Goal: Download file/media

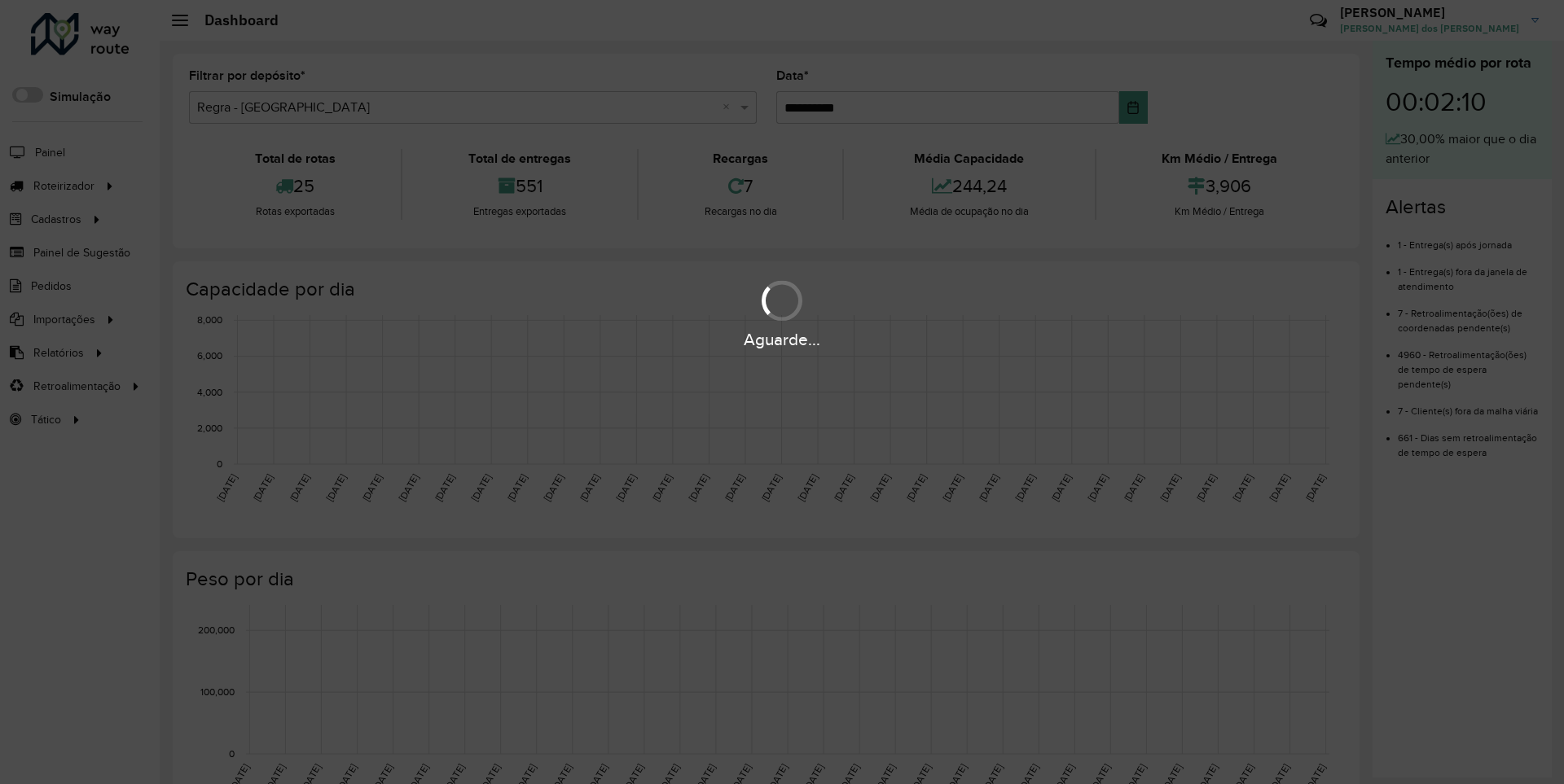
click at [57, 351] on div "Aguarde..." at bounding box center [782, 340] width 1564 height 25
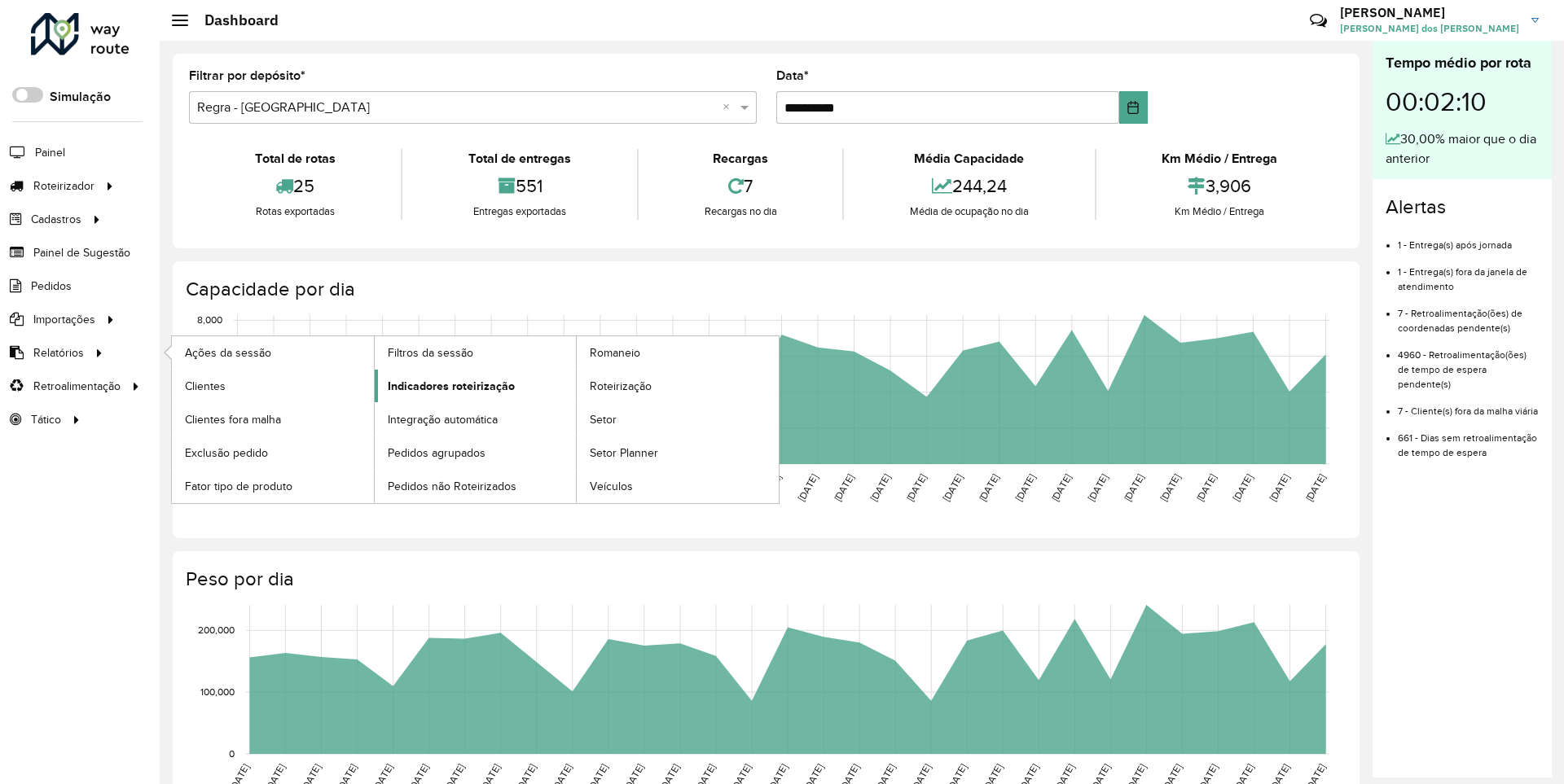
click at [447, 385] on span "Indicadores roteirização" at bounding box center [451, 386] width 127 height 17
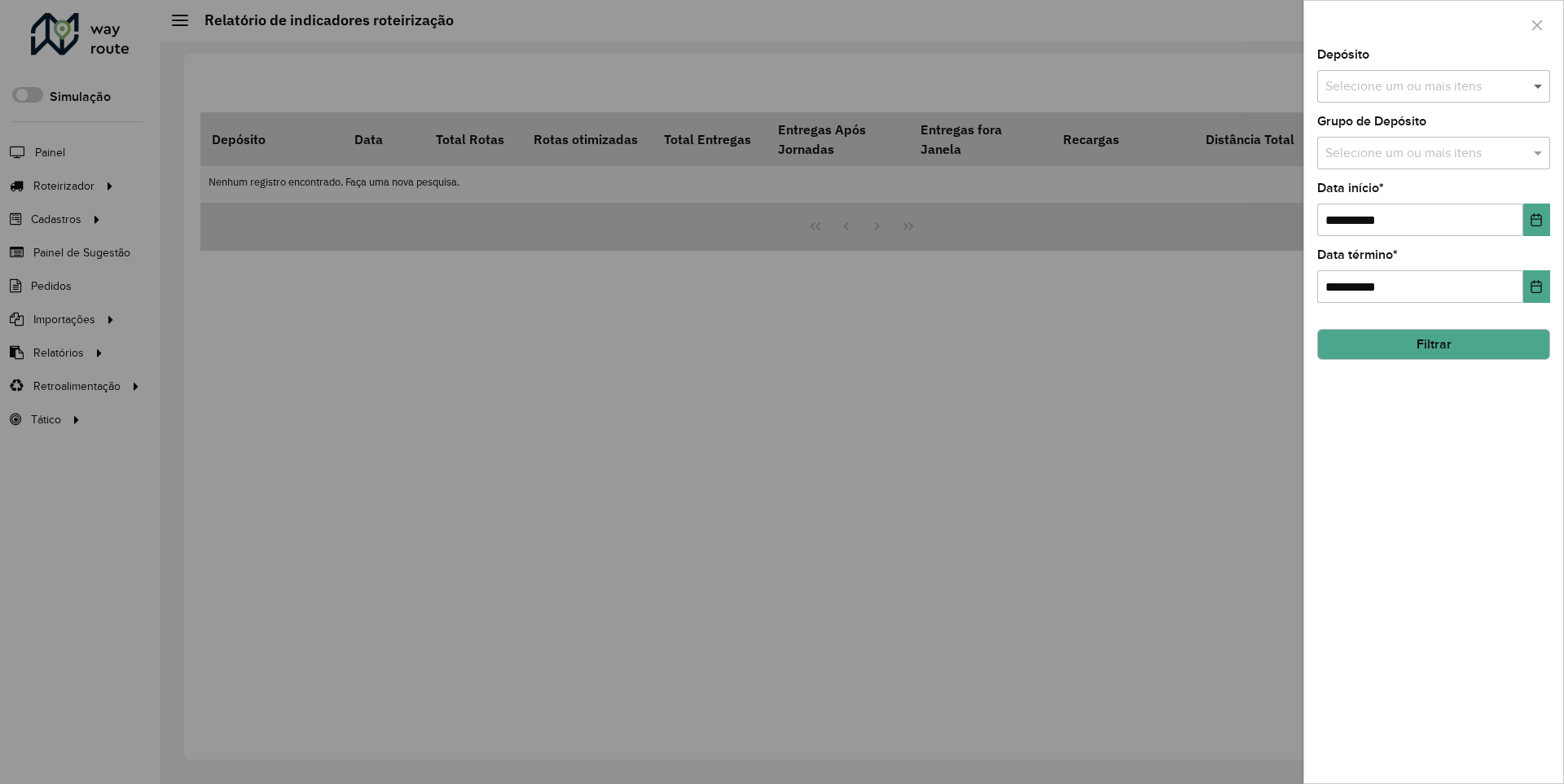
click at [1539, 85] on span at bounding box center [1540, 86] width 21 height 20
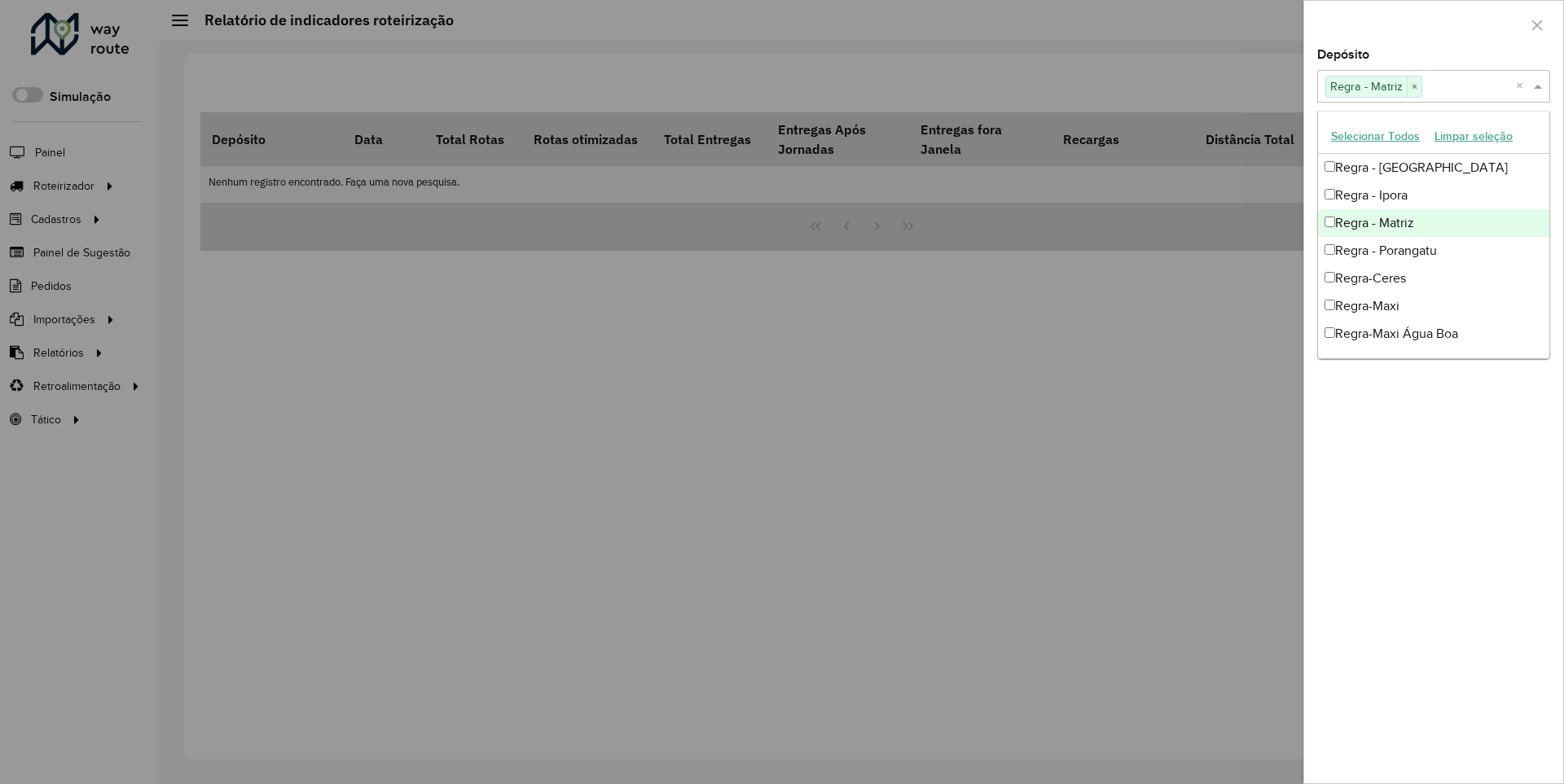
click at [1433, 23] on div at bounding box center [1434, 24] width 260 height 48
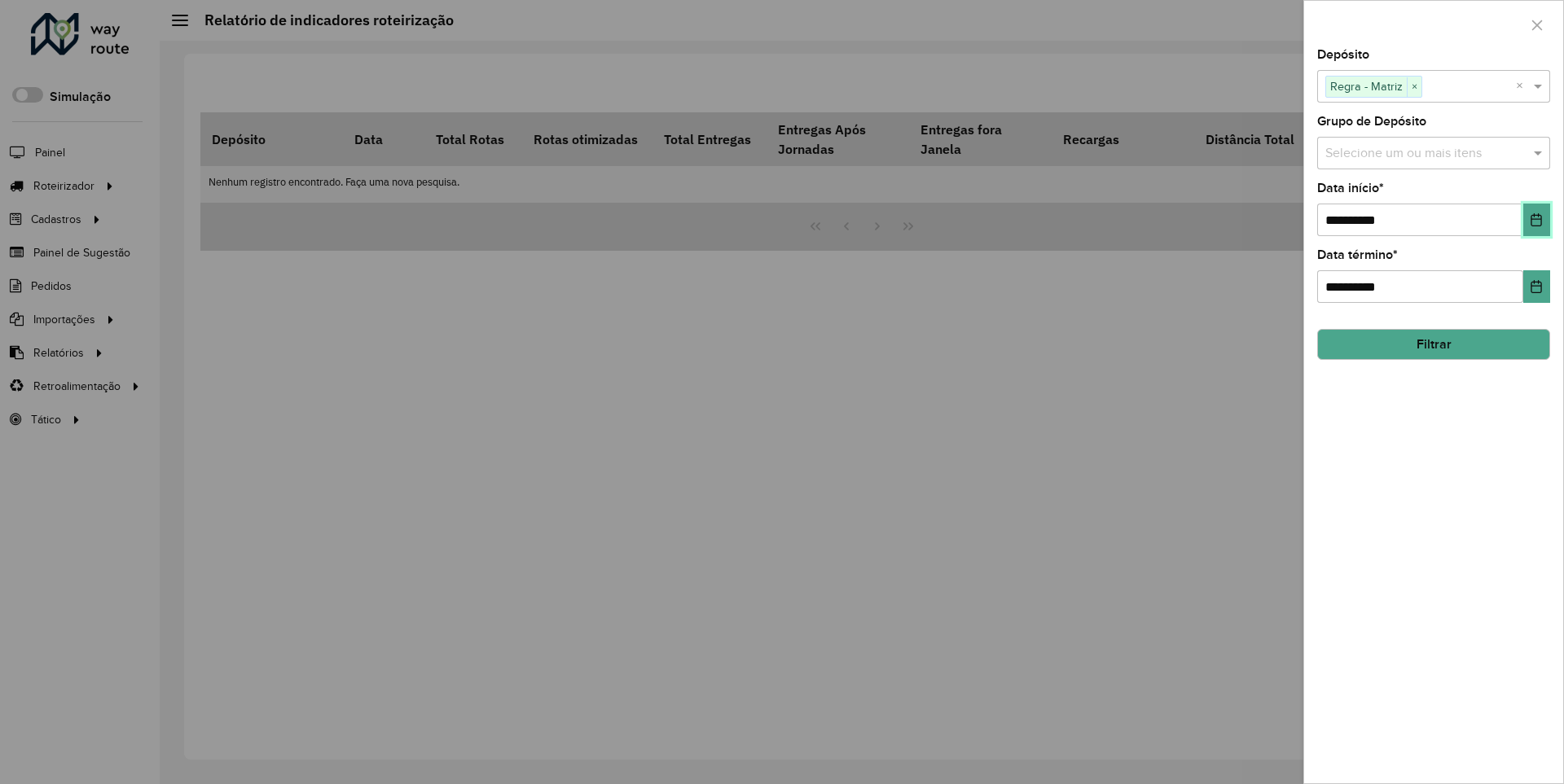
click at [1536, 219] on icon "Choose Date" at bounding box center [1537, 219] width 11 height 13
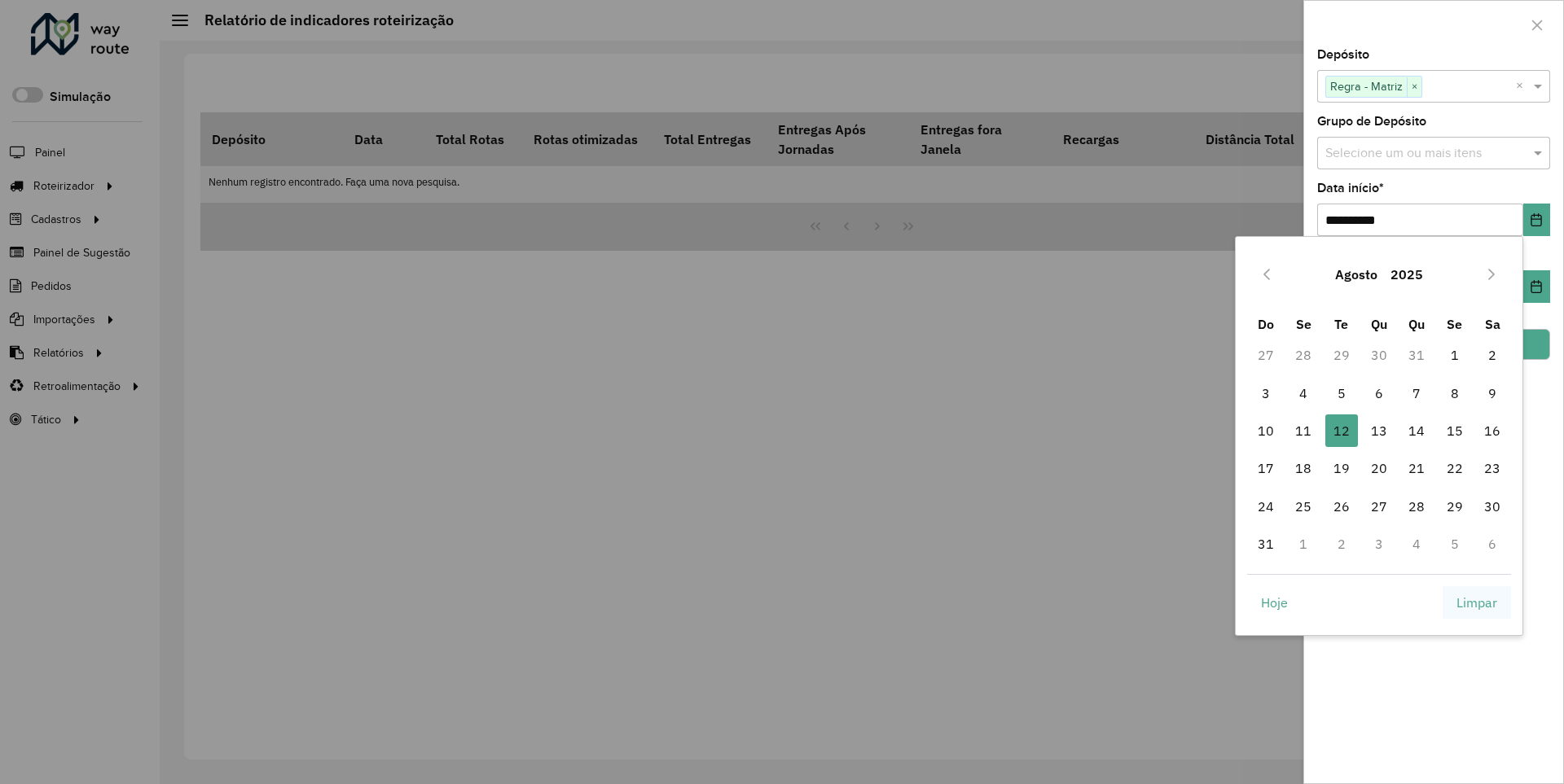
click at [1477, 602] on span "Limpar" at bounding box center [1477, 603] width 41 height 20
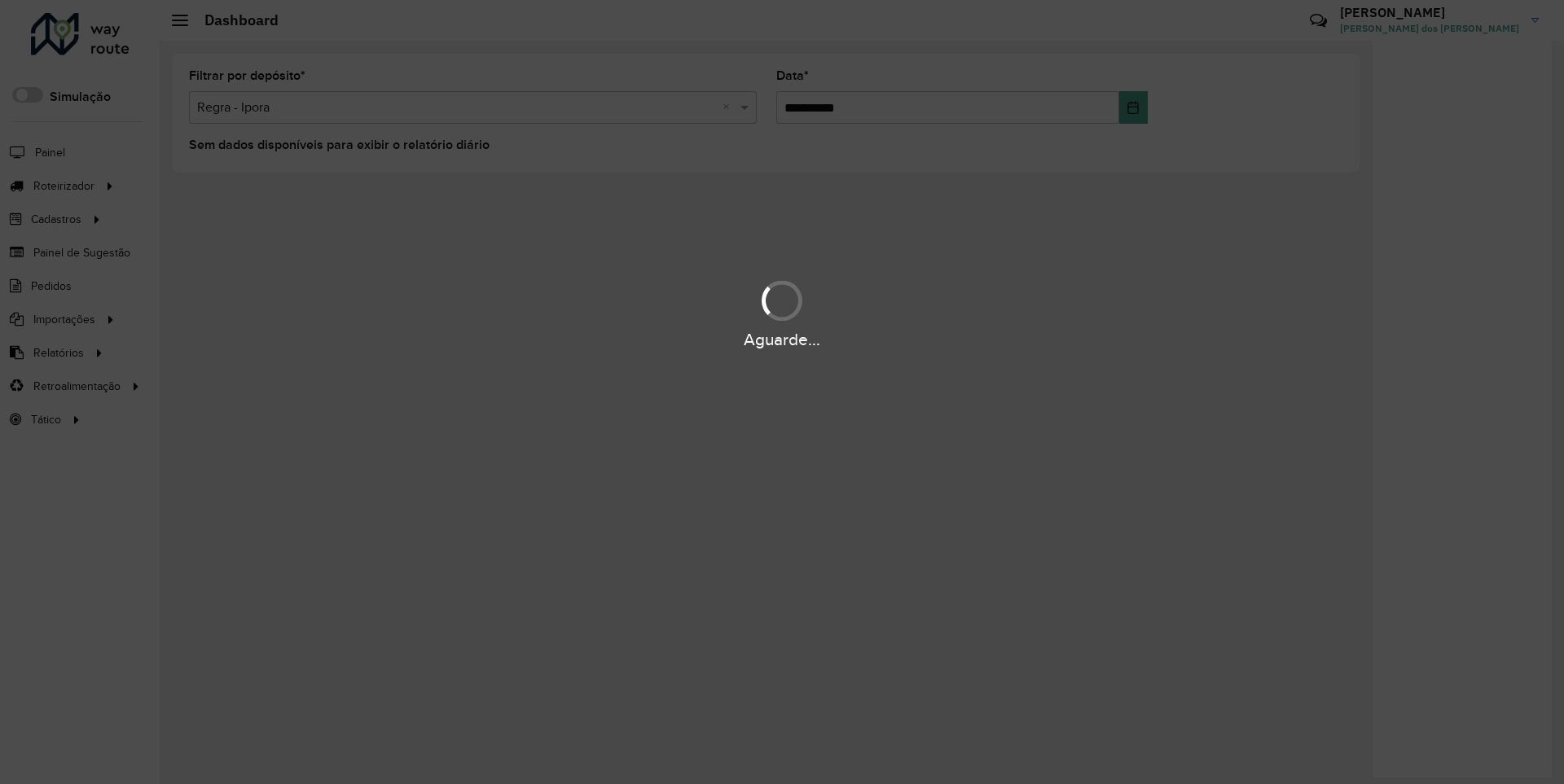
click at [57, 351] on div "Aguarde..." at bounding box center [782, 340] width 1564 height 25
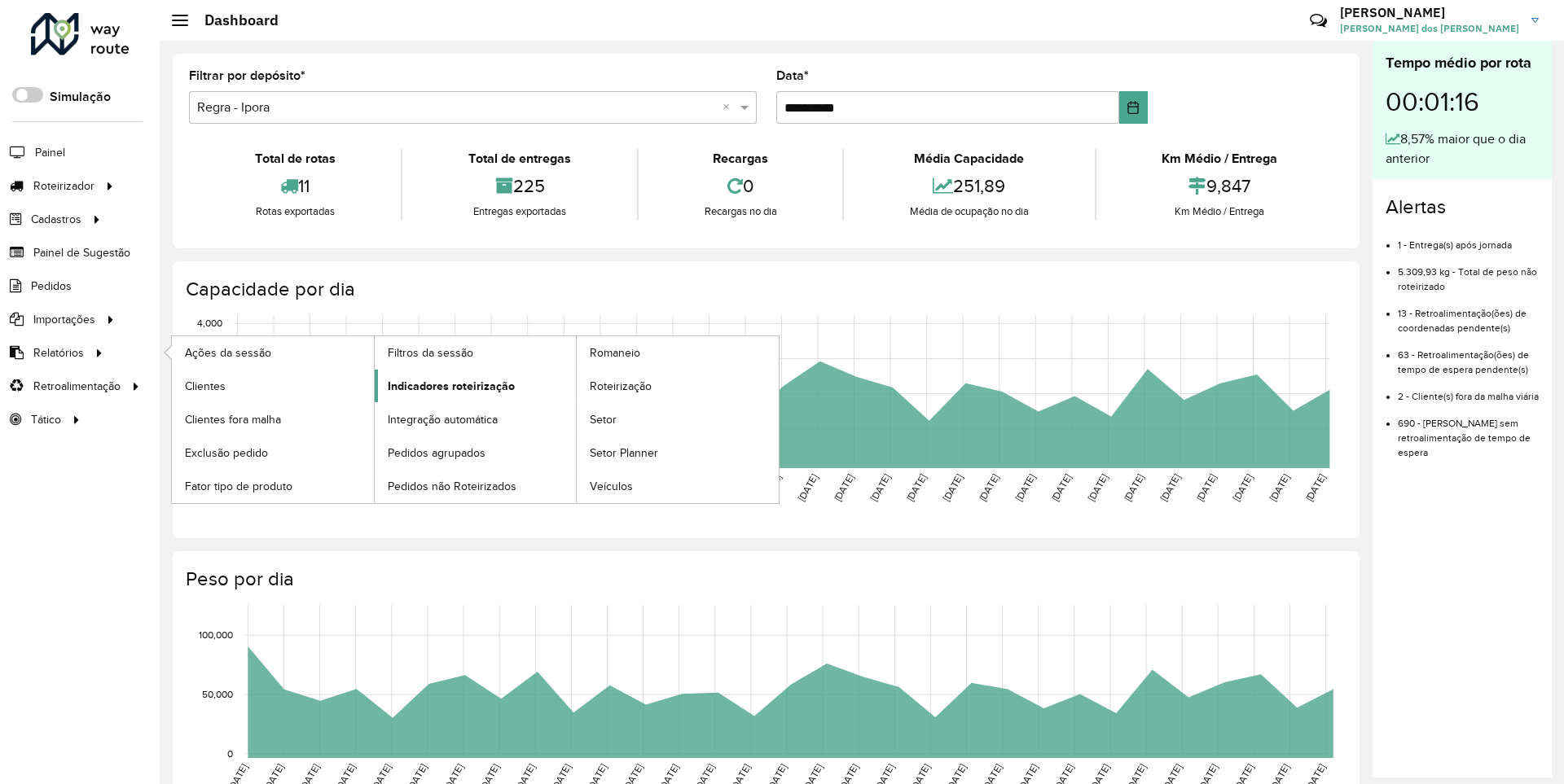
click at [447, 385] on span "Indicadores roteirização" at bounding box center [451, 386] width 127 height 17
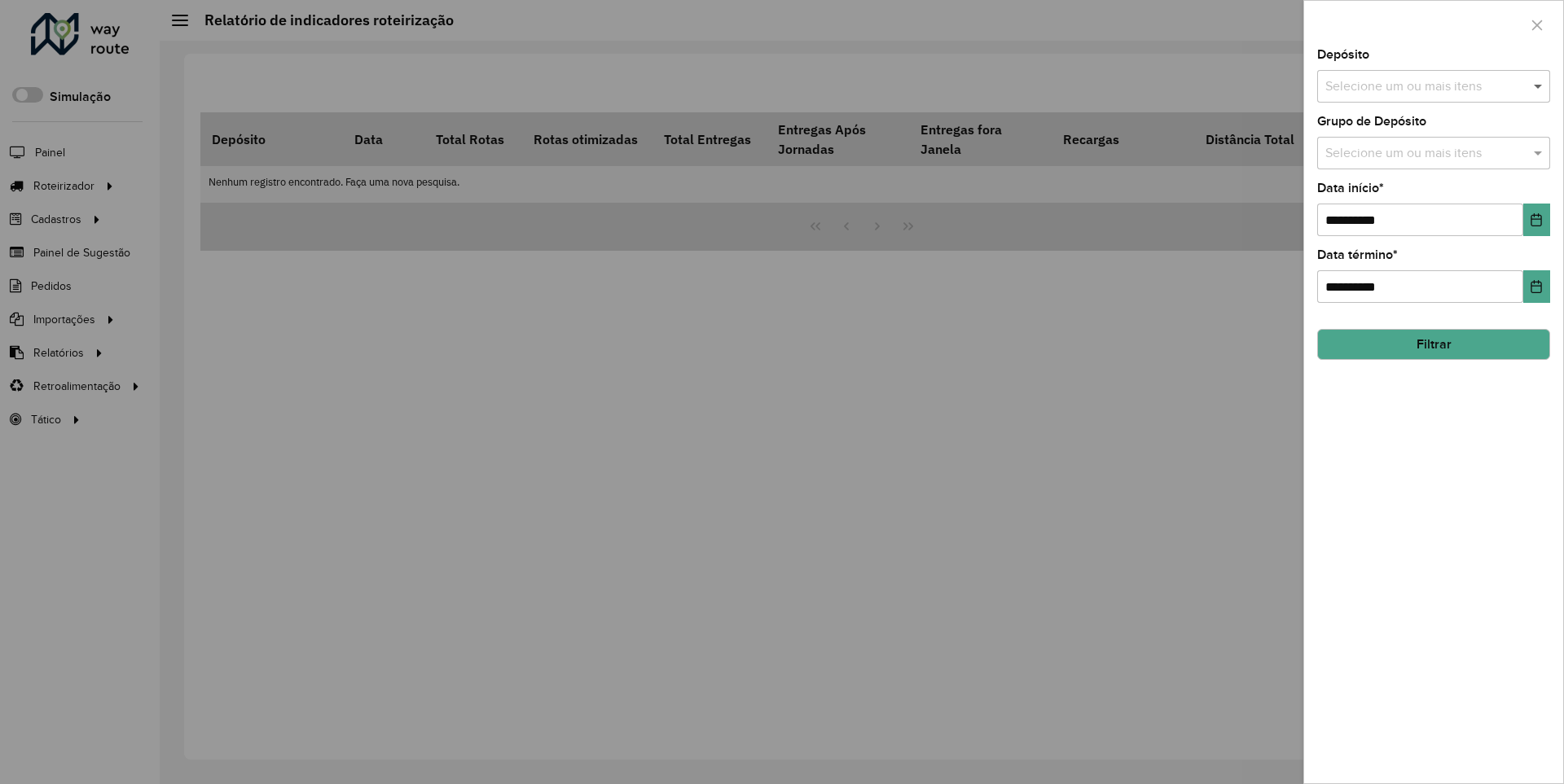
click at [1539, 85] on span at bounding box center [1540, 86] width 21 height 20
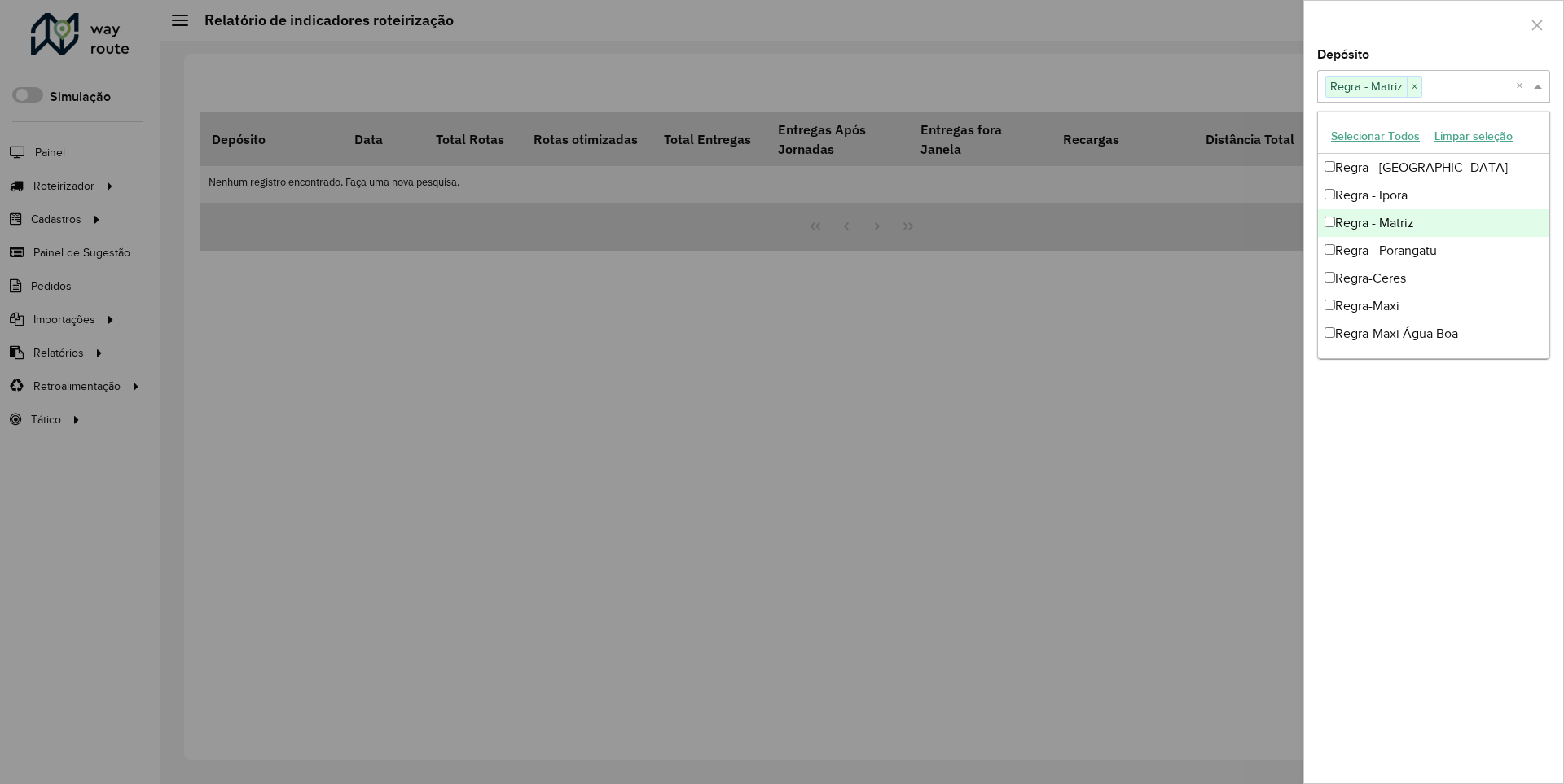
click at [1433, 23] on div at bounding box center [1434, 24] width 260 height 48
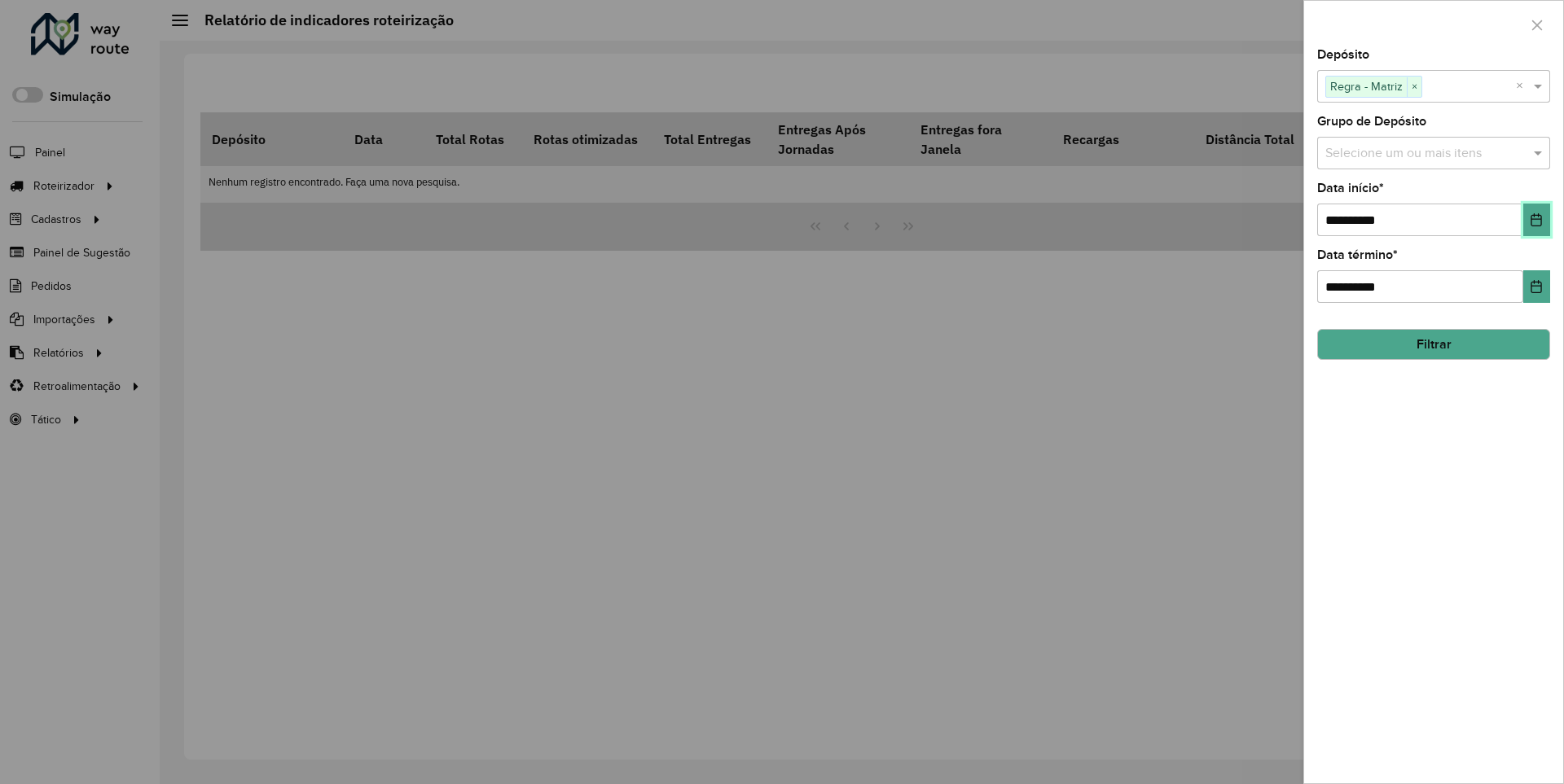
click at [1536, 219] on icon "Choose Date" at bounding box center [1537, 219] width 11 height 13
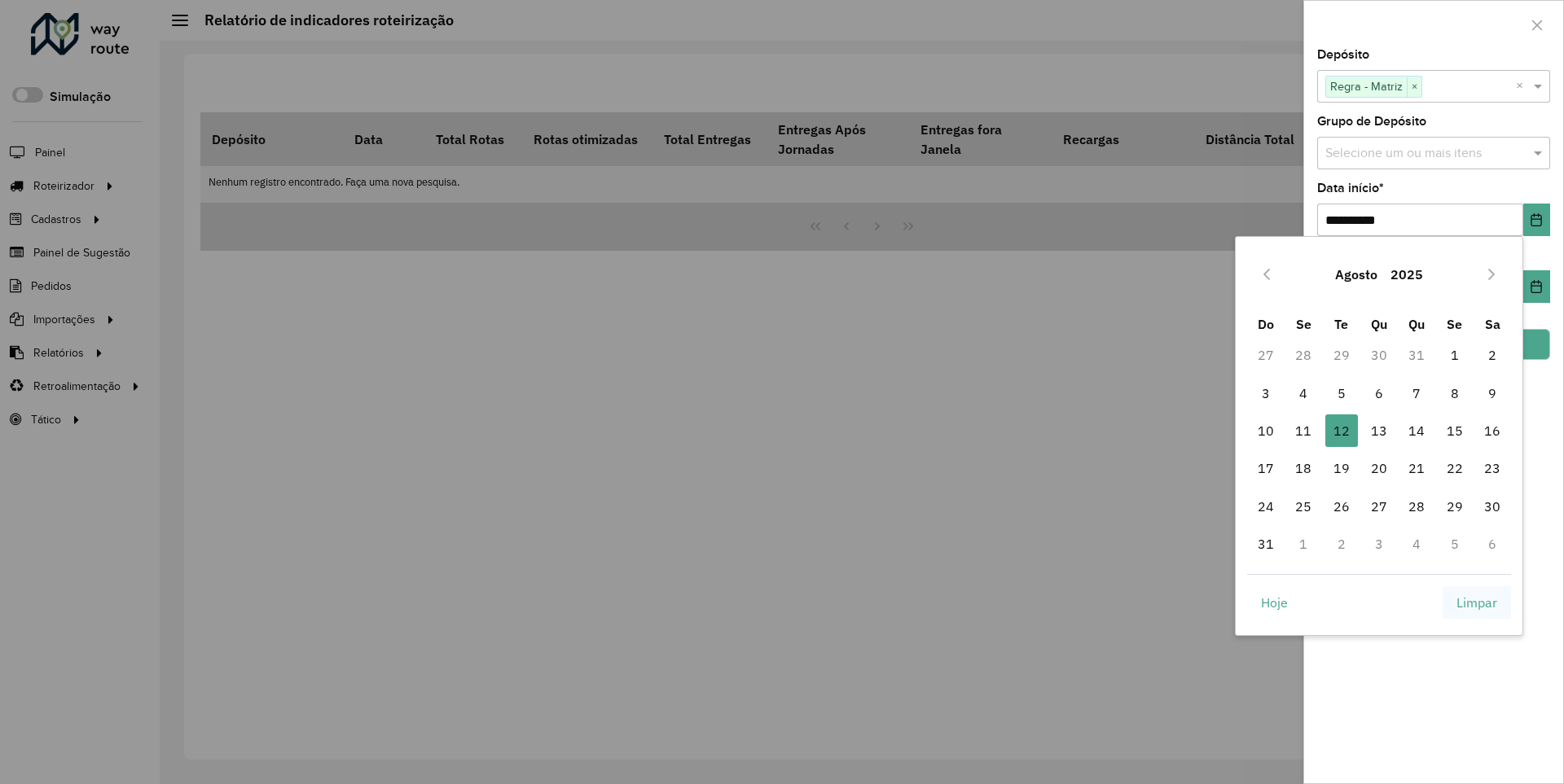
click at [1477, 602] on span "Limpar" at bounding box center [1477, 603] width 41 height 20
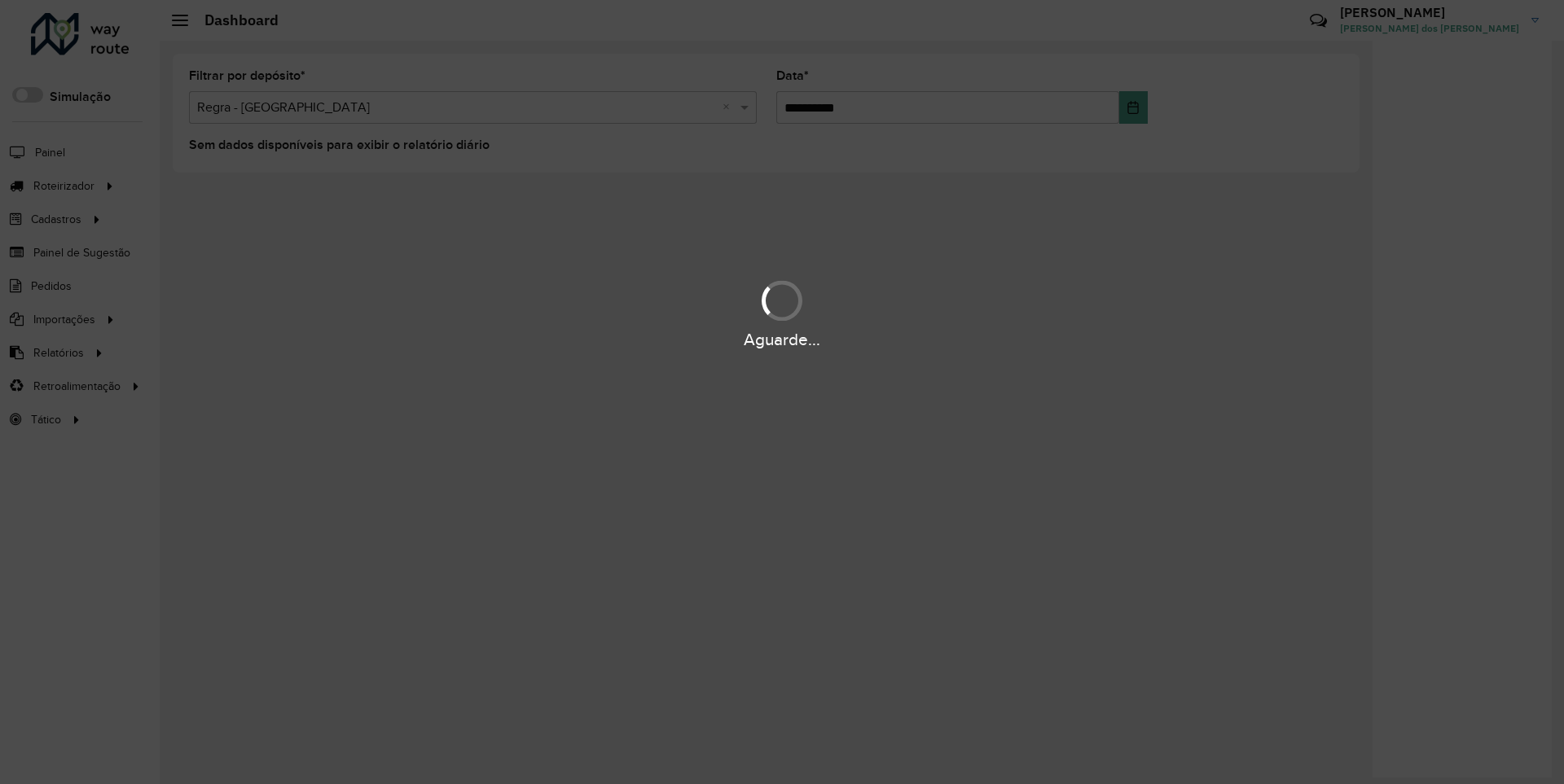
click at [57, 351] on div "Aguarde..." at bounding box center [782, 340] width 1564 height 25
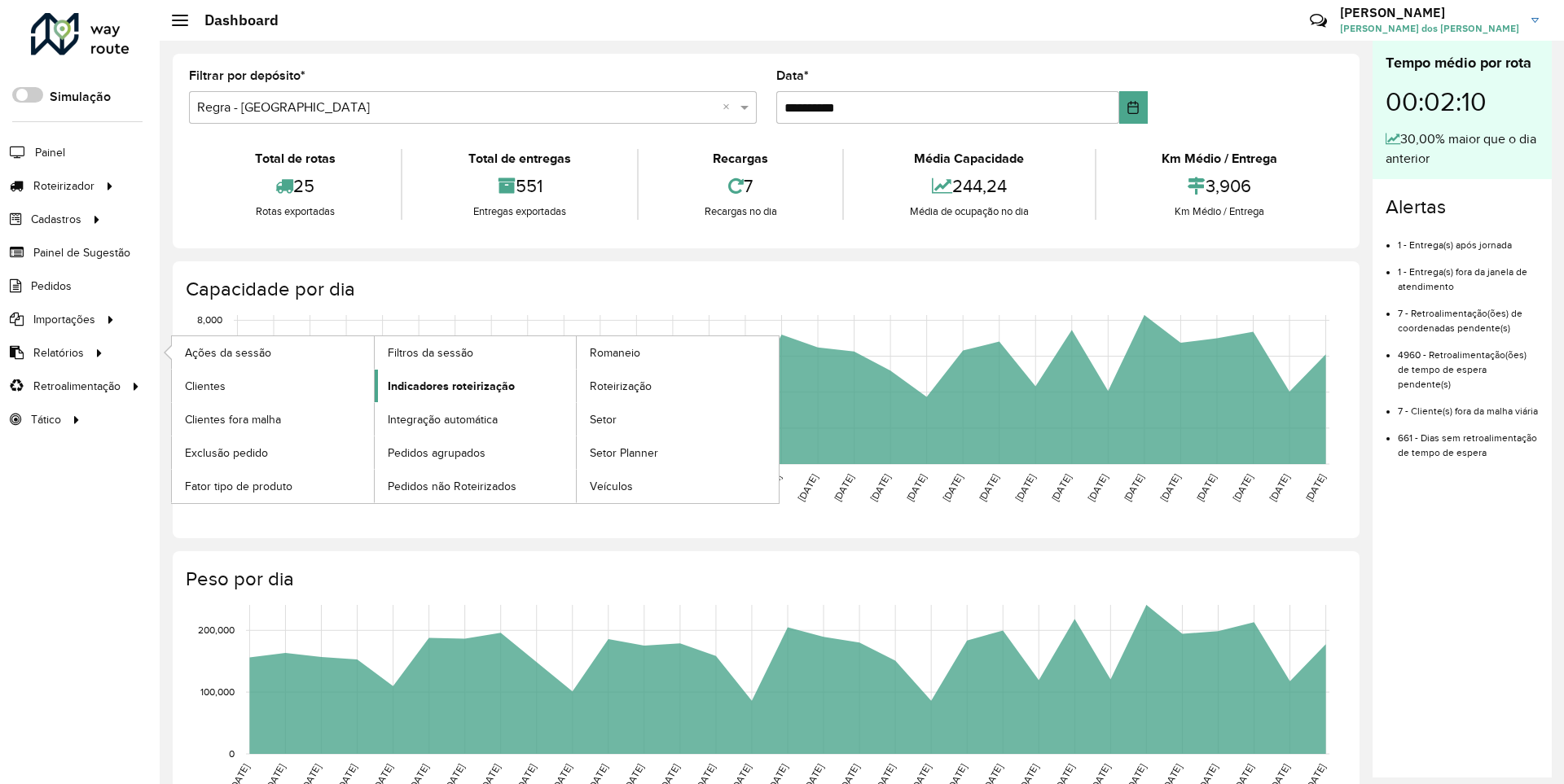
click at [447, 385] on span "Indicadores roteirização" at bounding box center [451, 386] width 127 height 17
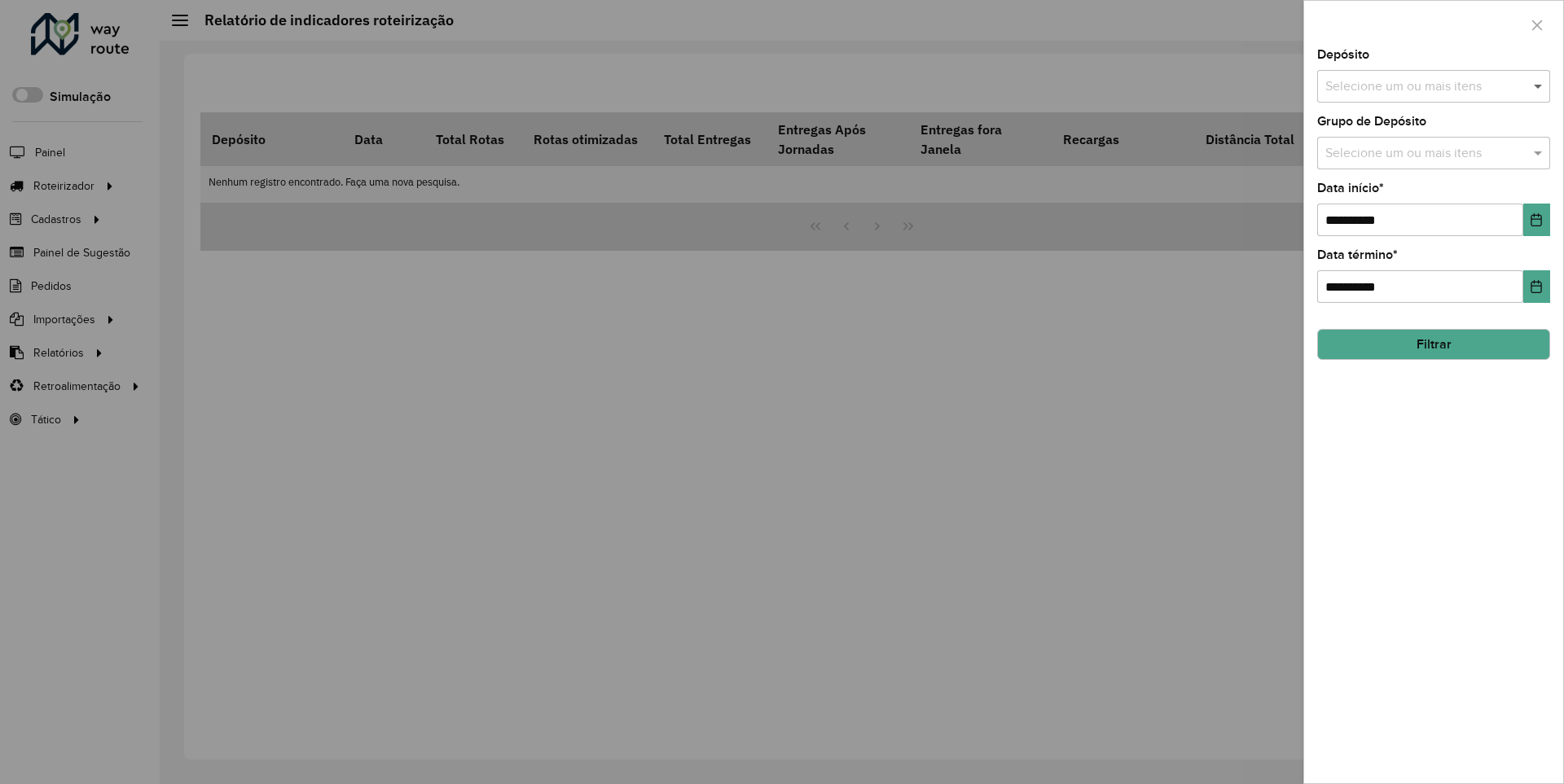
click at [1539, 85] on span at bounding box center [1540, 86] width 21 height 20
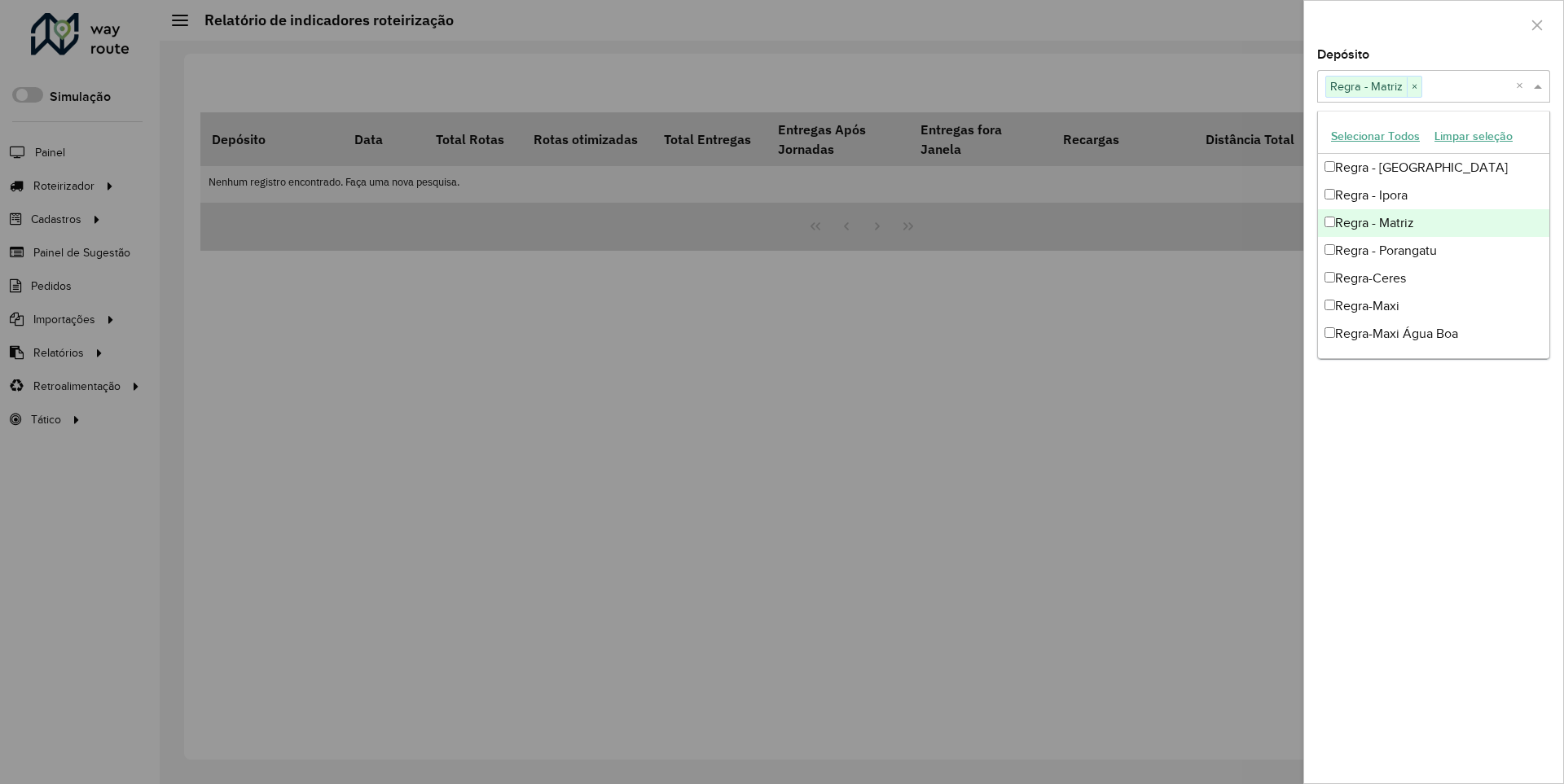
click at [1433, 23] on div at bounding box center [1434, 24] width 260 height 48
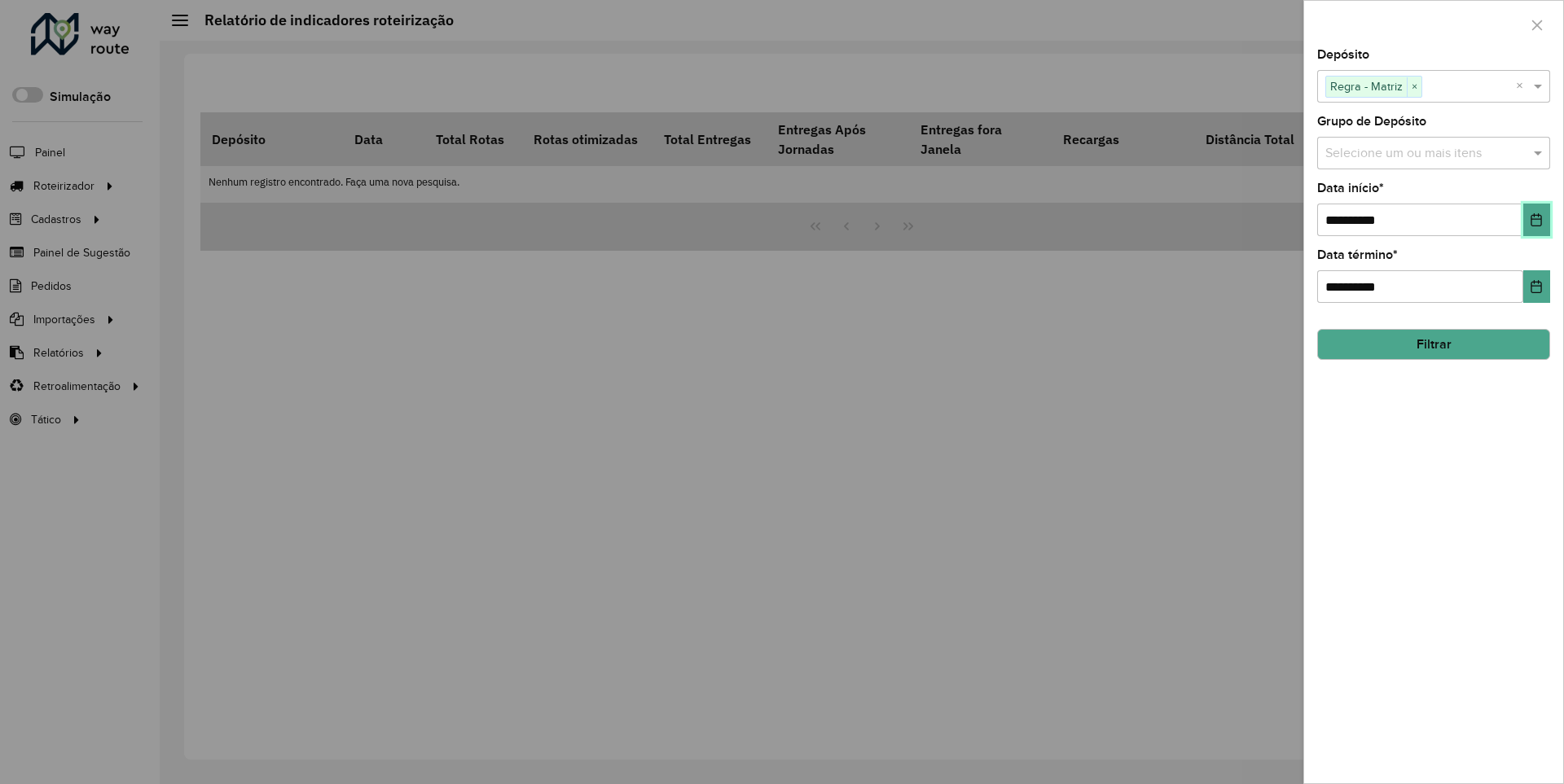
click at [1536, 219] on icon "Choose Date" at bounding box center [1537, 219] width 11 height 13
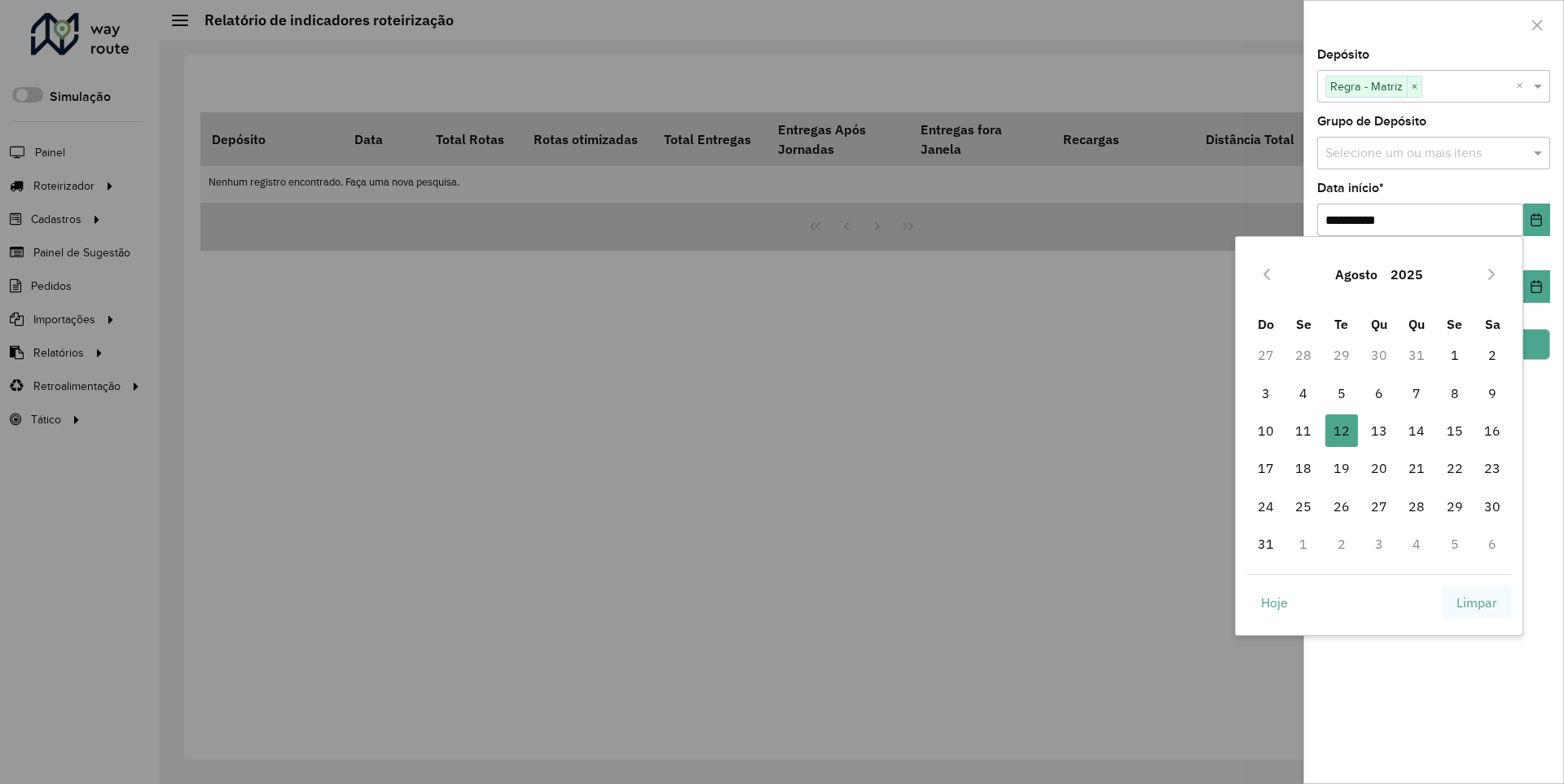
click at [1477, 602] on span "Limpar" at bounding box center [1477, 603] width 41 height 20
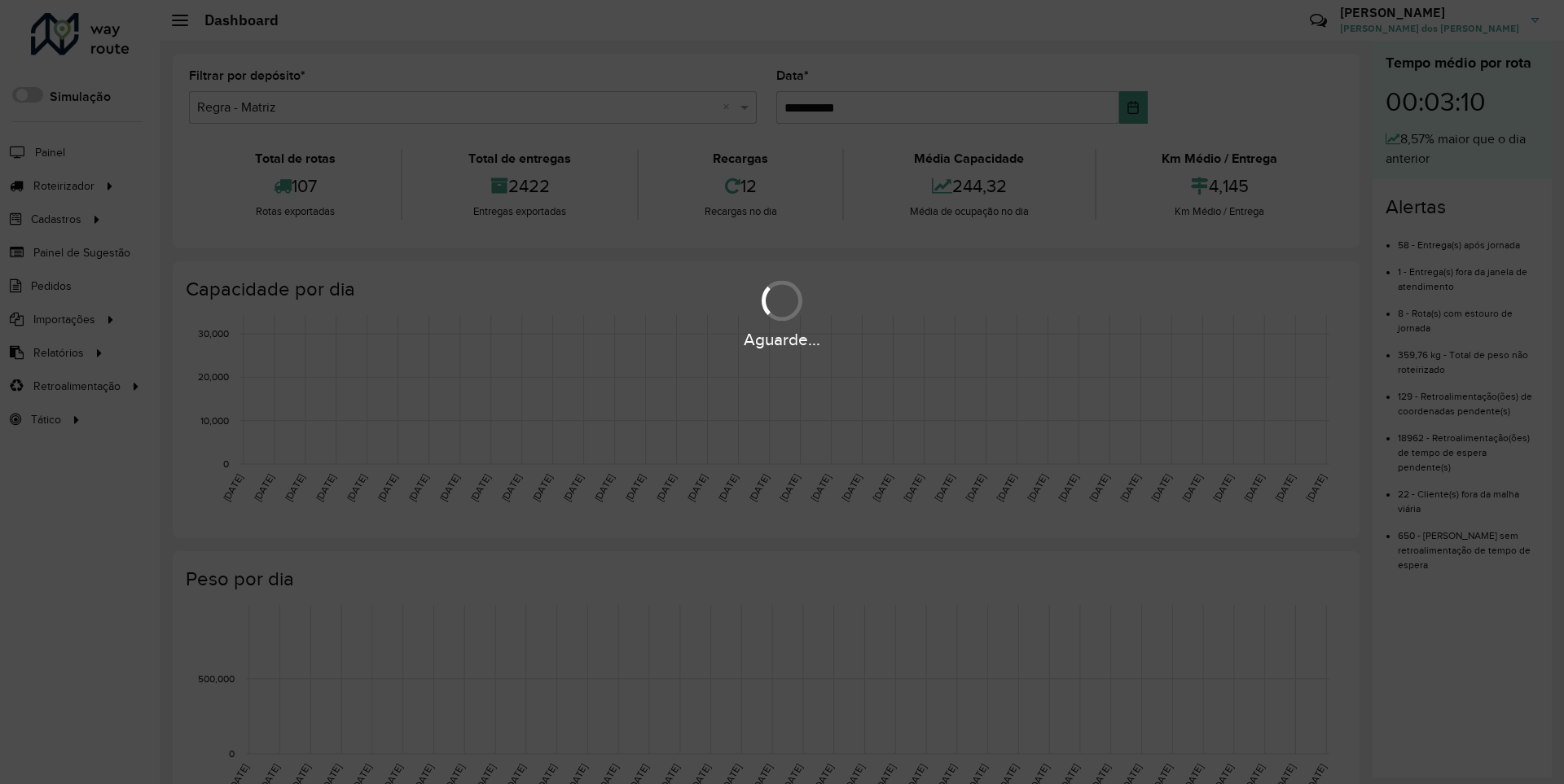
click at [57, 351] on div "Aguarde..." at bounding box center [782, 340] width 1564 height 25
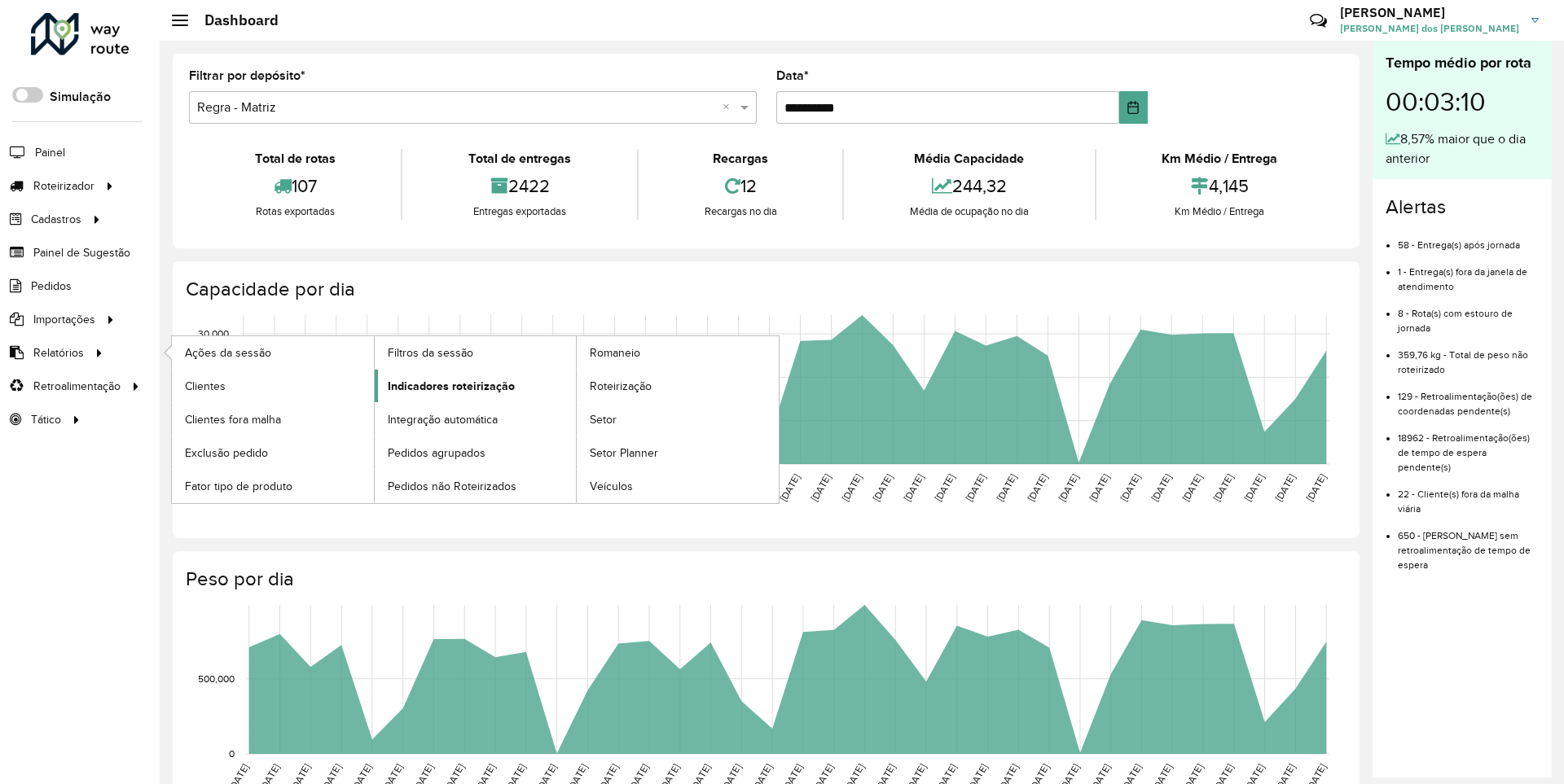
click at [447, 385] on span "Indicadores roteirização" at bounding box center [451, 386] width 127 height 17
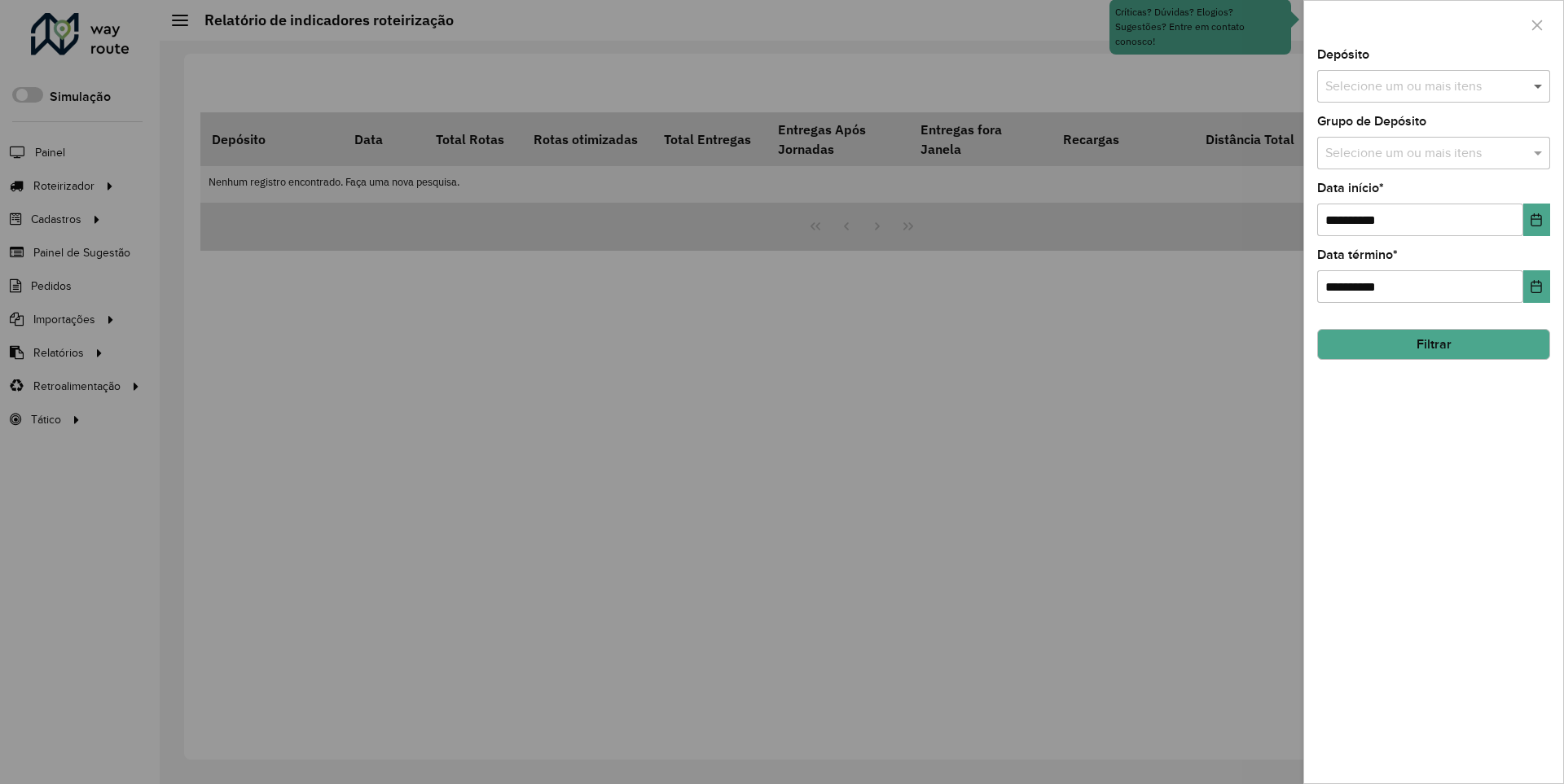
click at [1539, 85] on span at bounding box center [1540, 86] width 21 height 20
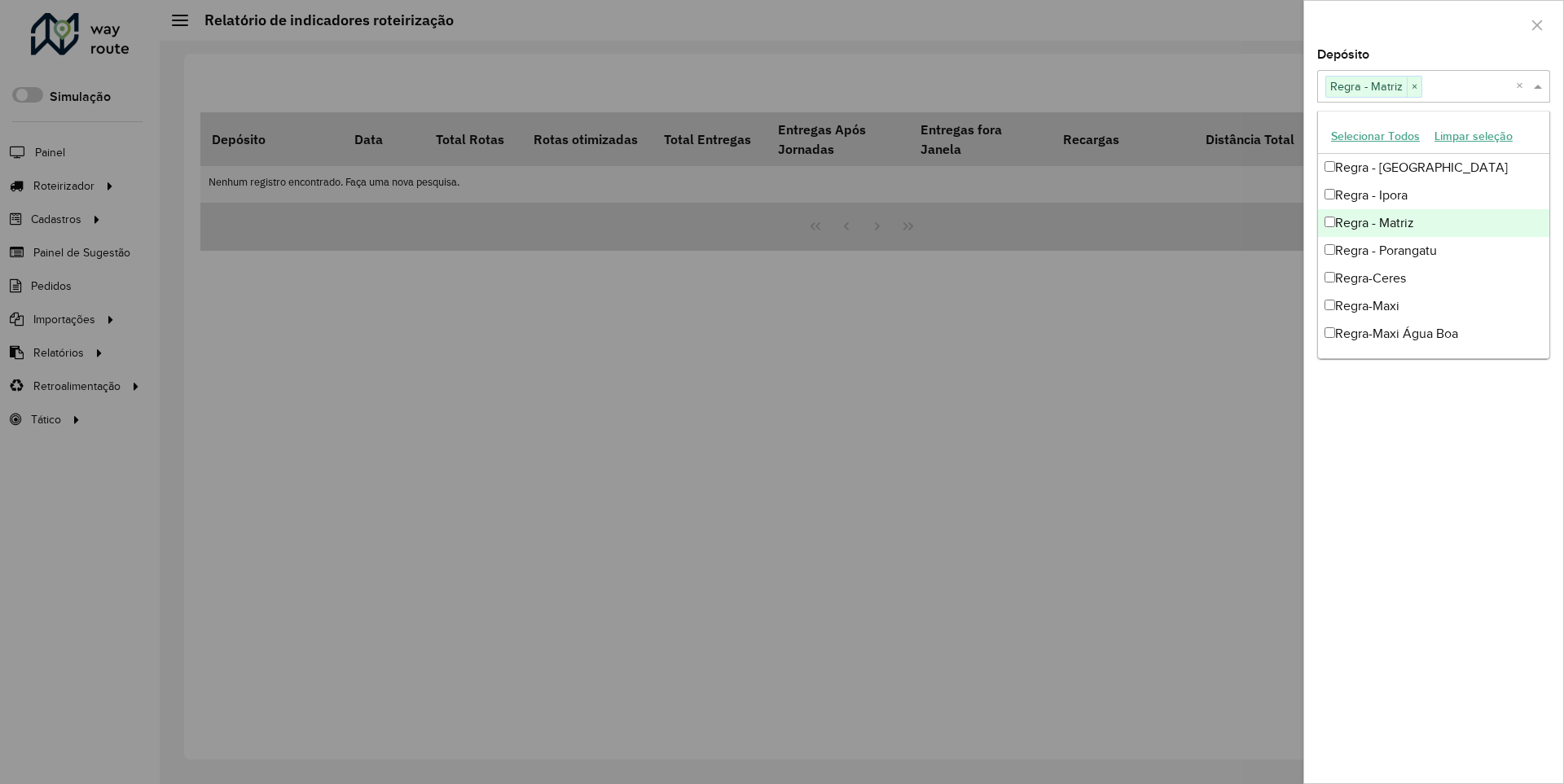
click at [1433, 23] on div at bounding box center [1434, 24] width 260 height 48
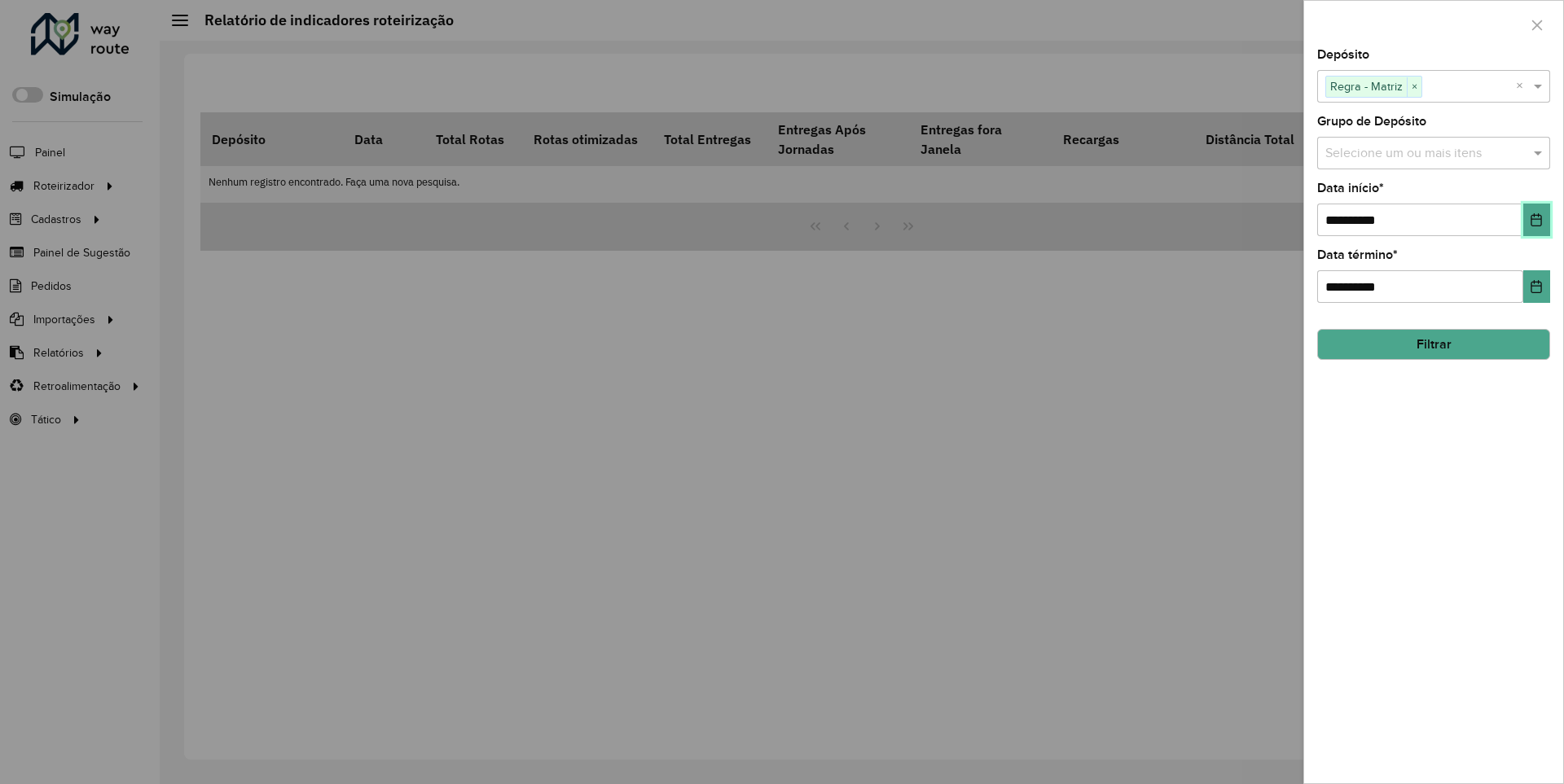
click at [1536, 219] on icon "Choose Date" at bounding box center [1537, 219] width 11 height 13
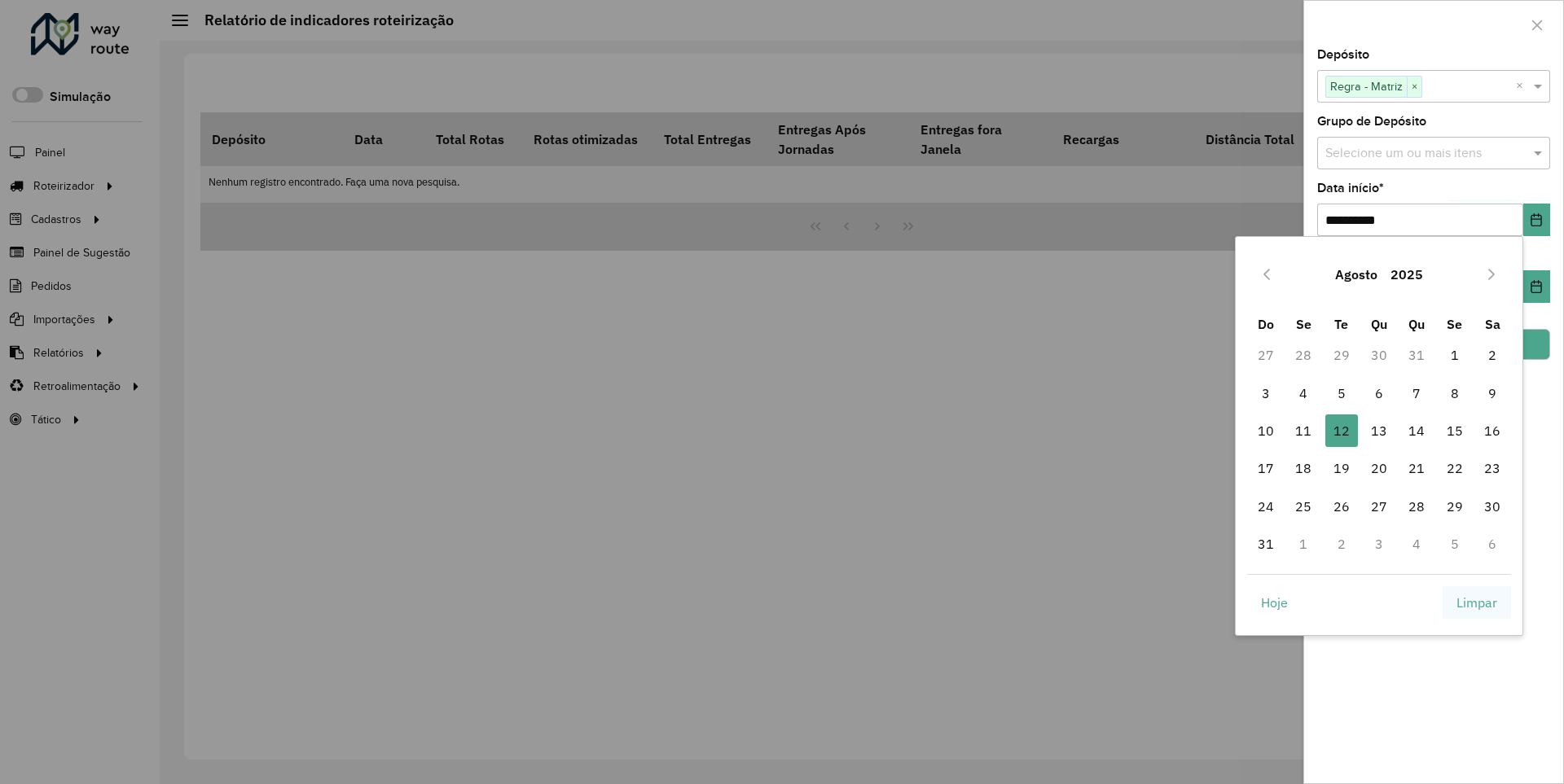
click at [1477, 602] on span "Limpar" at bounding box center [1477, 603] width 41 height 20
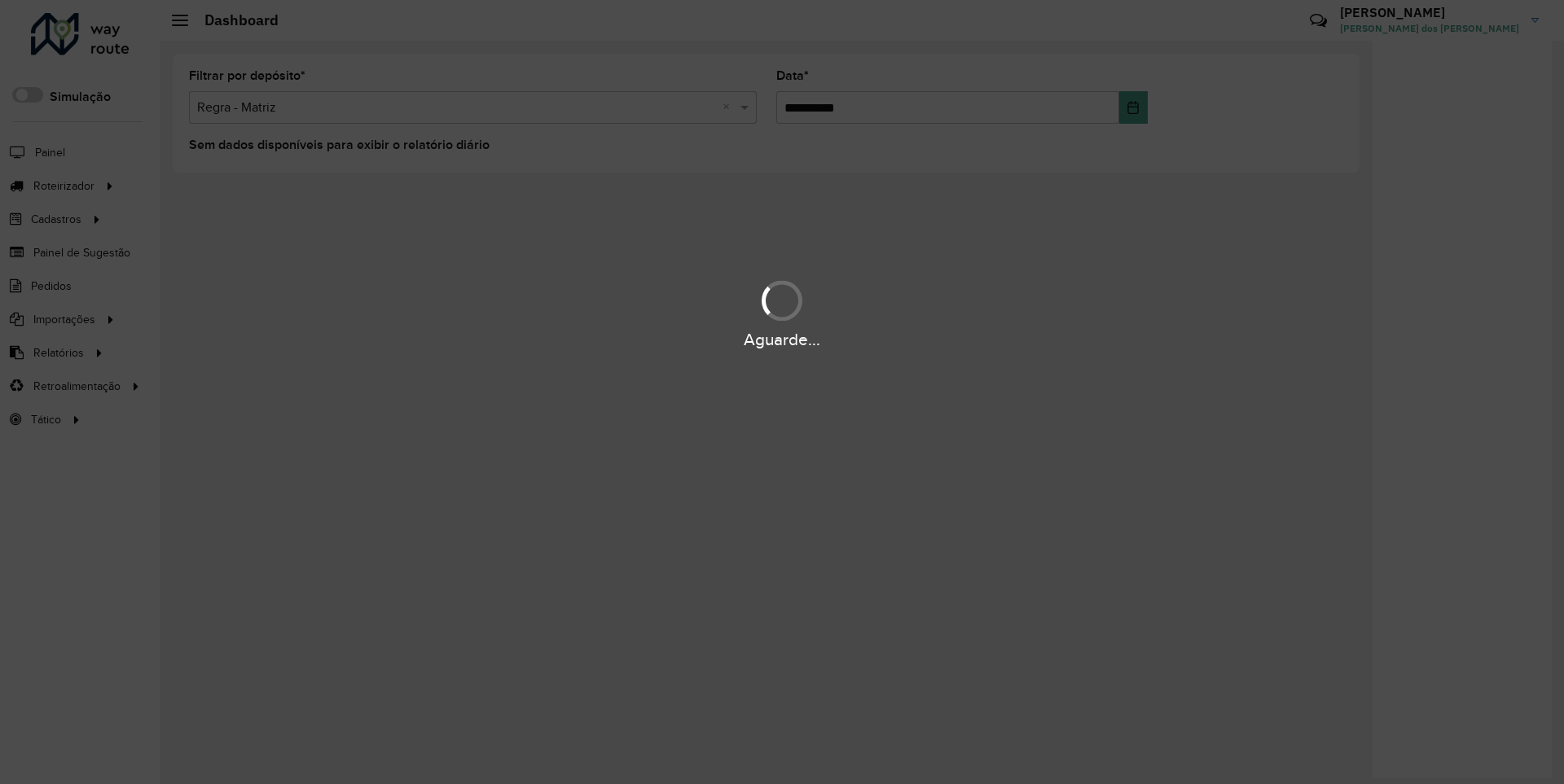
click at [57, 351] on div "Aguarde..." at bounding box center [782, 340] width 1564 height 25
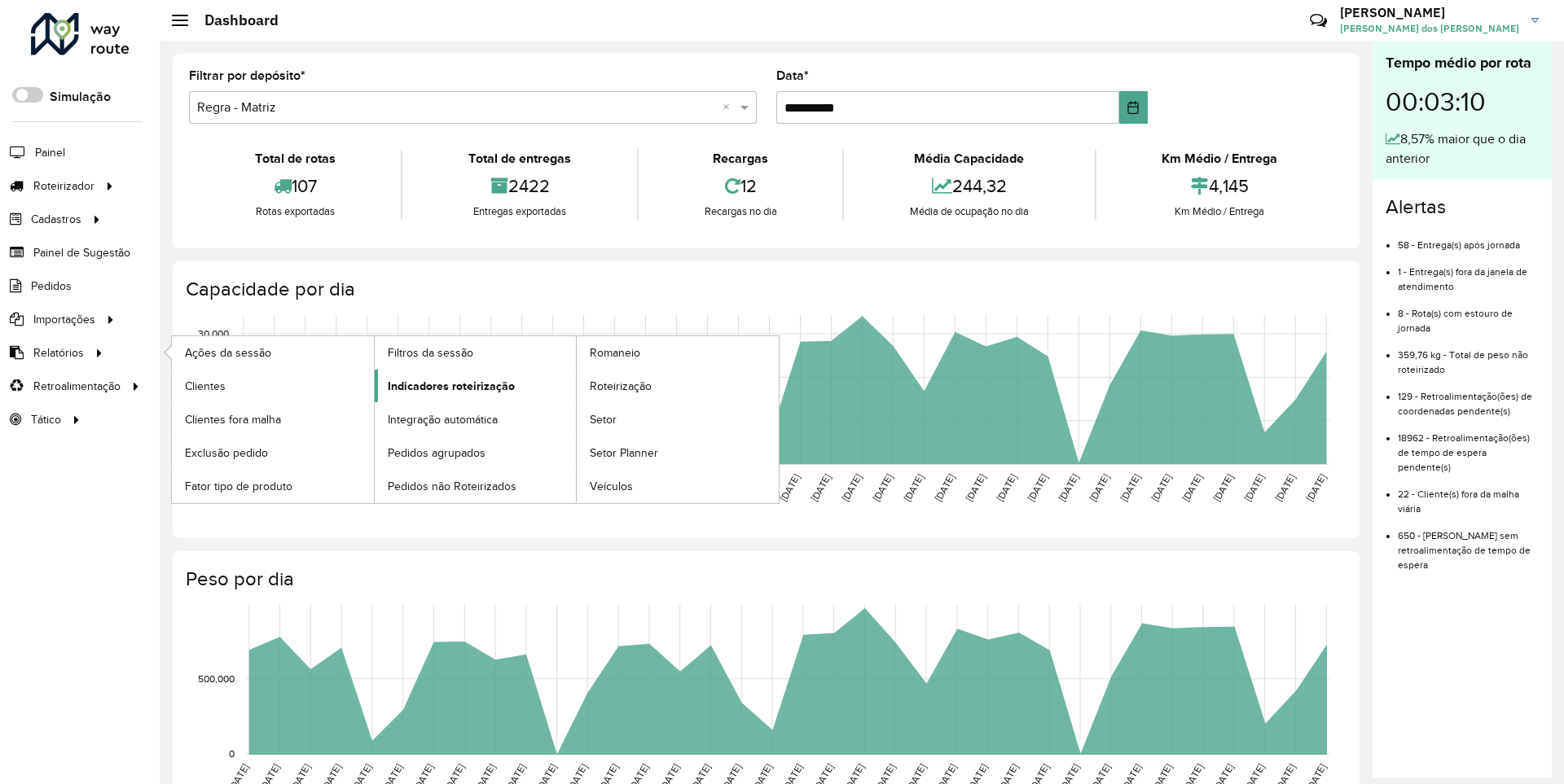
click at [447, 385] on span "Indicadores roteirização" at bounding box center [451, 386] width 127 height 17
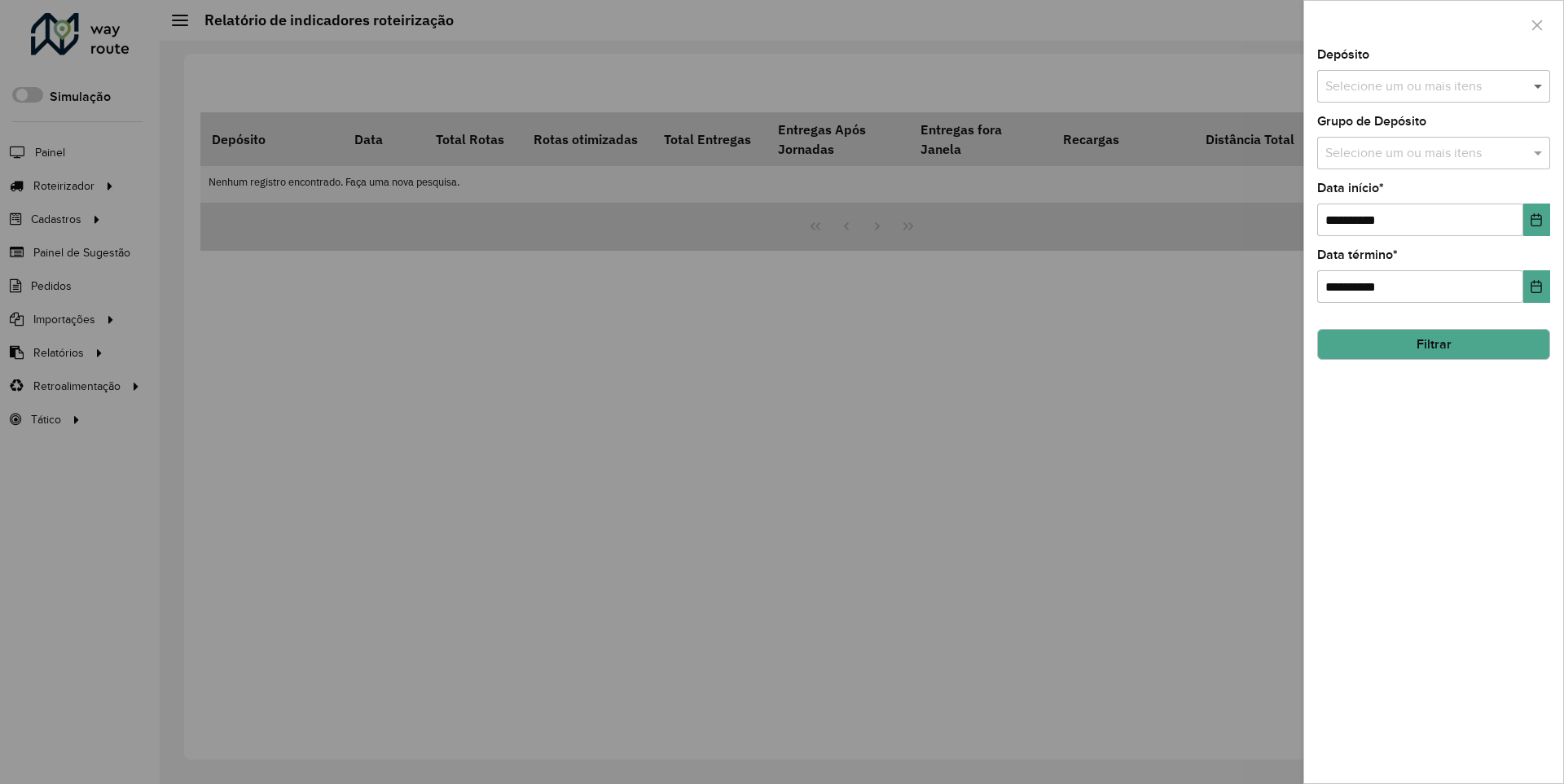
click at [1539, 85] on span at bounding box center [1540, 86] width 21 height 20
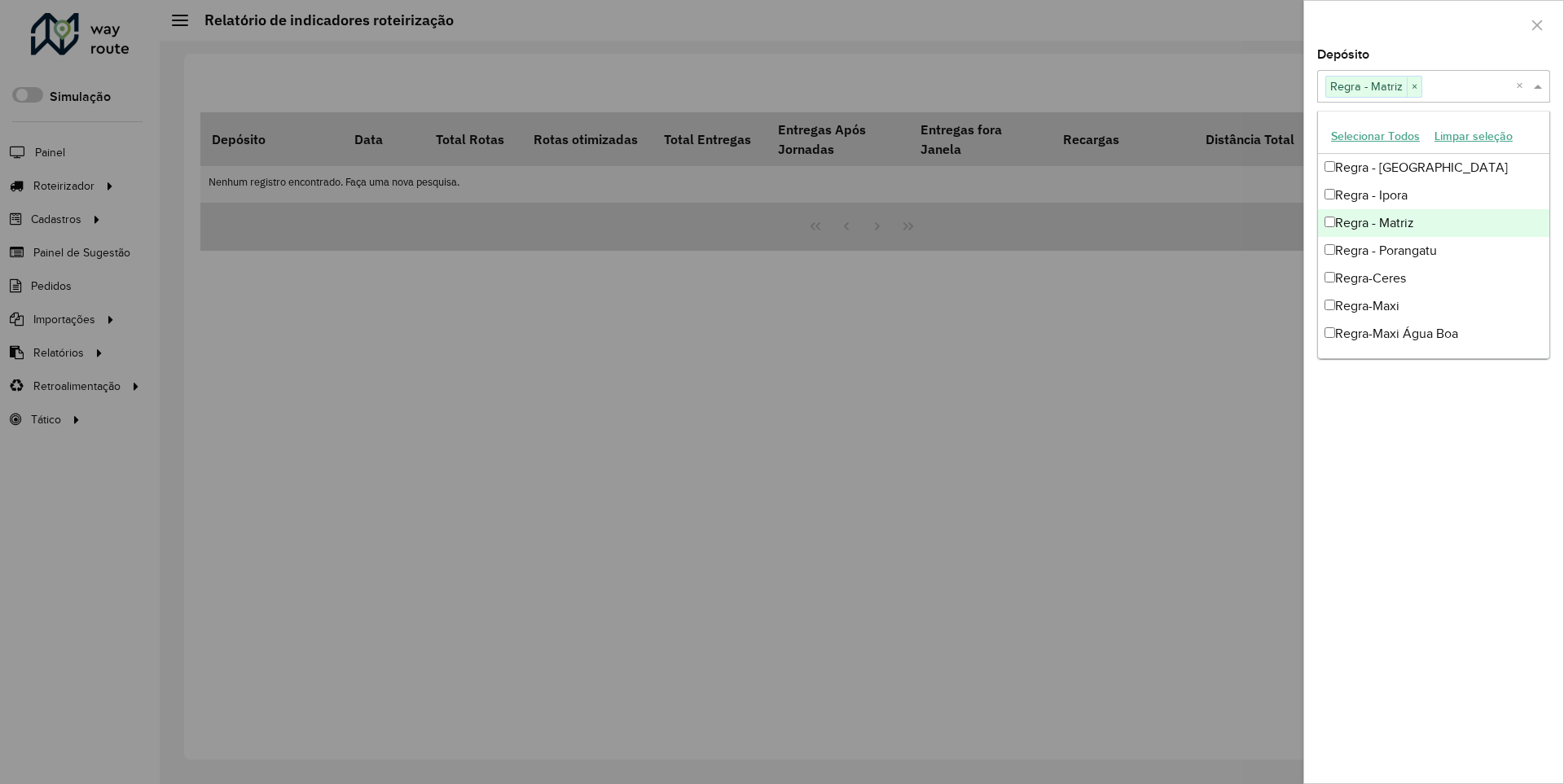
click at [1433, 23] on div at bounding box center [1434, 24] width 260 height 48
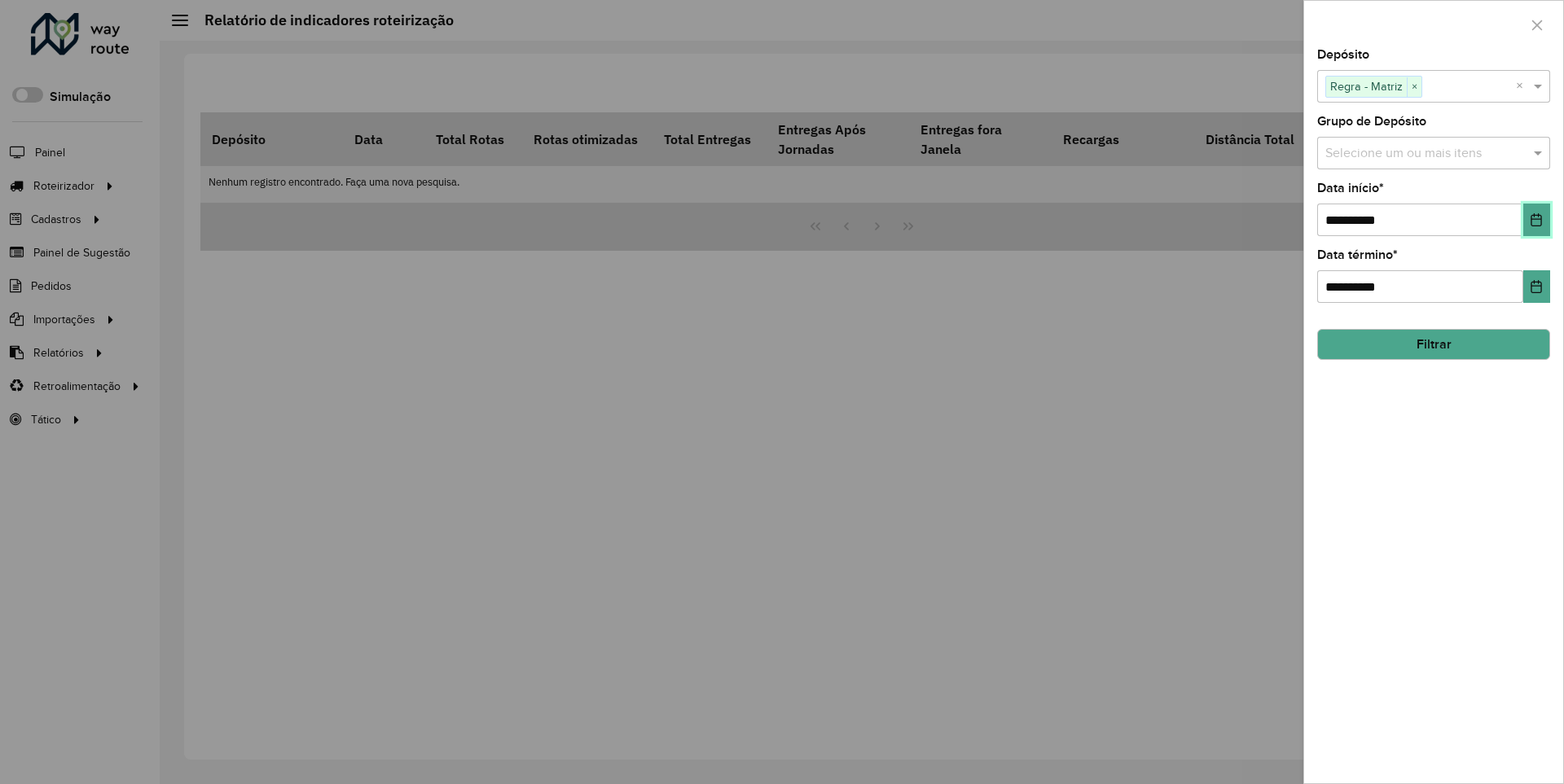
click at [1536, 219] on icon "Choose Date" at bounding box center [1537, 219] width 11 height 13
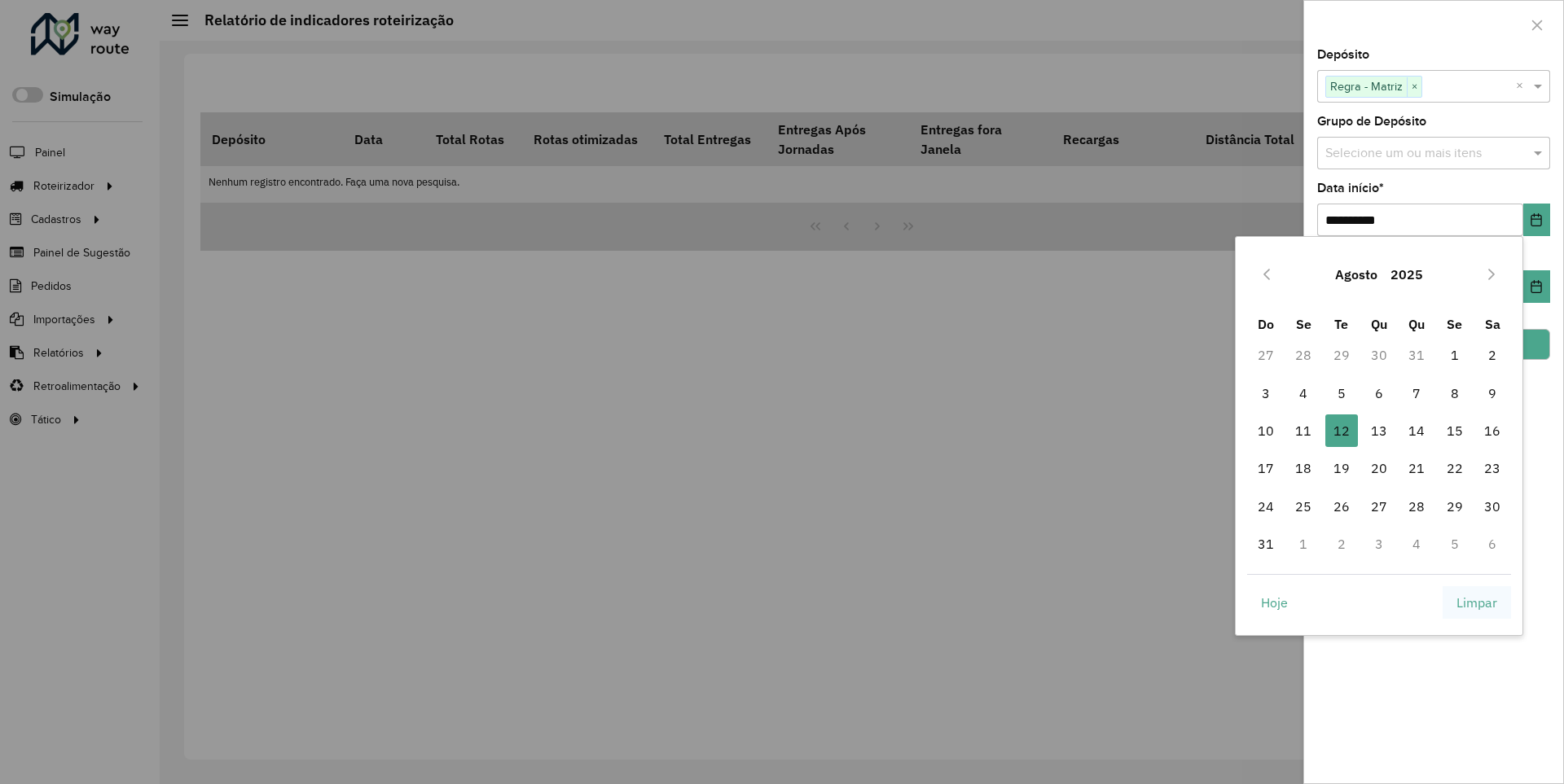
click at [1477, 602] on span "Limpar" at bounding box center [1477, 603] width 41 height 20
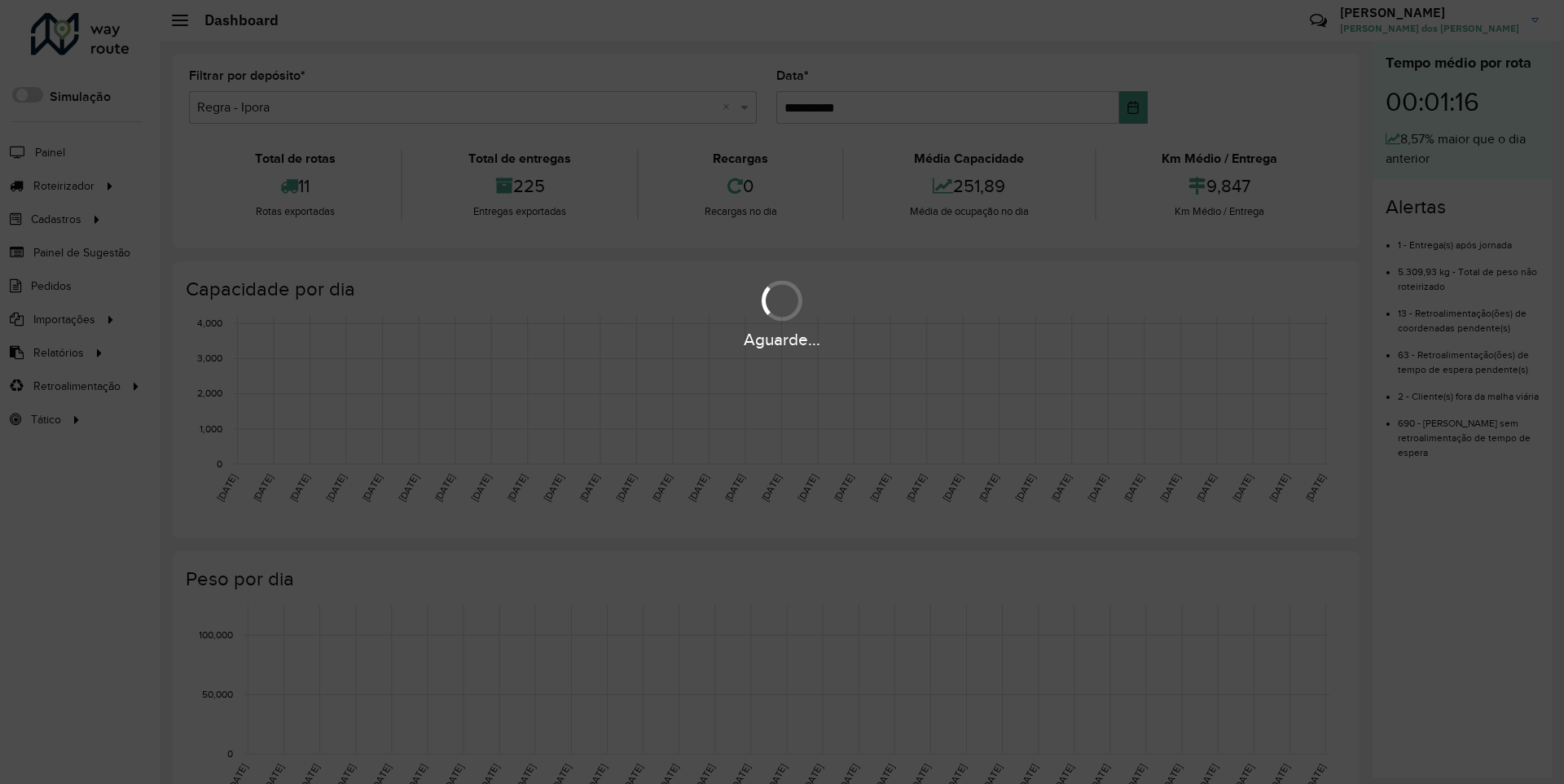
click at [57, 351] on div "Aguarde..." at bounding box center [782, 340] width 1564 height 25
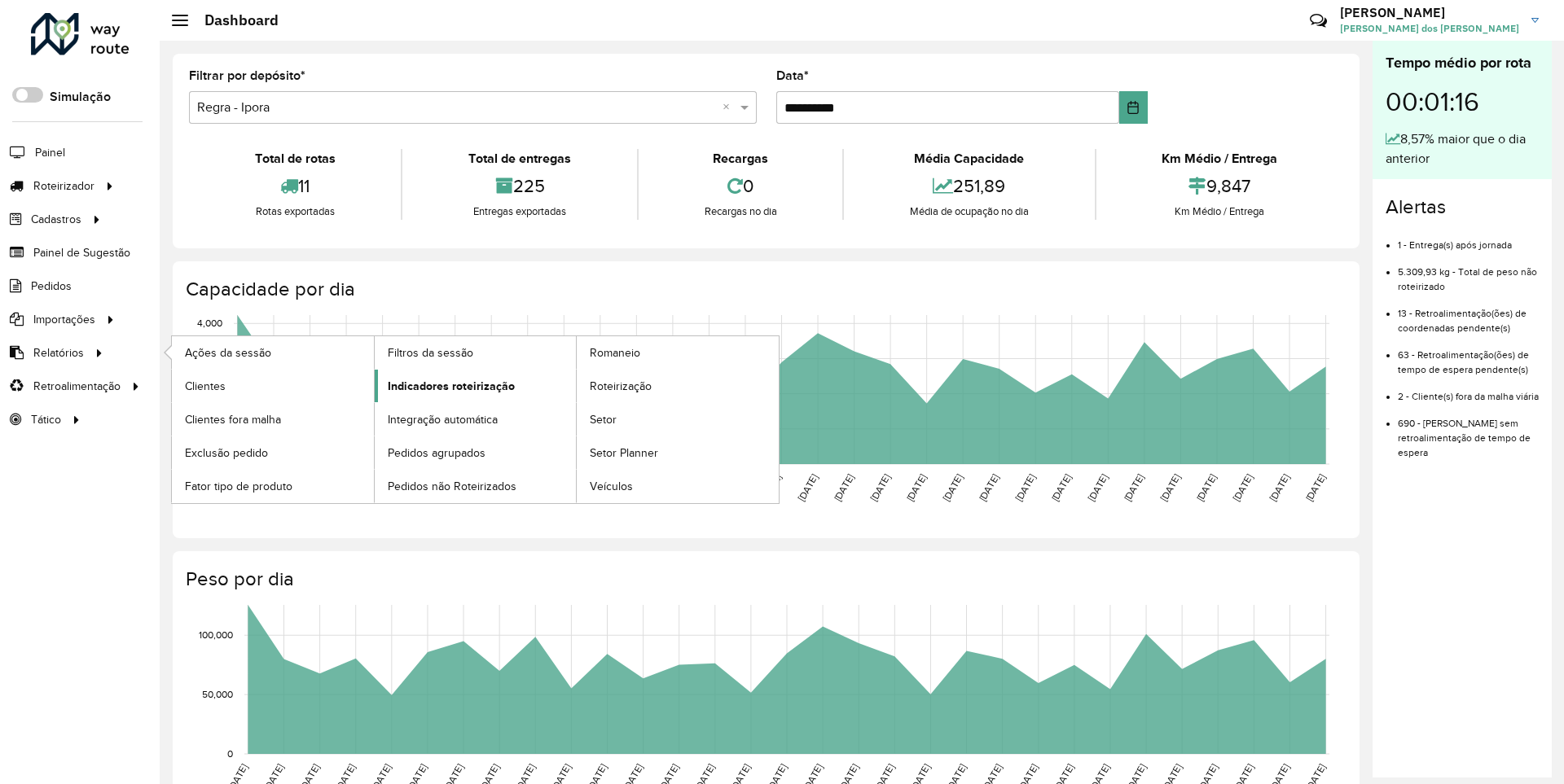
click at [447, 385] on span "Indicadores roteirização" at bounding box center [451, 386] width 127 height 17
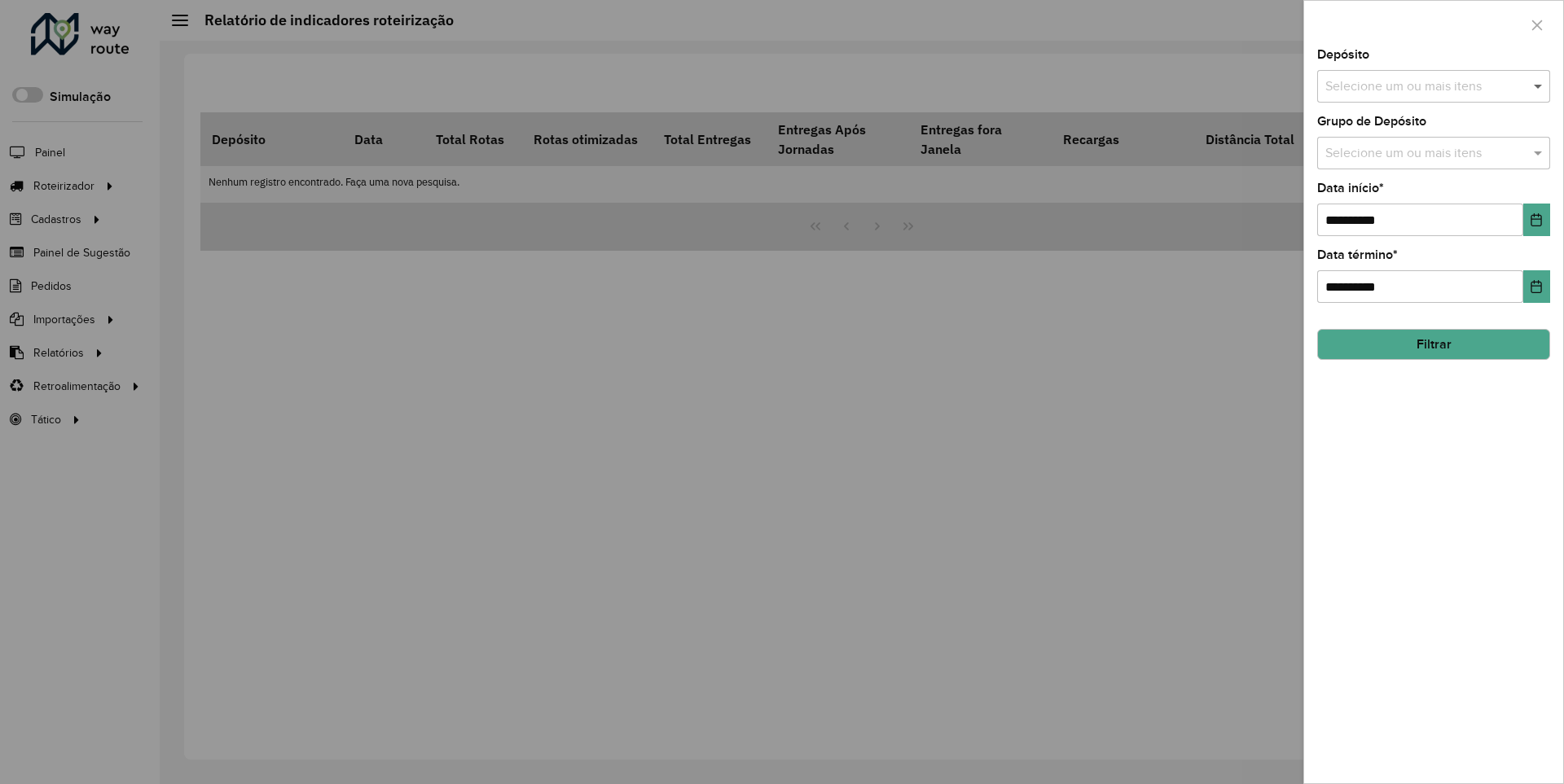
click at [1539, 85] on span at bounding box center [1540, 86] width 21 height 20
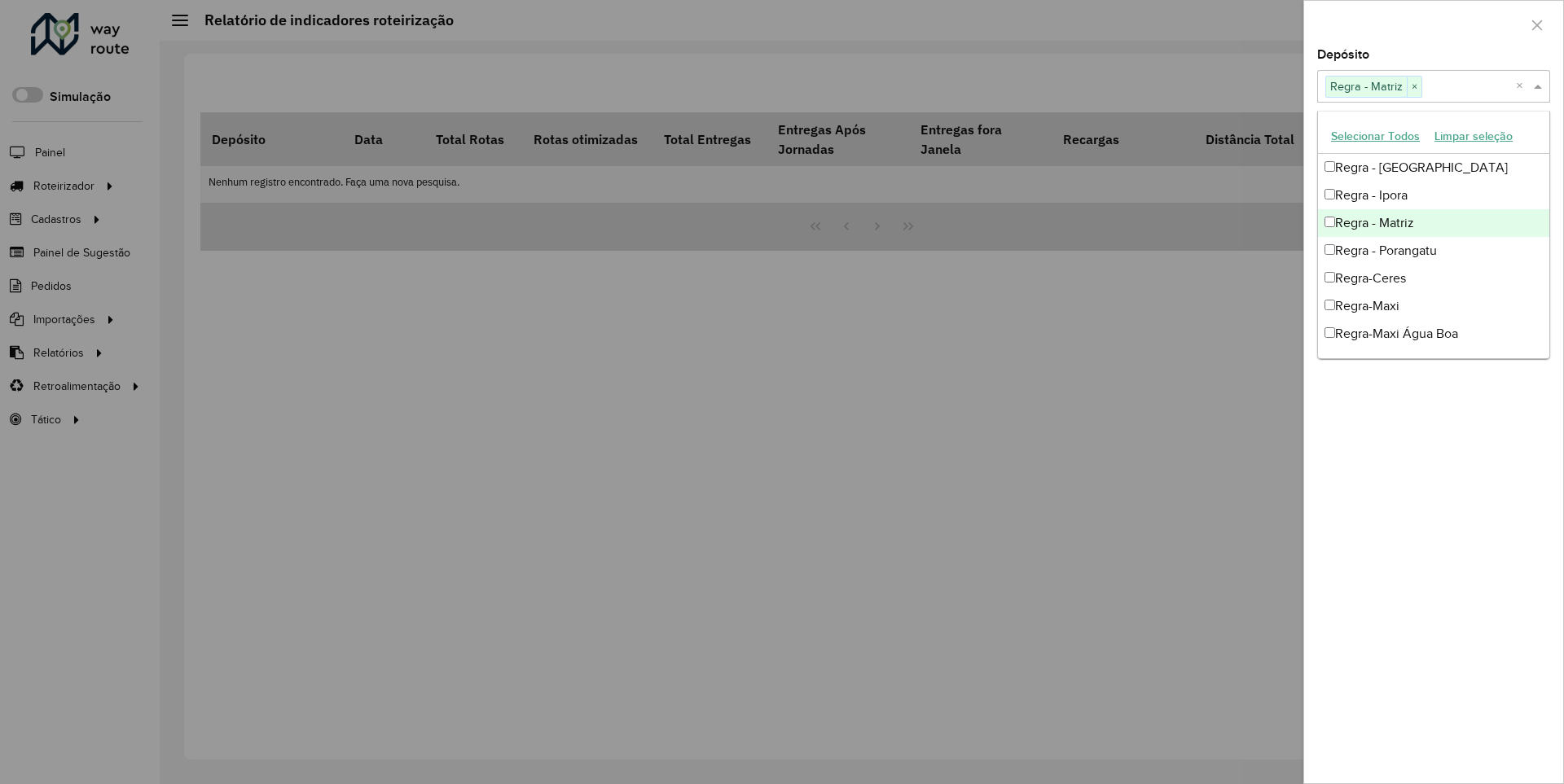
click at [1433, 23] on div at bounding box center [1434, 24] width 260 height 48
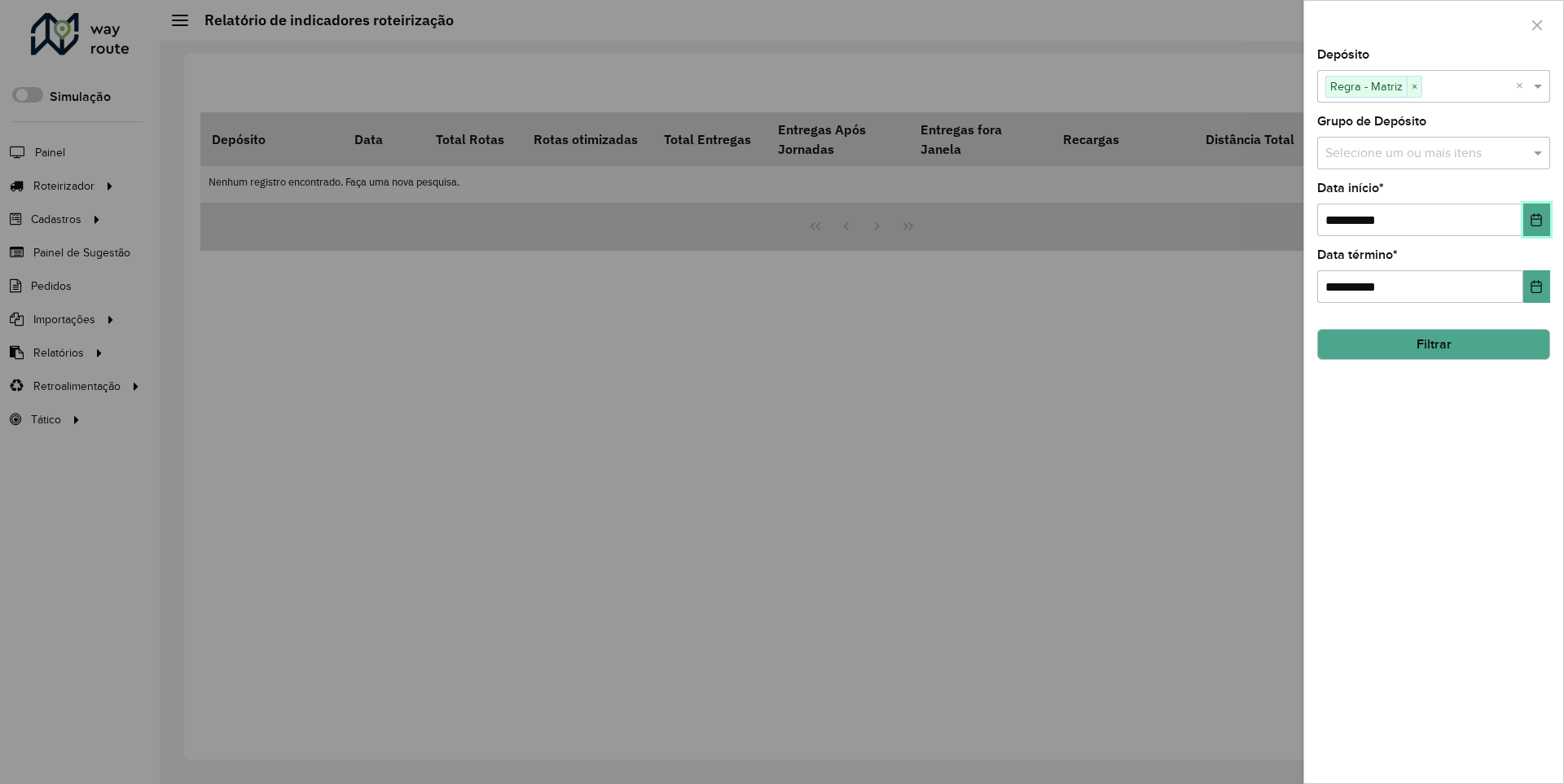
click at [1536, 219] on icon "Choose Date" at bounding box center [1537, 219] width 11 height 13
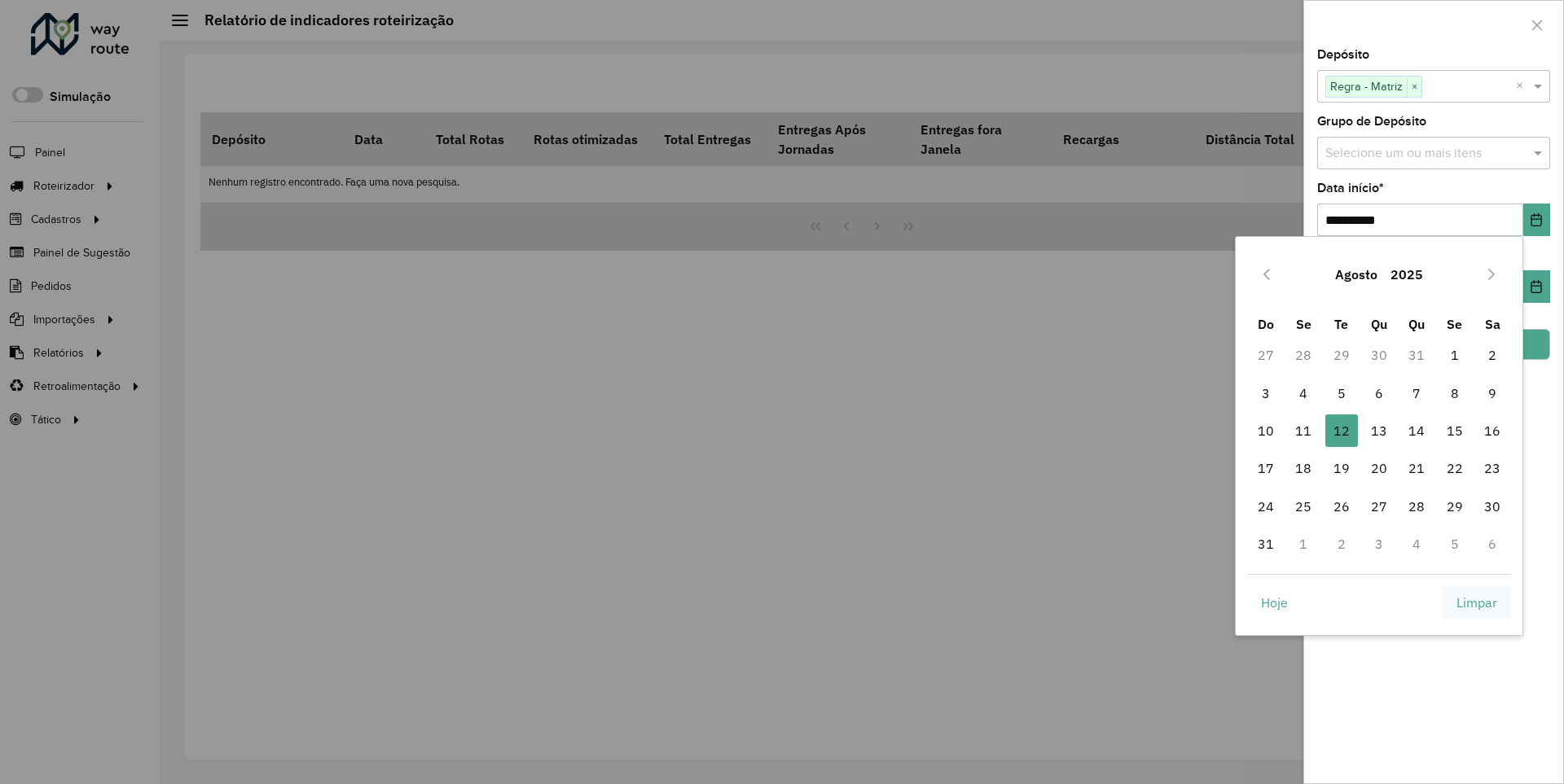
click at [1477, 602] on span "Limpar" at bounding box center [1477, 603] width 41 height 20
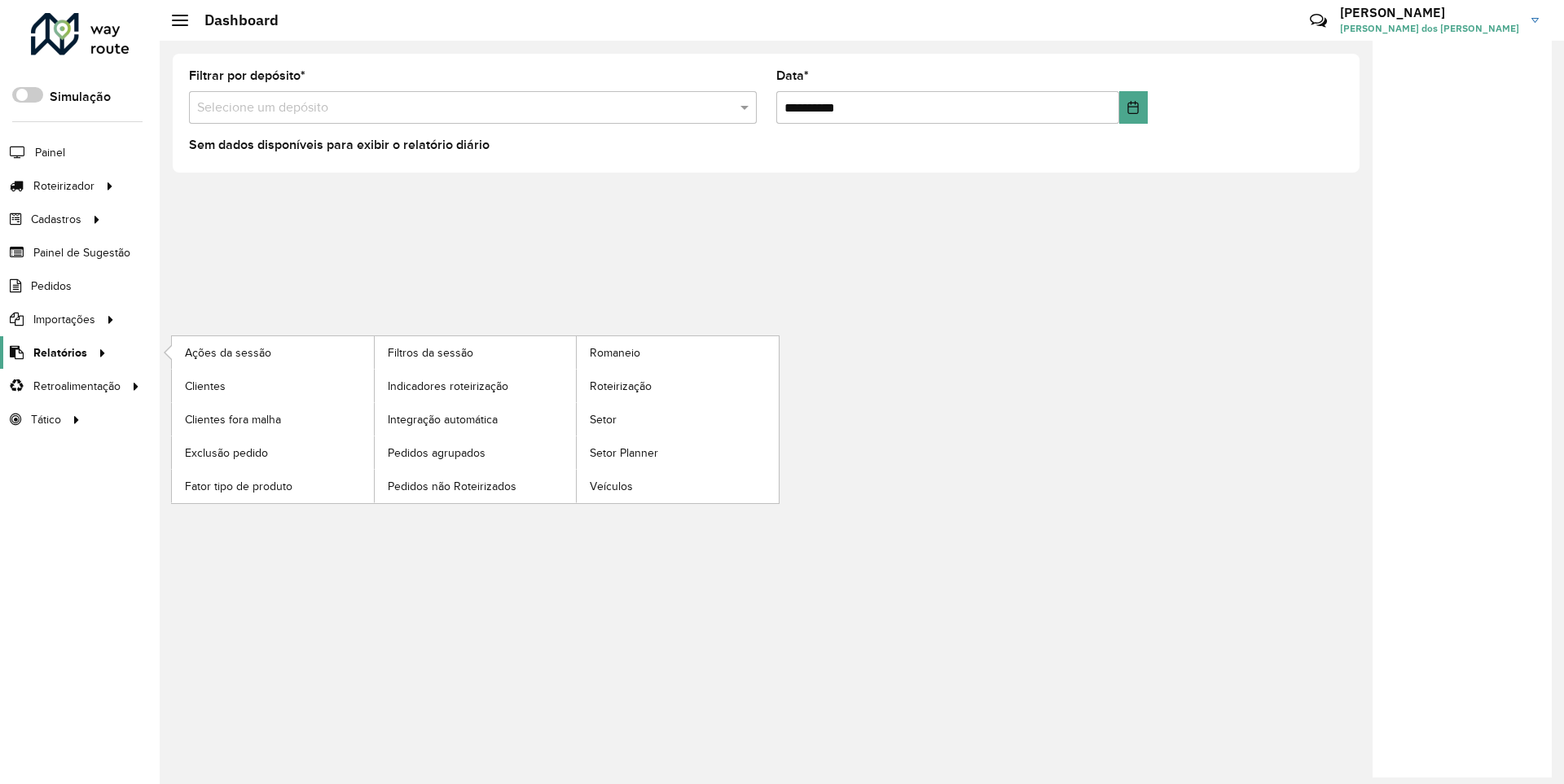
click at [57, 351] on span "Relatórios" at bounding box center [60, 352] width 54 height 17
click at [205, 385] on span "Clientes" at bounding box center [207, 386] width 44 height 17
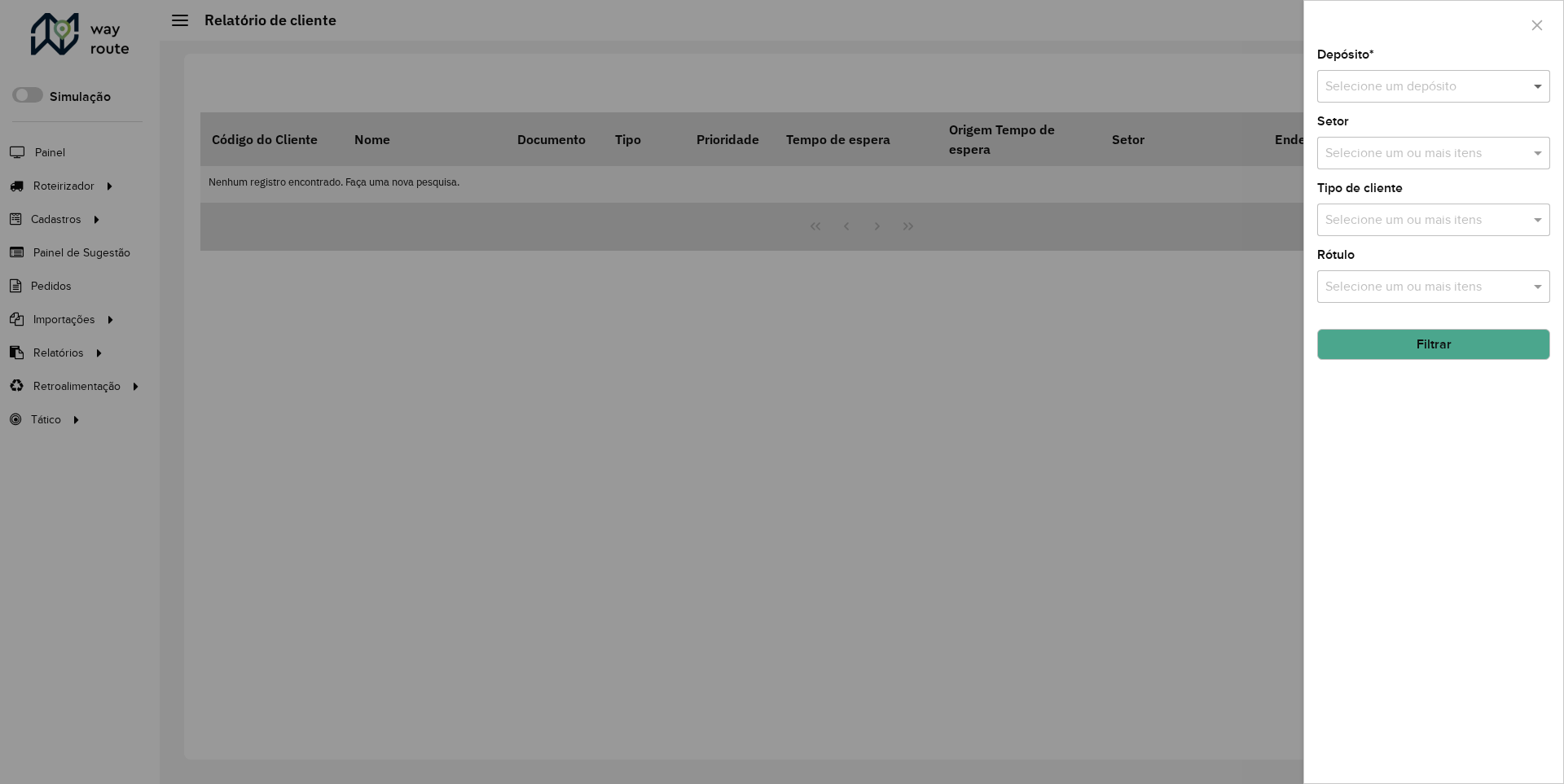
click at [1539, 85] on span at bounding box center [1540, 86] width 21 height 20
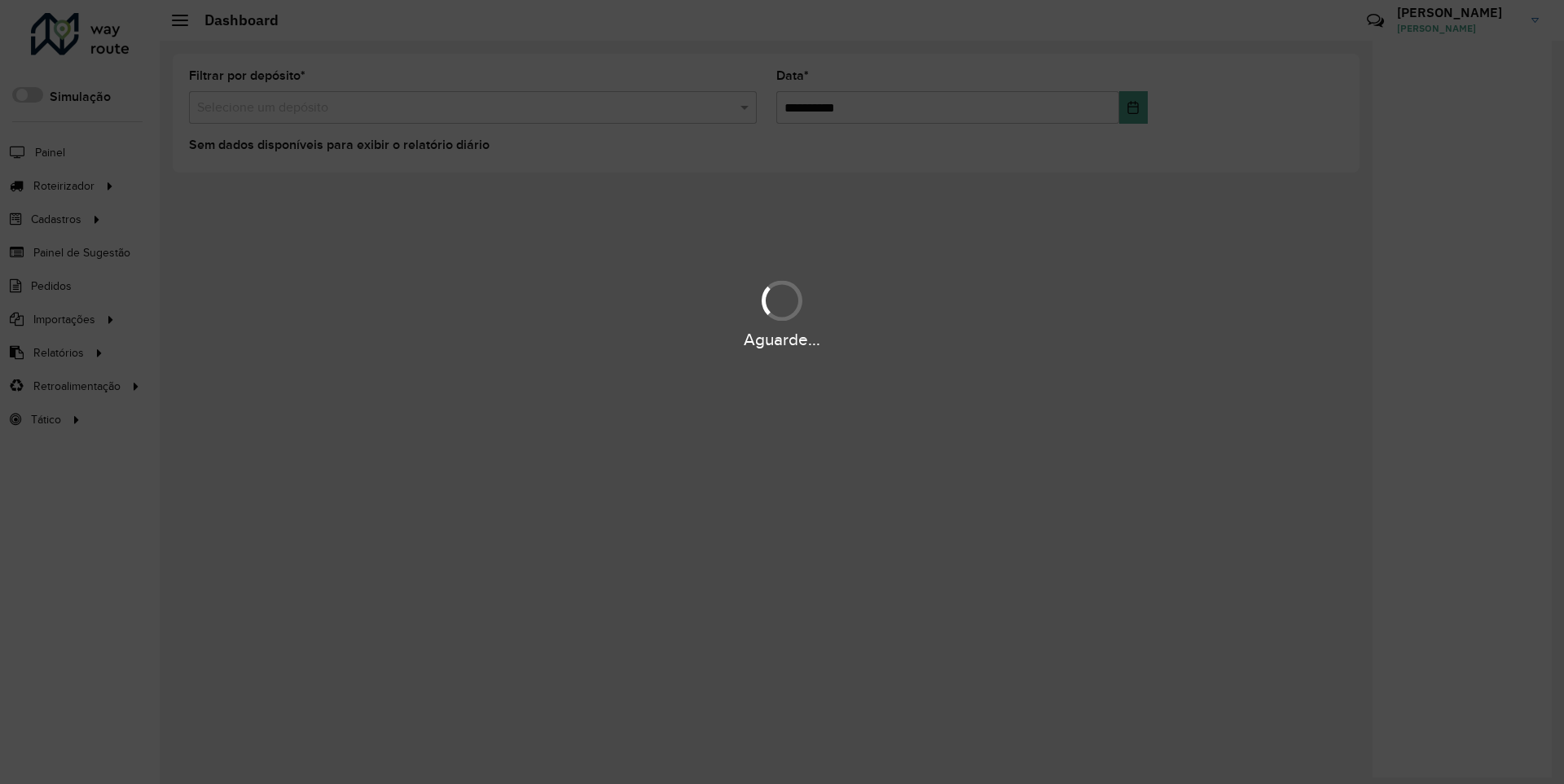
click at [57, 351] on div "Aguarde..." at bounding box center [782, 340] width 1564 height 25
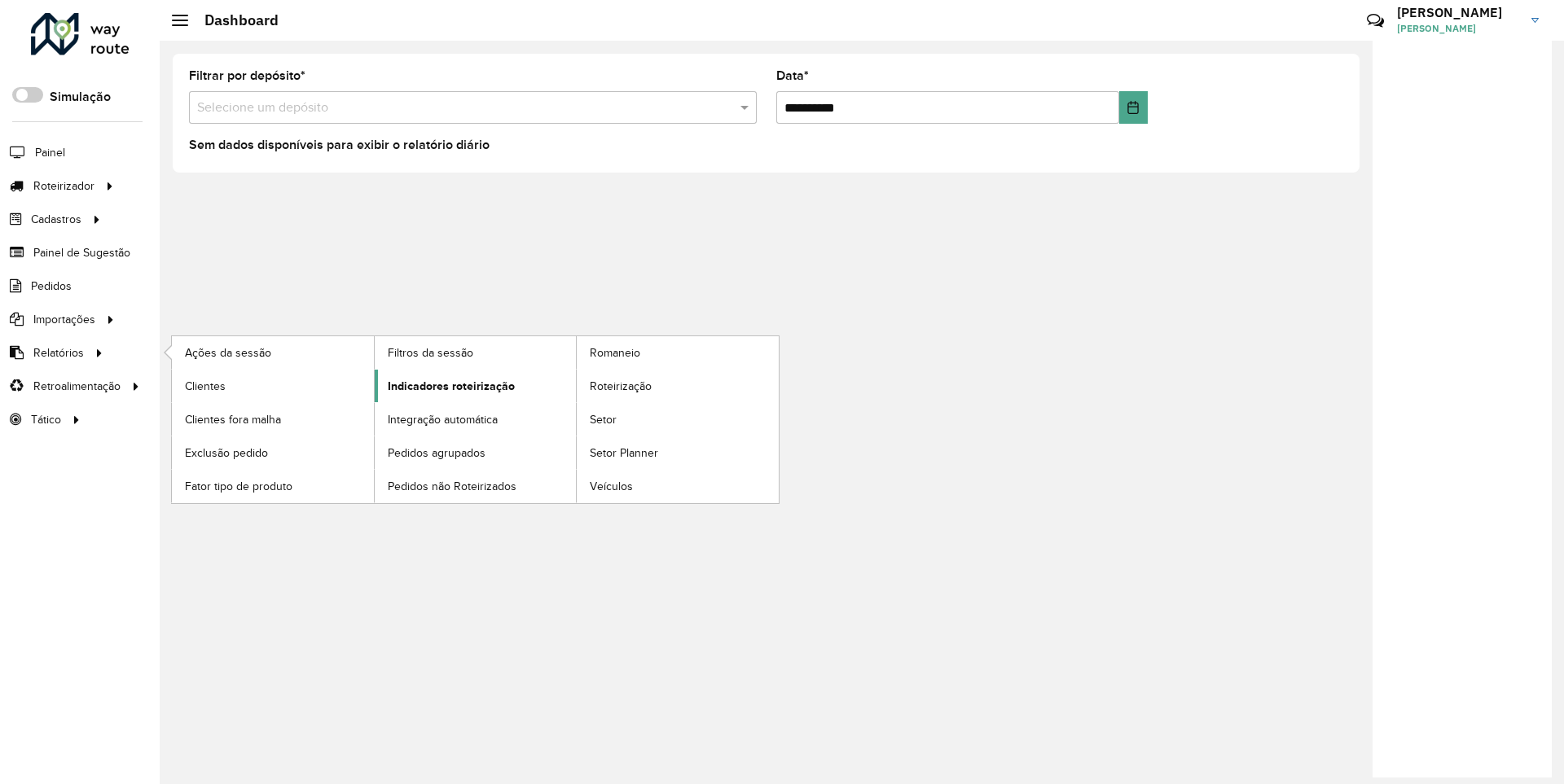
click at [447, 385] on span "Indicadores roteirização" at bounding box center [451, 386] width 127 height 17
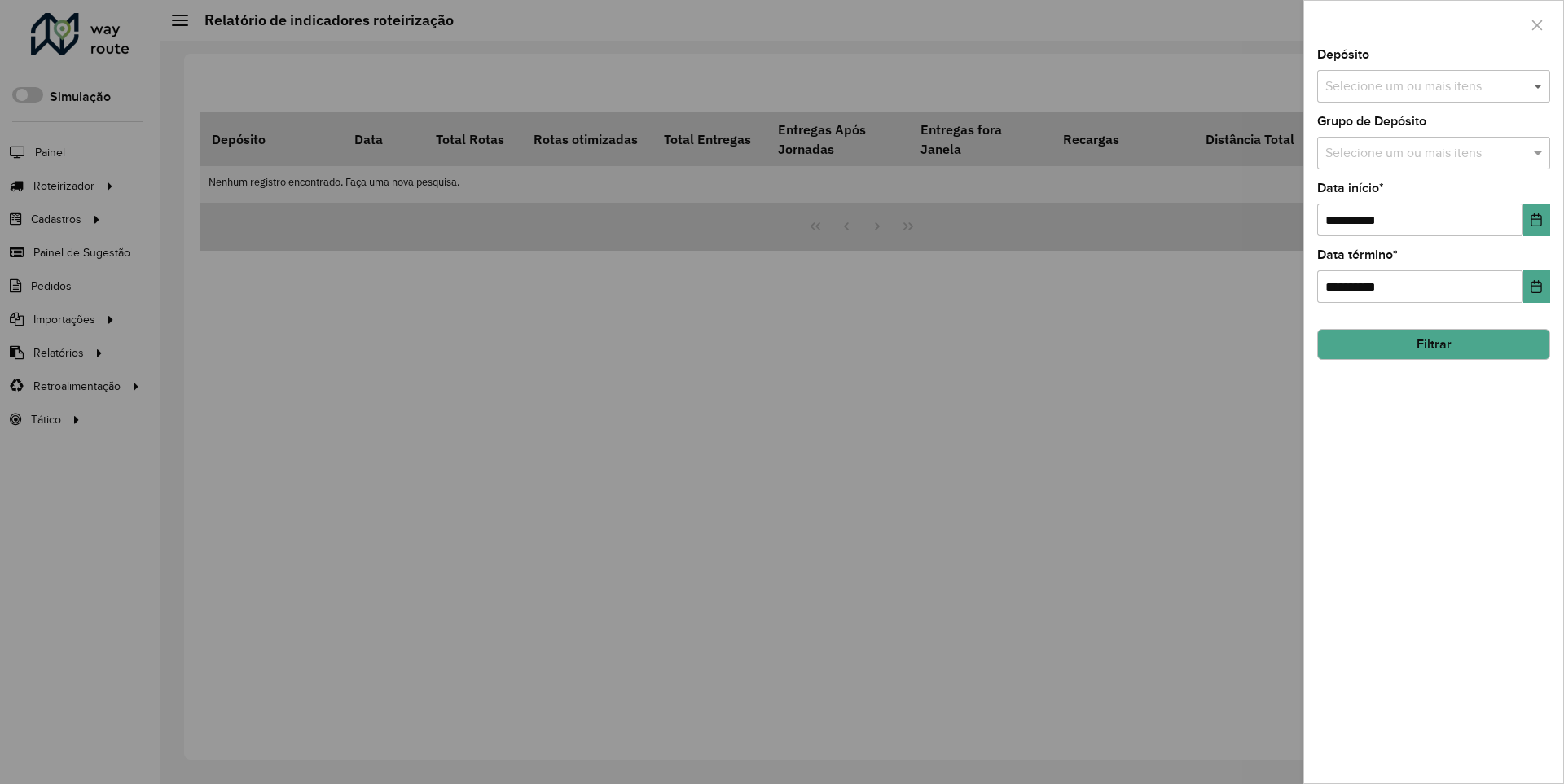
click at [1539, 85] on span at bounding box center [1540, 86] width 21 height 20
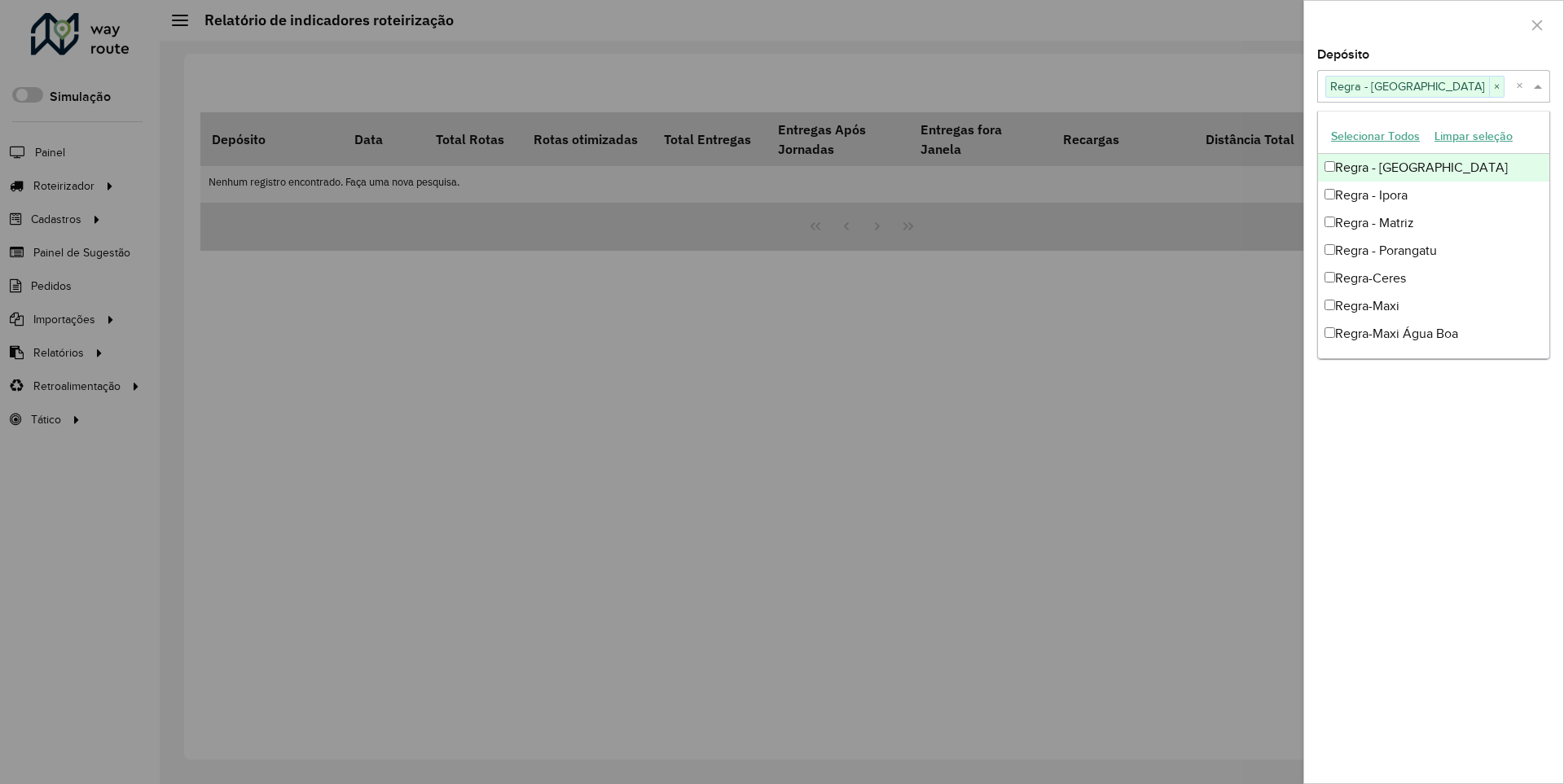
click at [1433, 23] on div at bounding box center [1434, 24] width 260 height 48
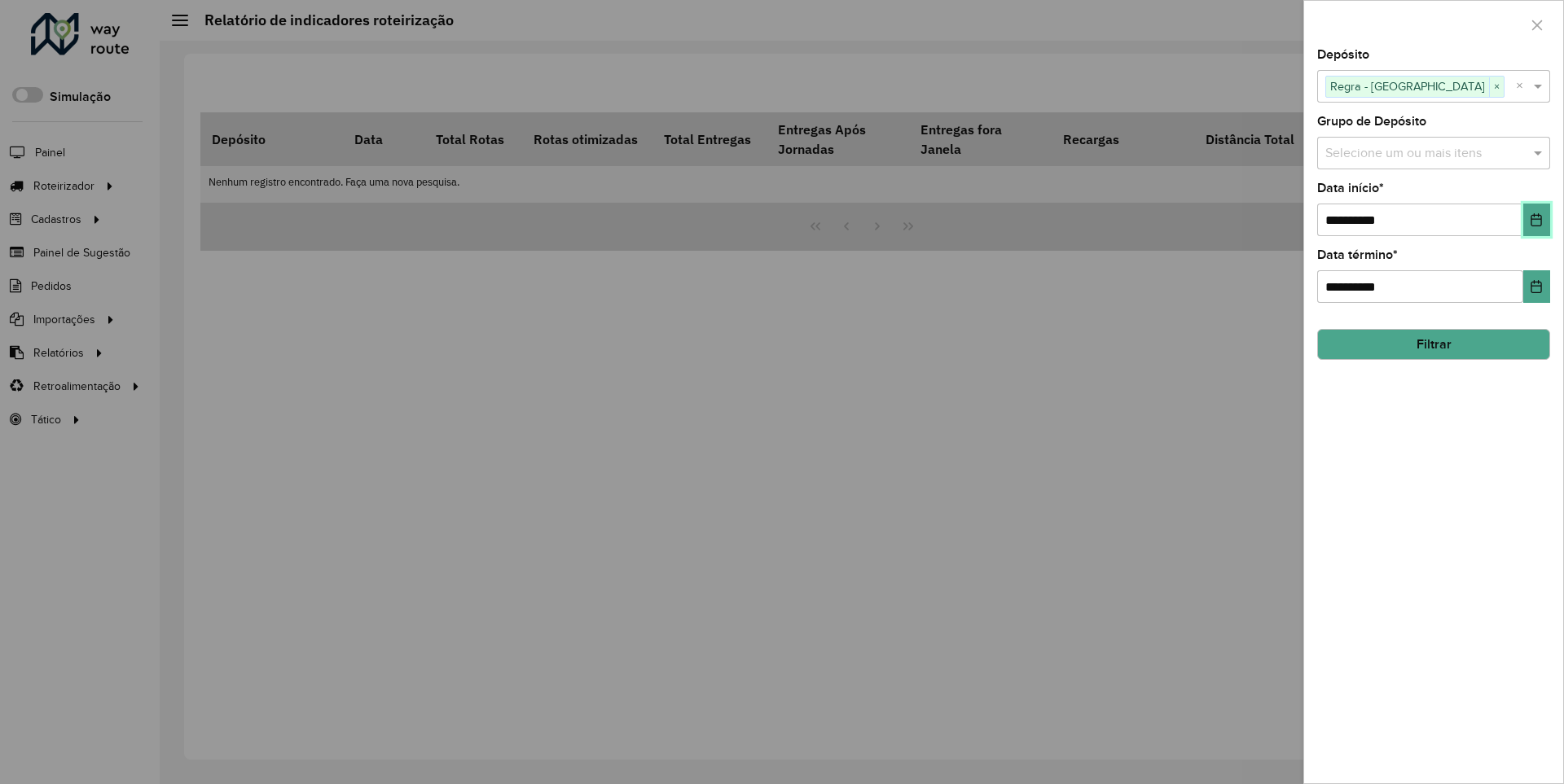
click at [1536, 219] on icon "Choose Date" at bounding box center [1537, 219] width 11 height 13
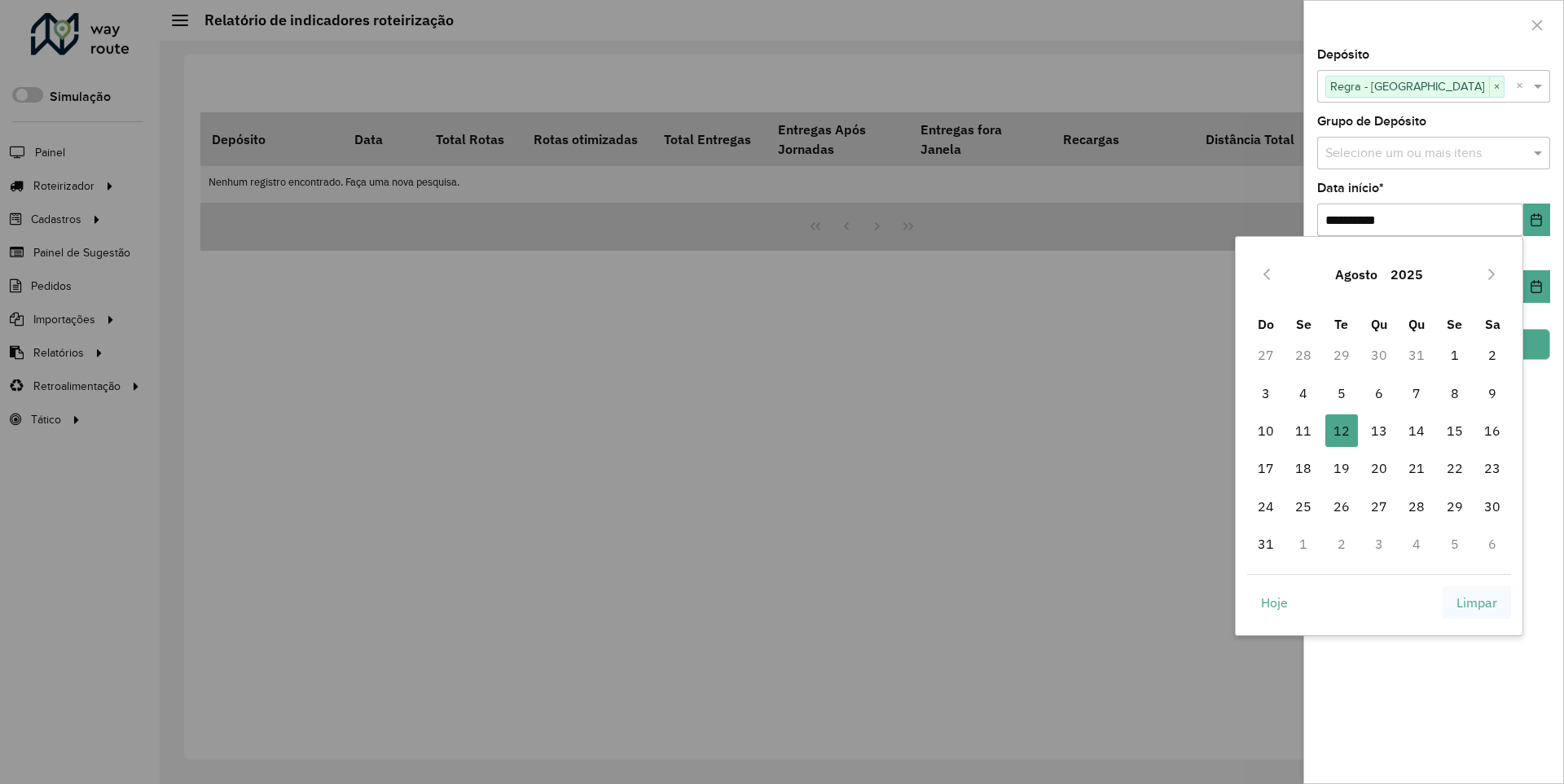
click at [1477, 602] on span "Limpar" at bounding box center [1477, 603] width 41 height 20
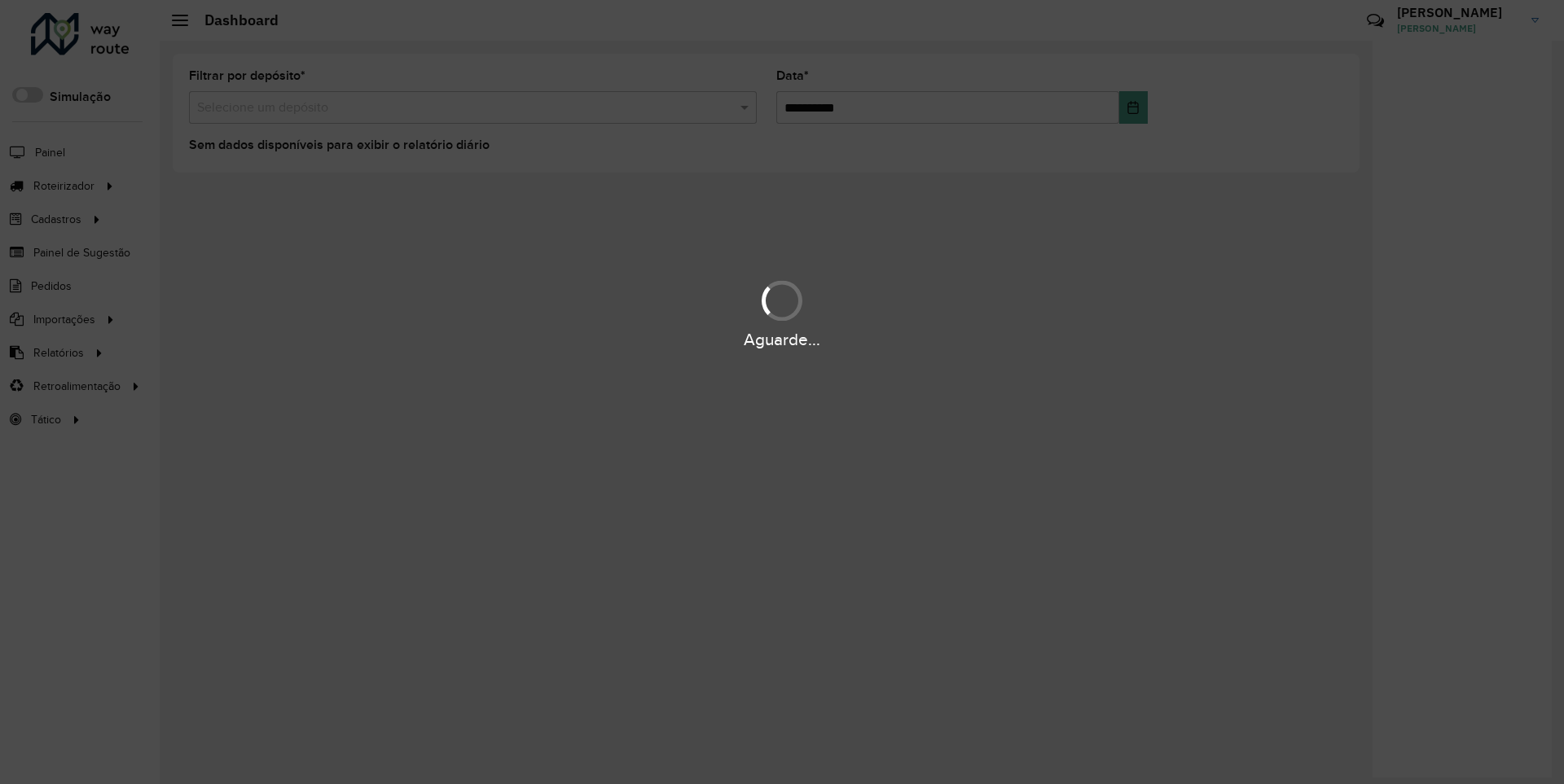
click at [57, 351] on div "Aguarde..." at bounding box center [782, 340] width 1564 height 25
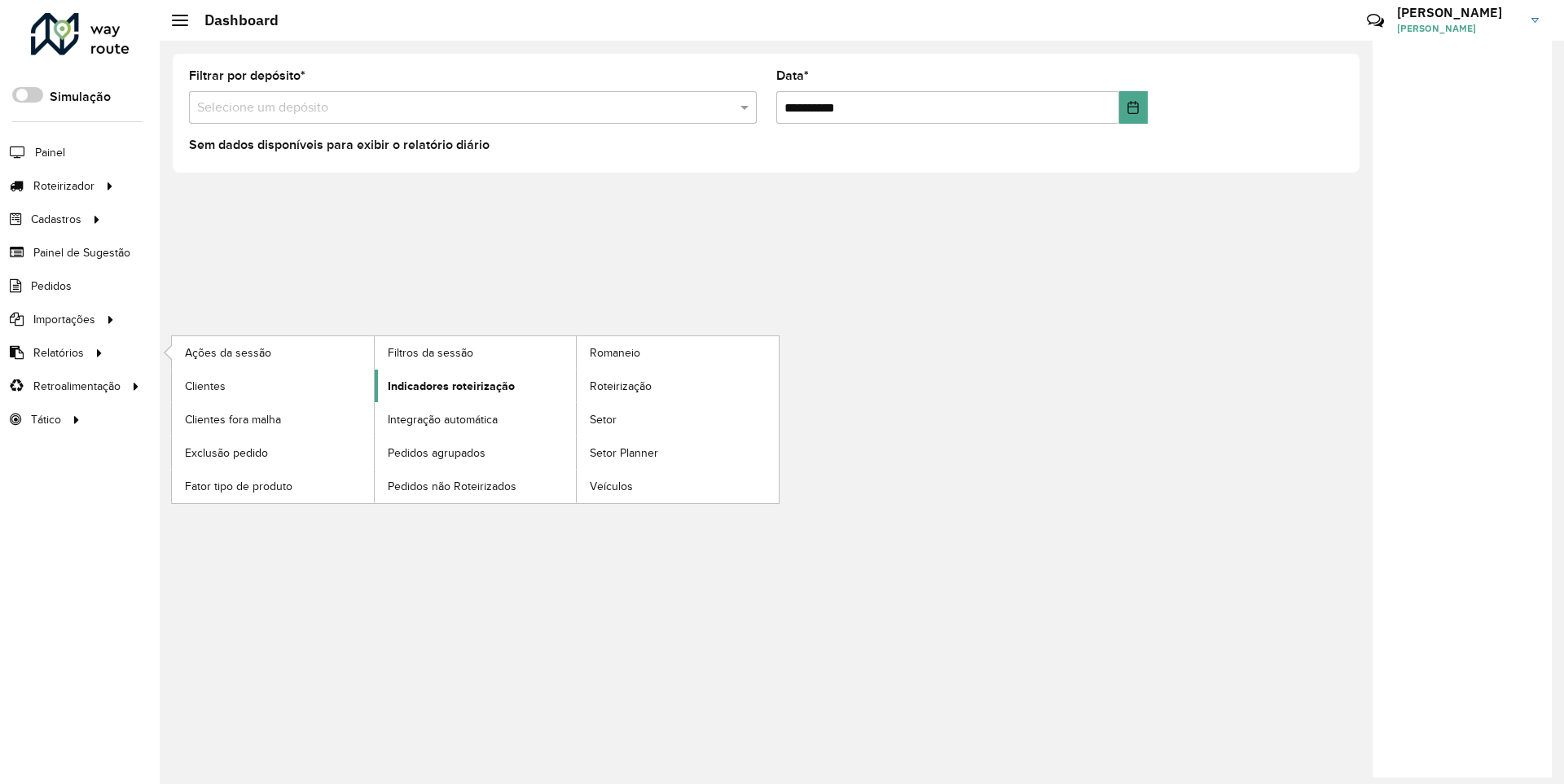
click at [447, 385] on span "Indicadores roteirização" at bounding box center [451, 386] width 127 height 17
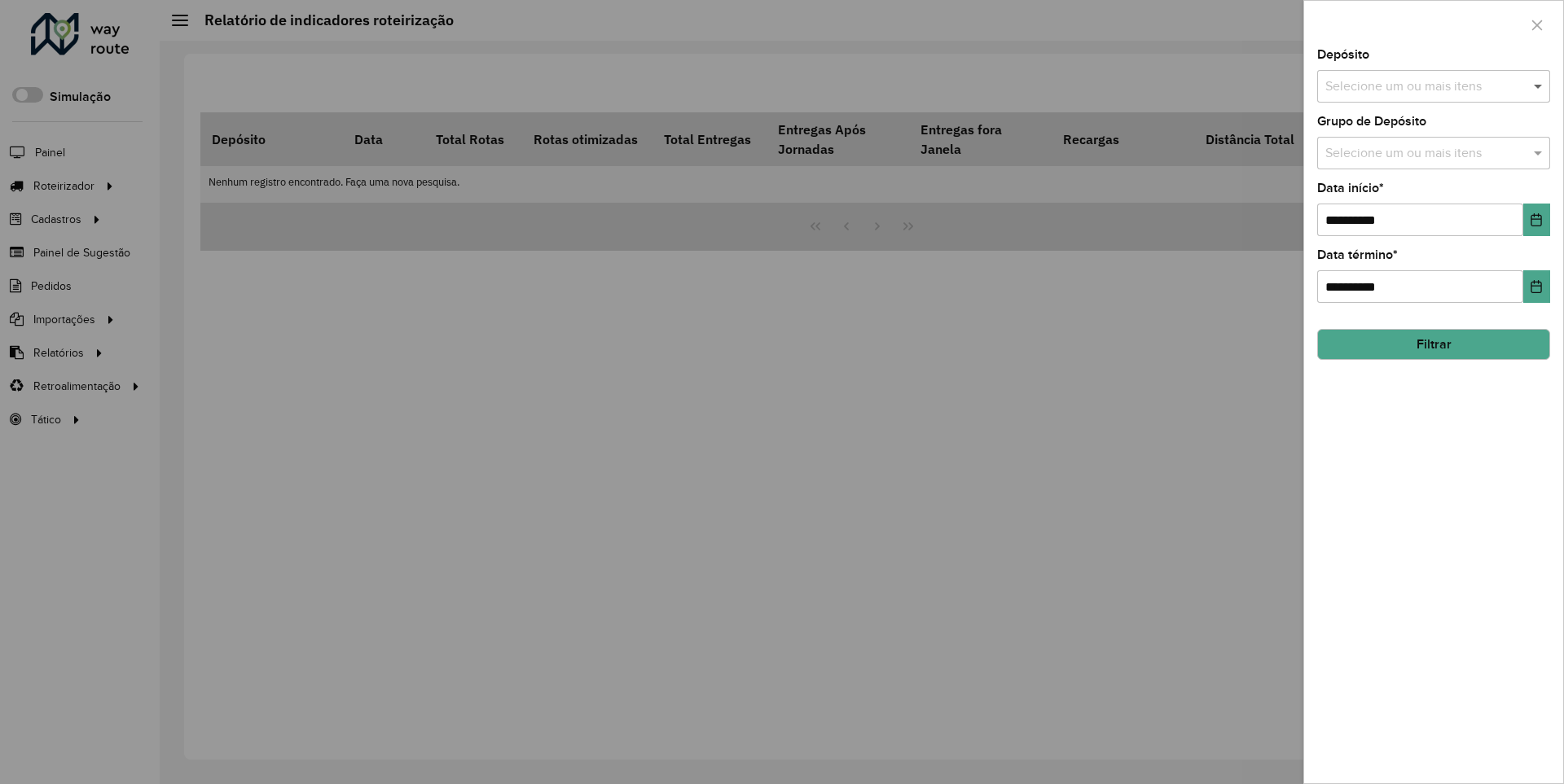
click at [1539, 85] on span at bounding box center [1540, 86] width 21 height 20
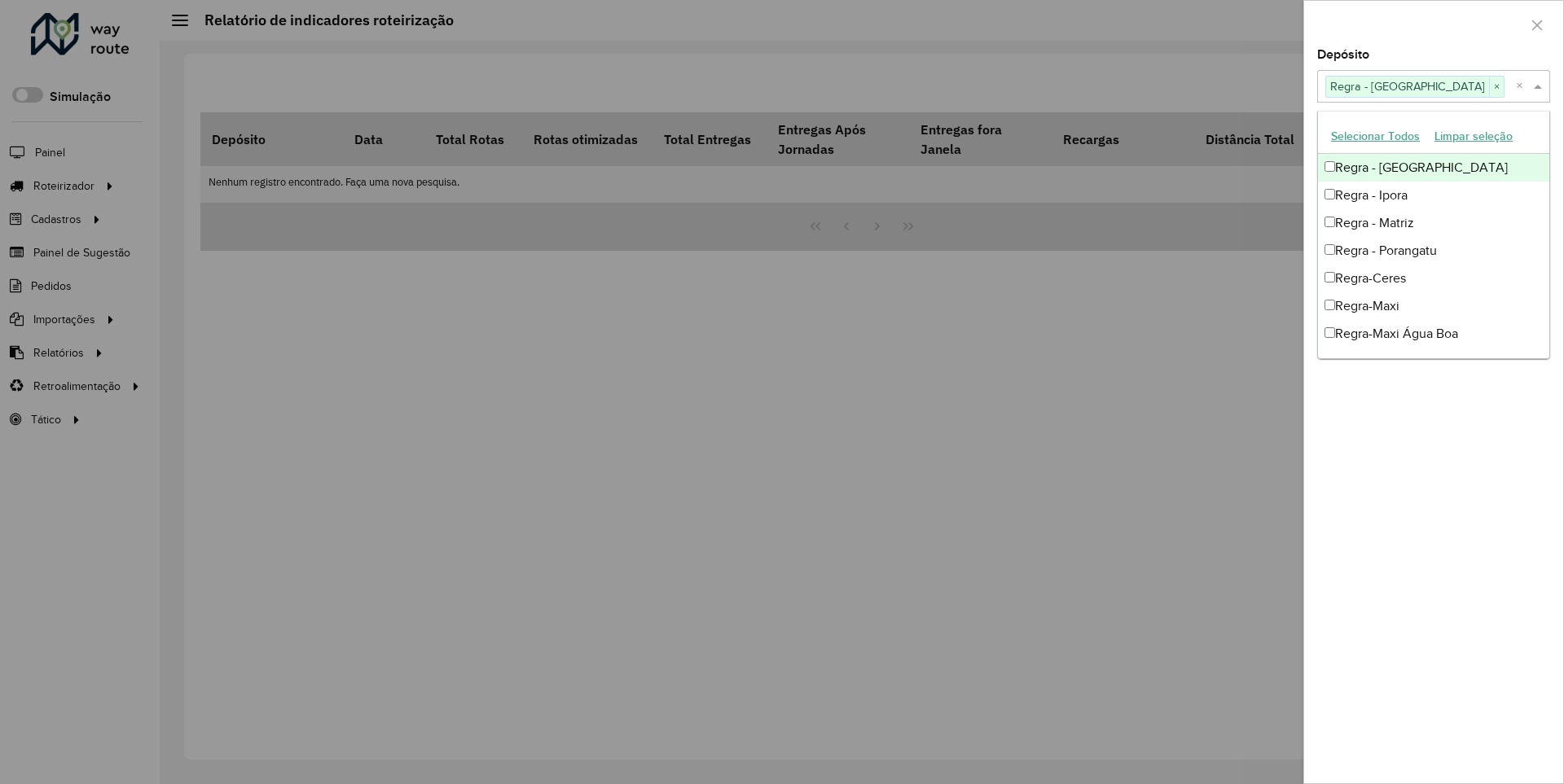
click at [1433, 23] on div at bounding box center [1434, 24] width 260 height 48
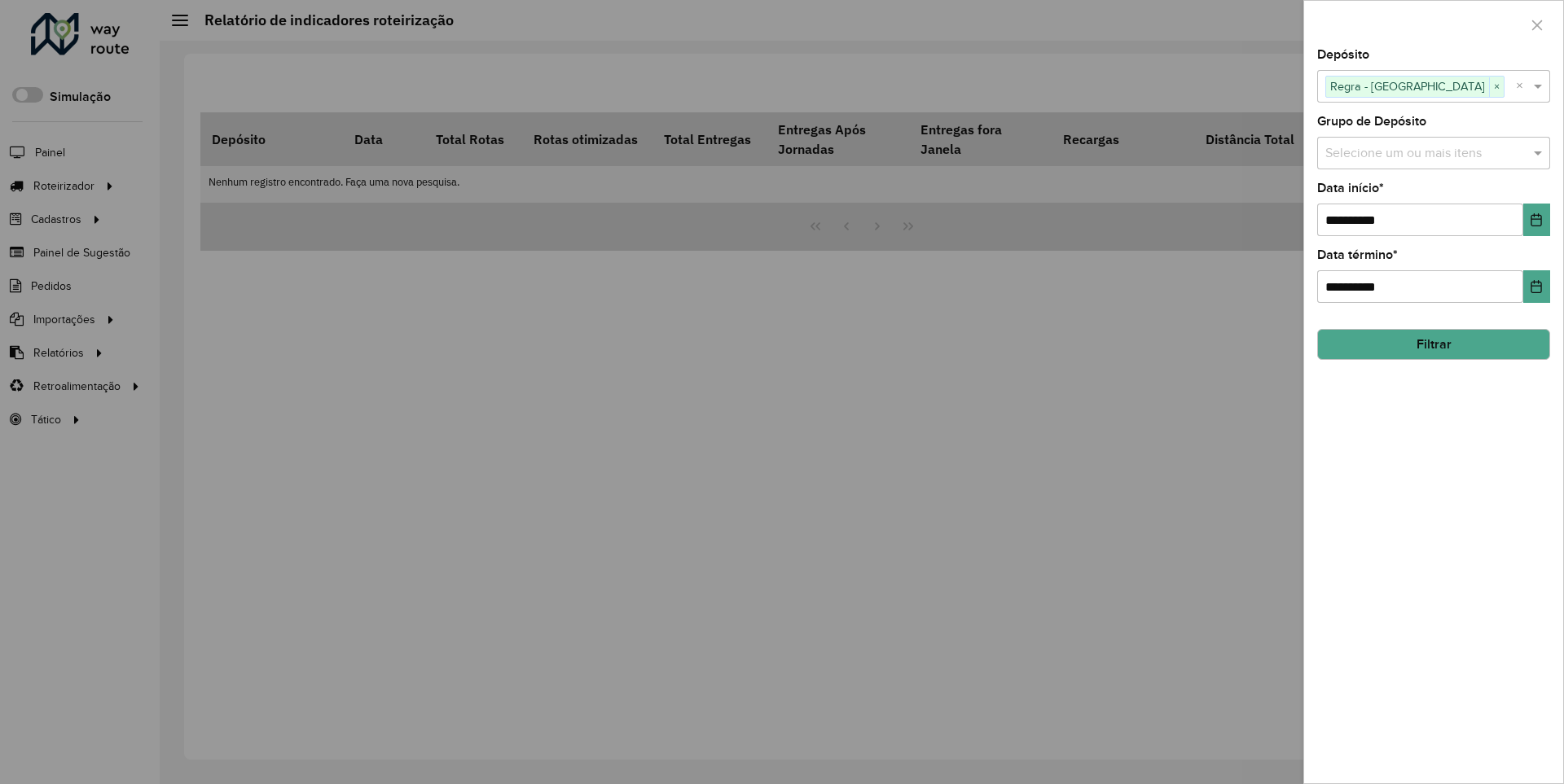
click at [1536, 219] on icon "Choose Date" at bounding box center [1537, 219] width 11 height 13
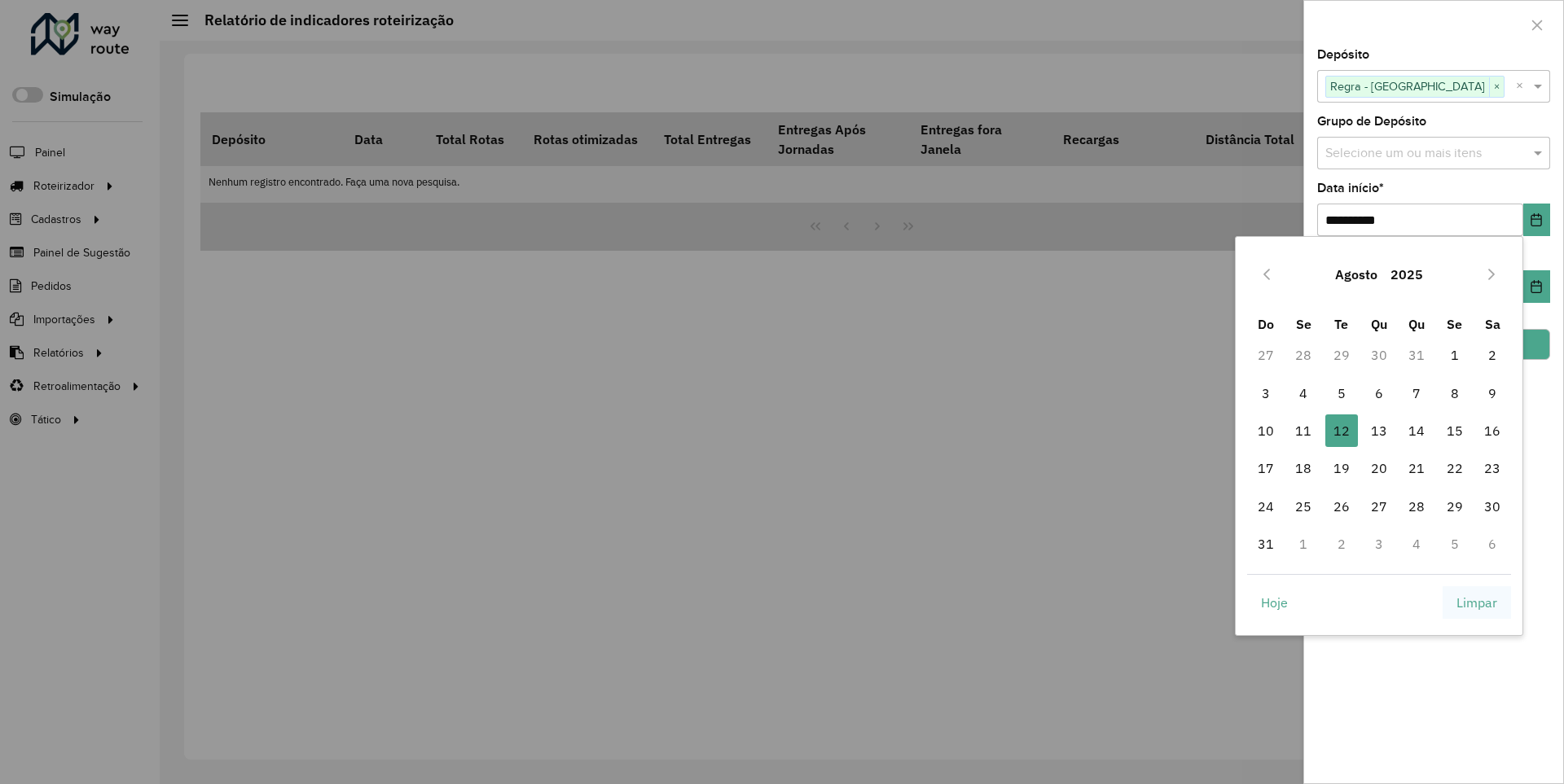
click at [1477, 602] on span "Limpar" at bounding box center [1477, 603] width 41 height 20
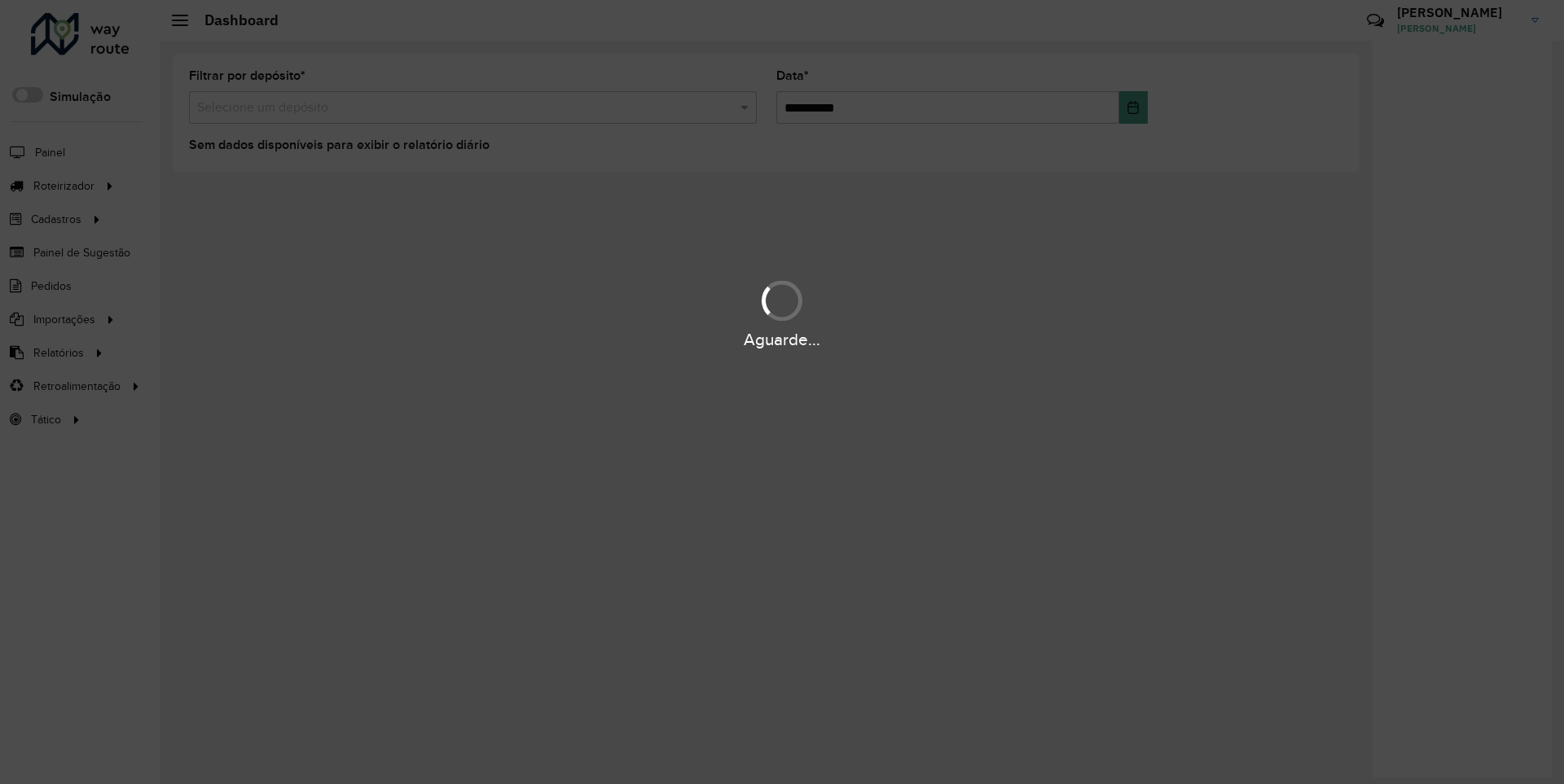
click at [57, 351] on div "Aguarde..." at bounding box center [782, 340] width 1564 height 25
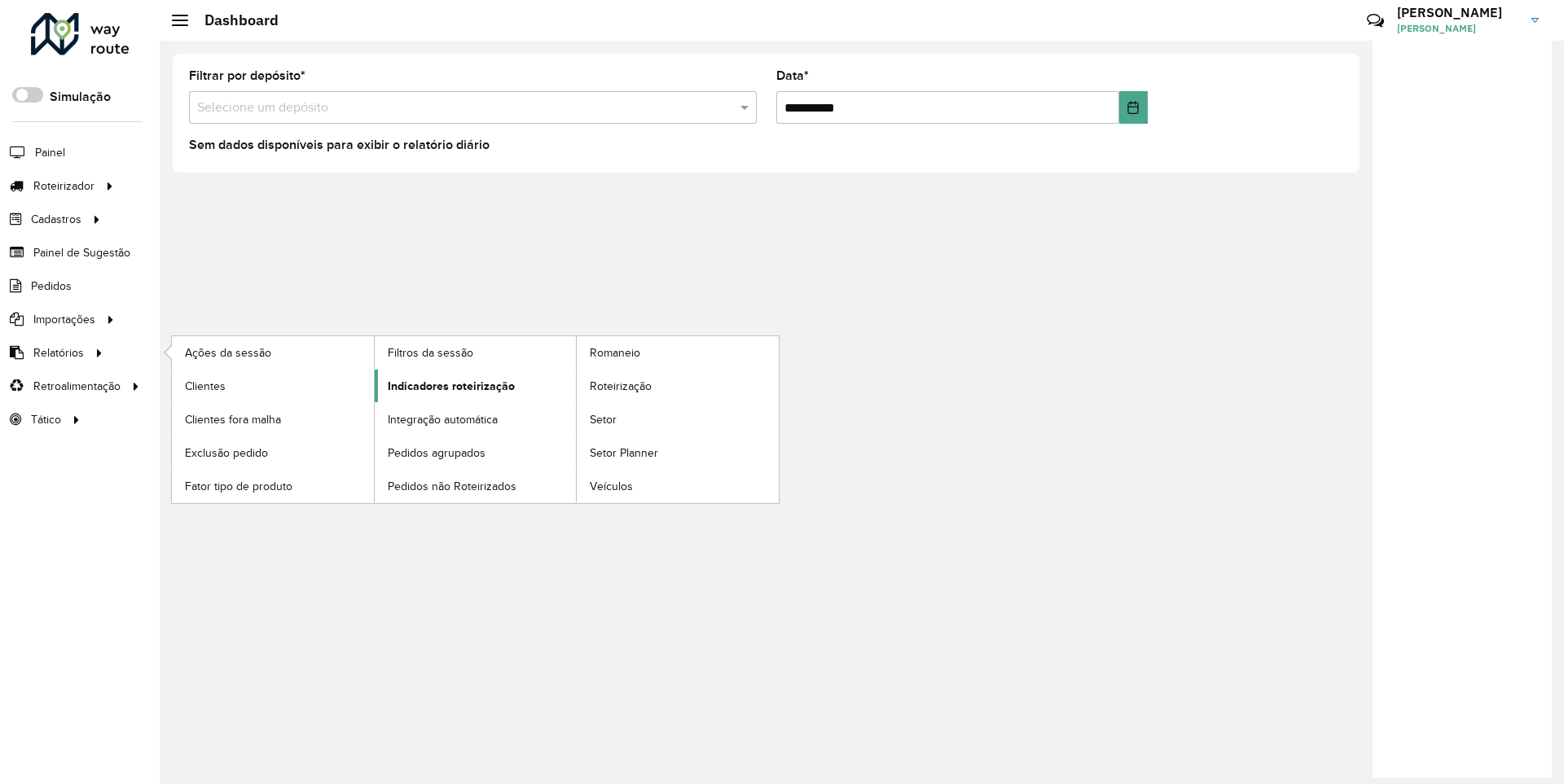
click at [447, 385] on span "Indicadores roteirização" at bounding box center [451, 386] width 127 height 17
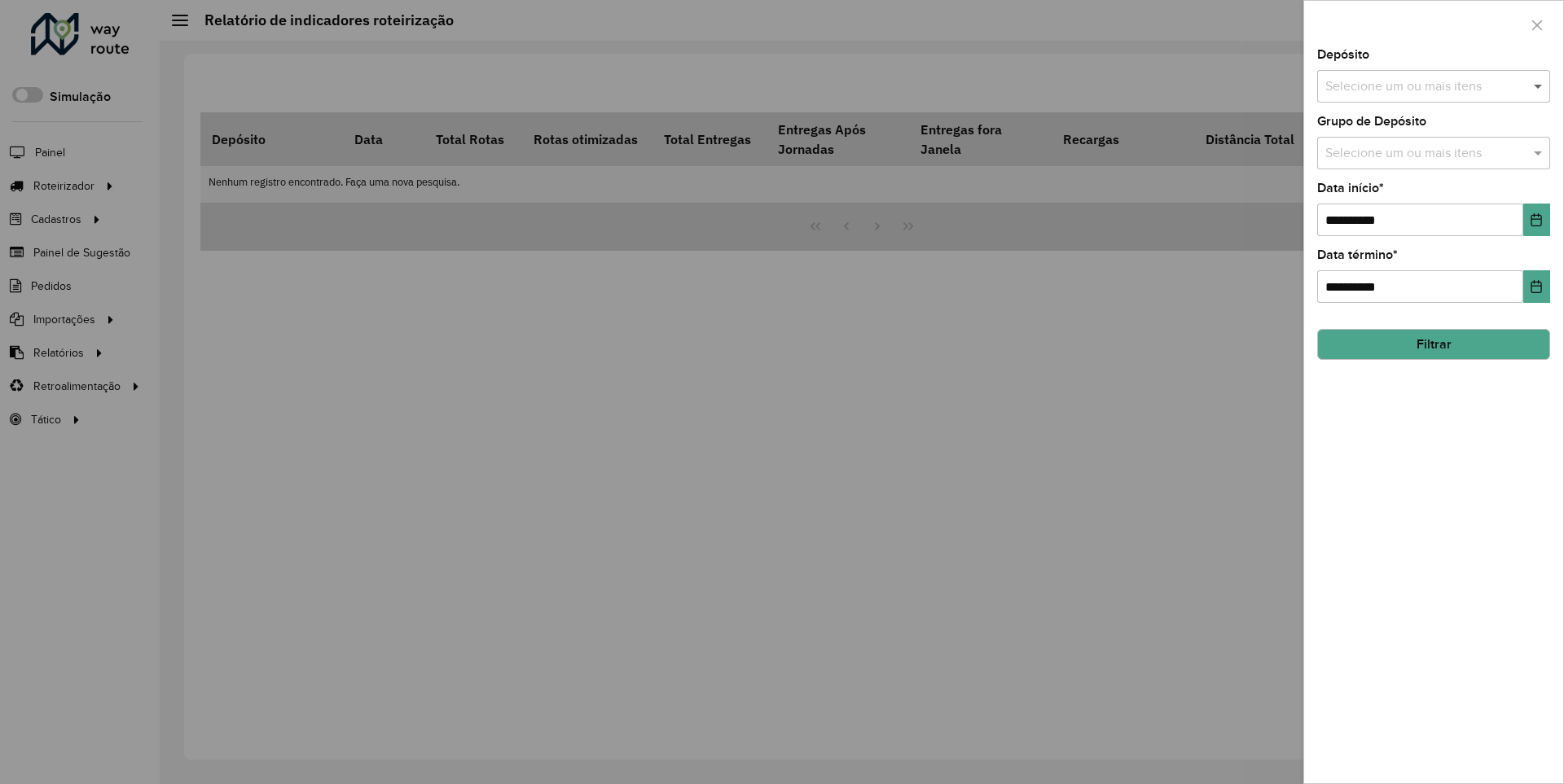
click at [1539, 85] on span at bounding box center [1540, 86] width 21 height 20
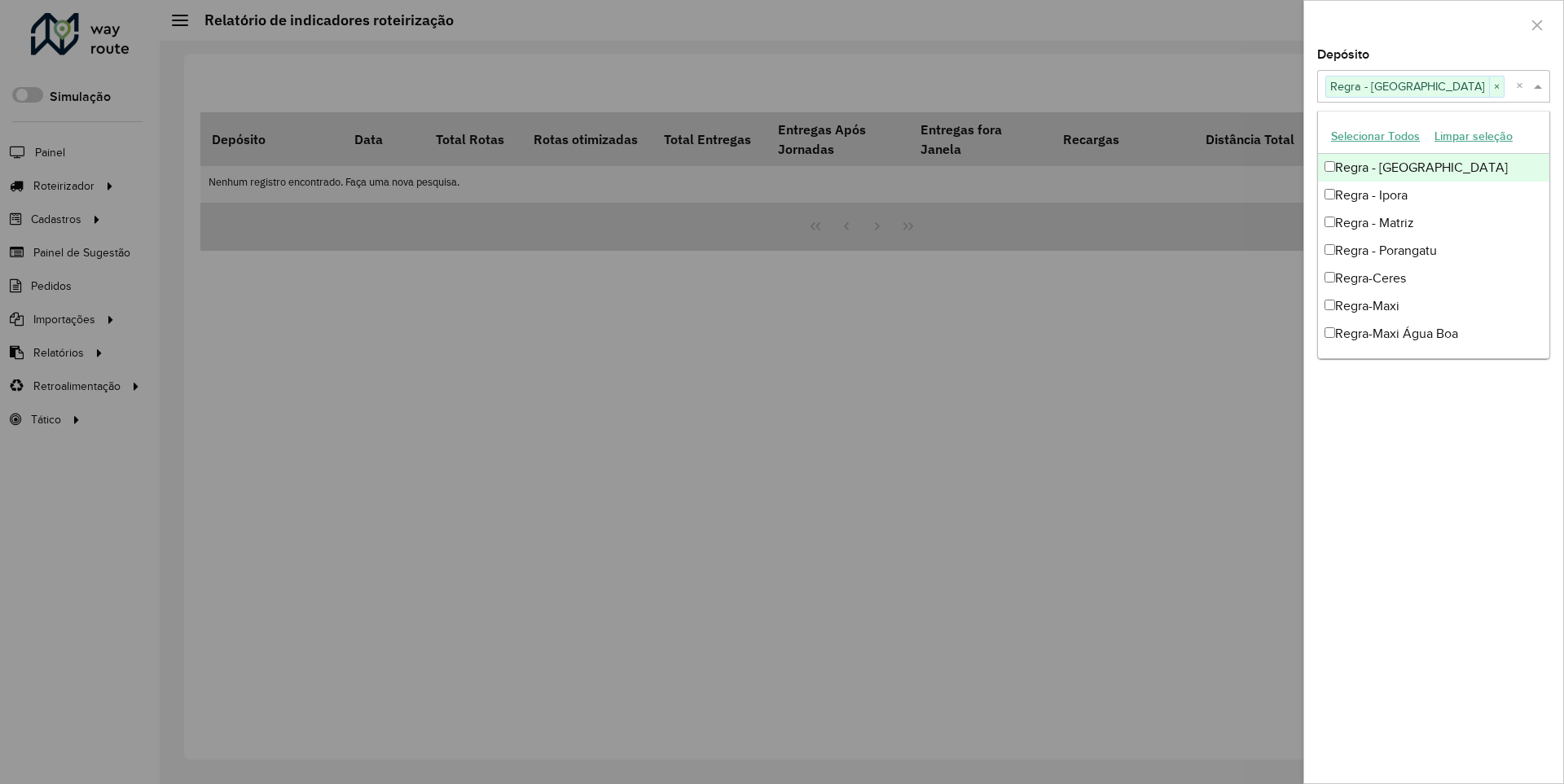
click at [1433, 23] on div at bounding box center [1434, 24] width 260 height 48
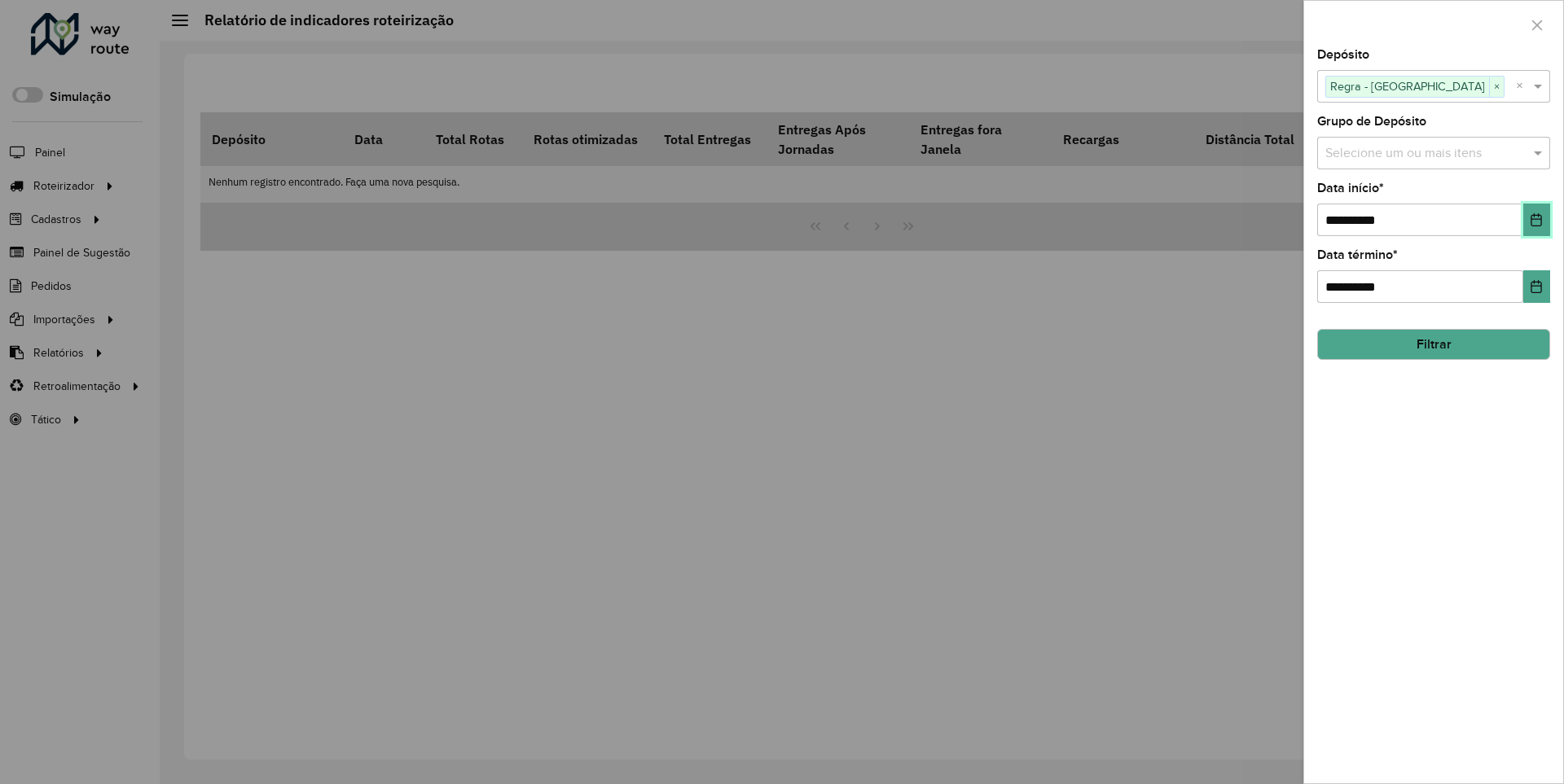
click at [1536, 219] on icon "Choose Date" at bounding box center [1537, 219] width 11 height 13
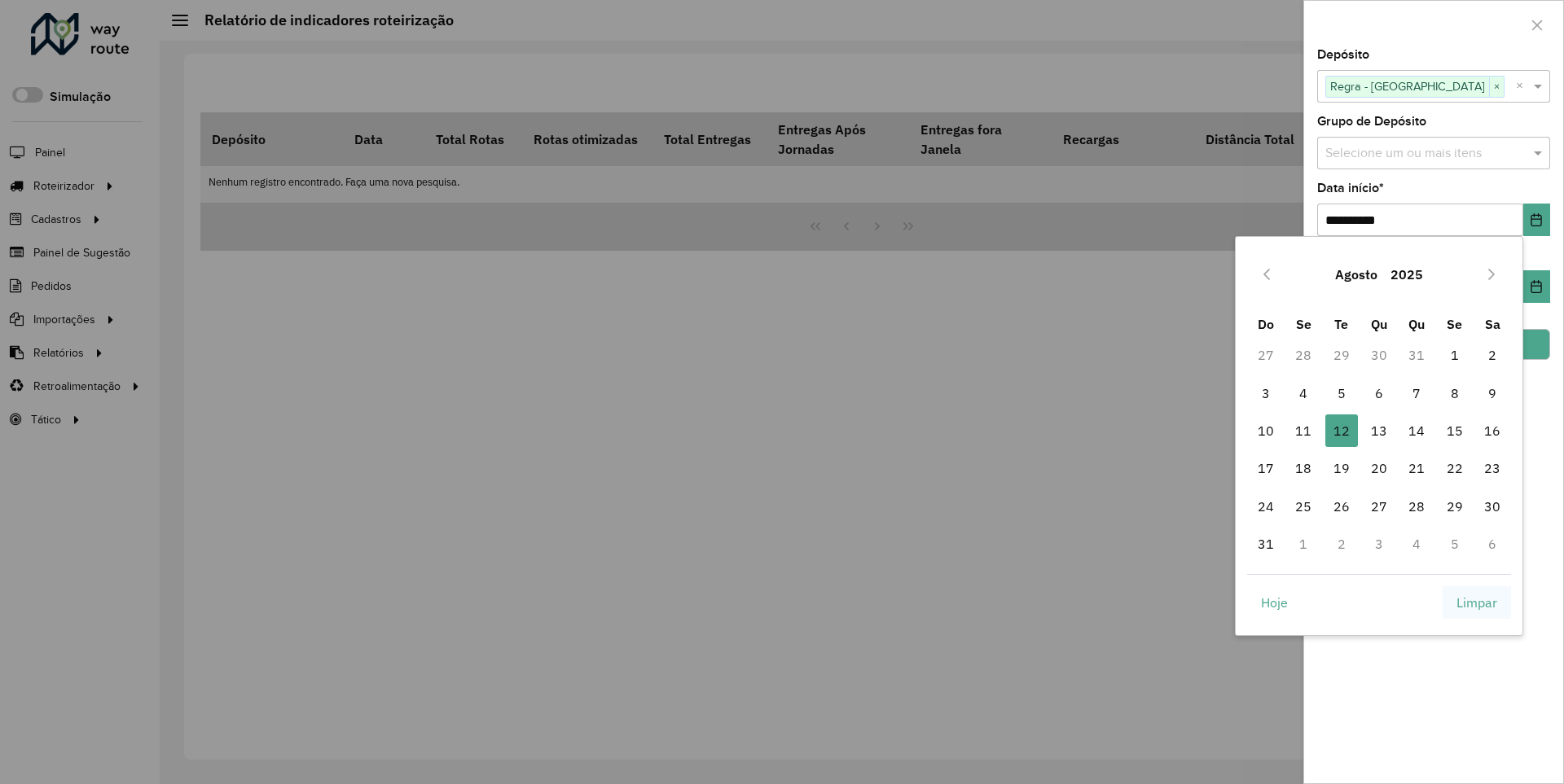
click at [1477, 602] on span "Limpar" at bounding box center [1477, 603] width 41 height 20
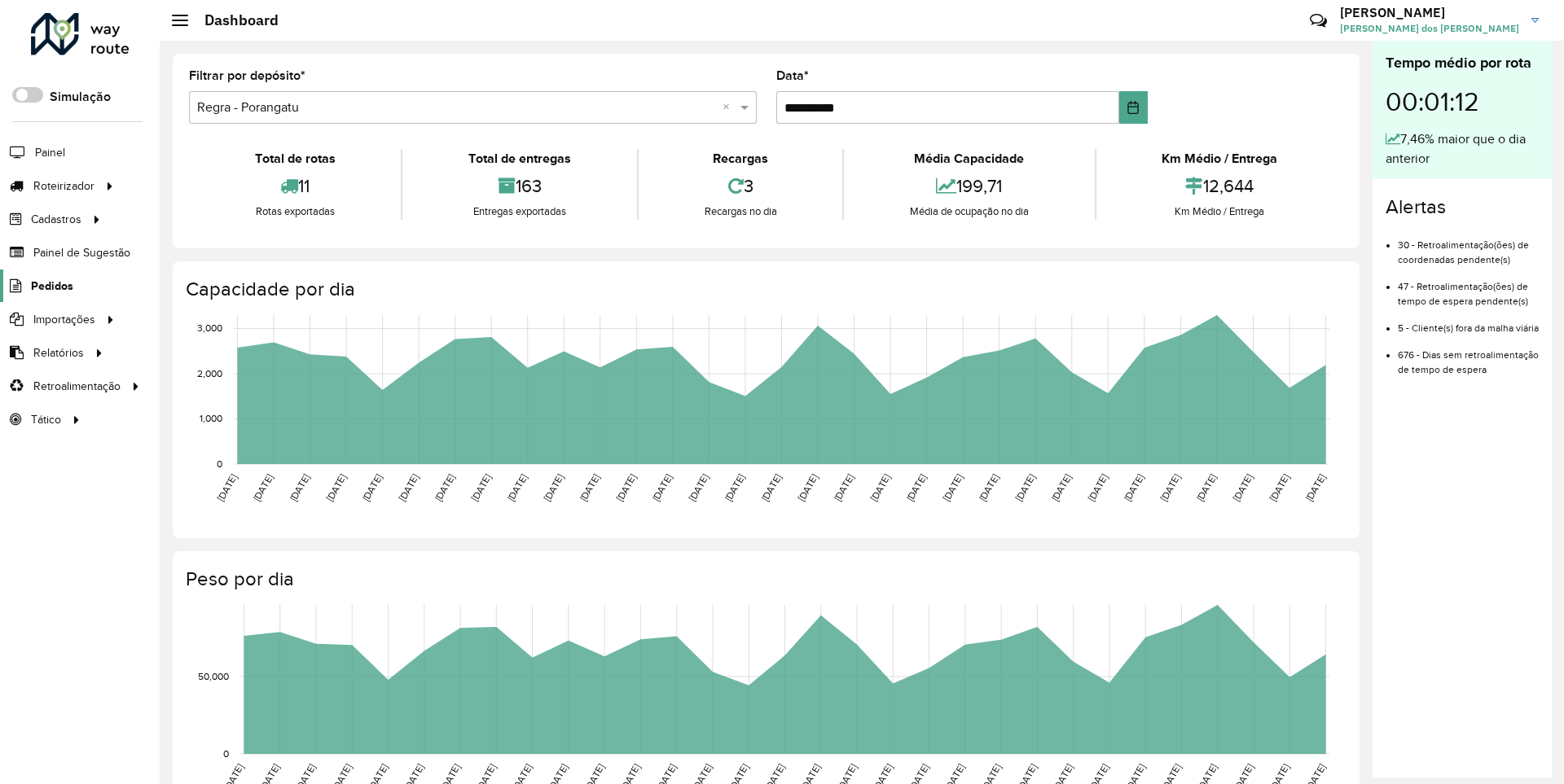
click at [51, 285] on span "Pedidos" at bounding box center [52, 286] width 42 height 17
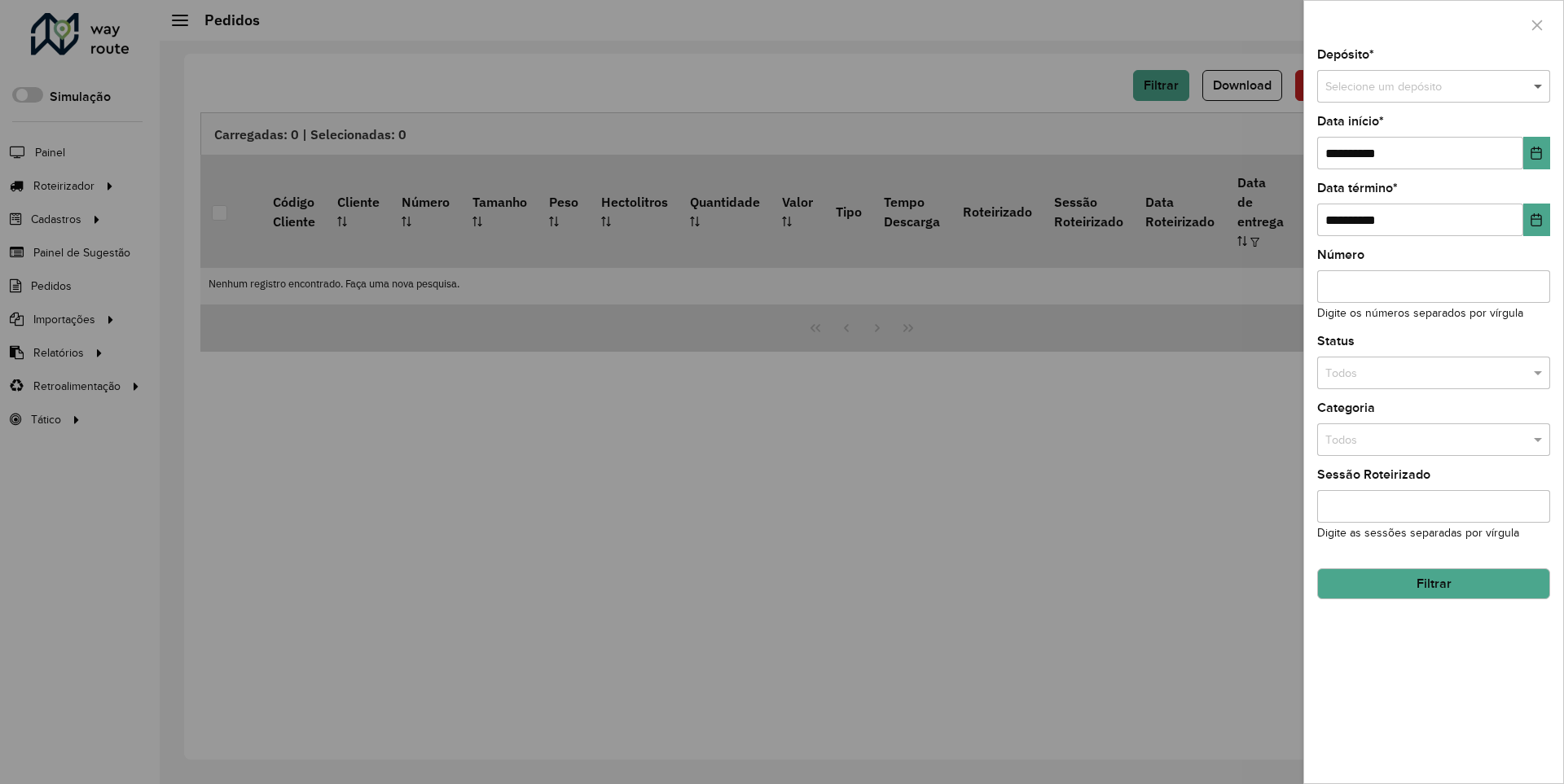
click at [1539, 86] on span at bounding box center [1540, 87] width 21 height 18
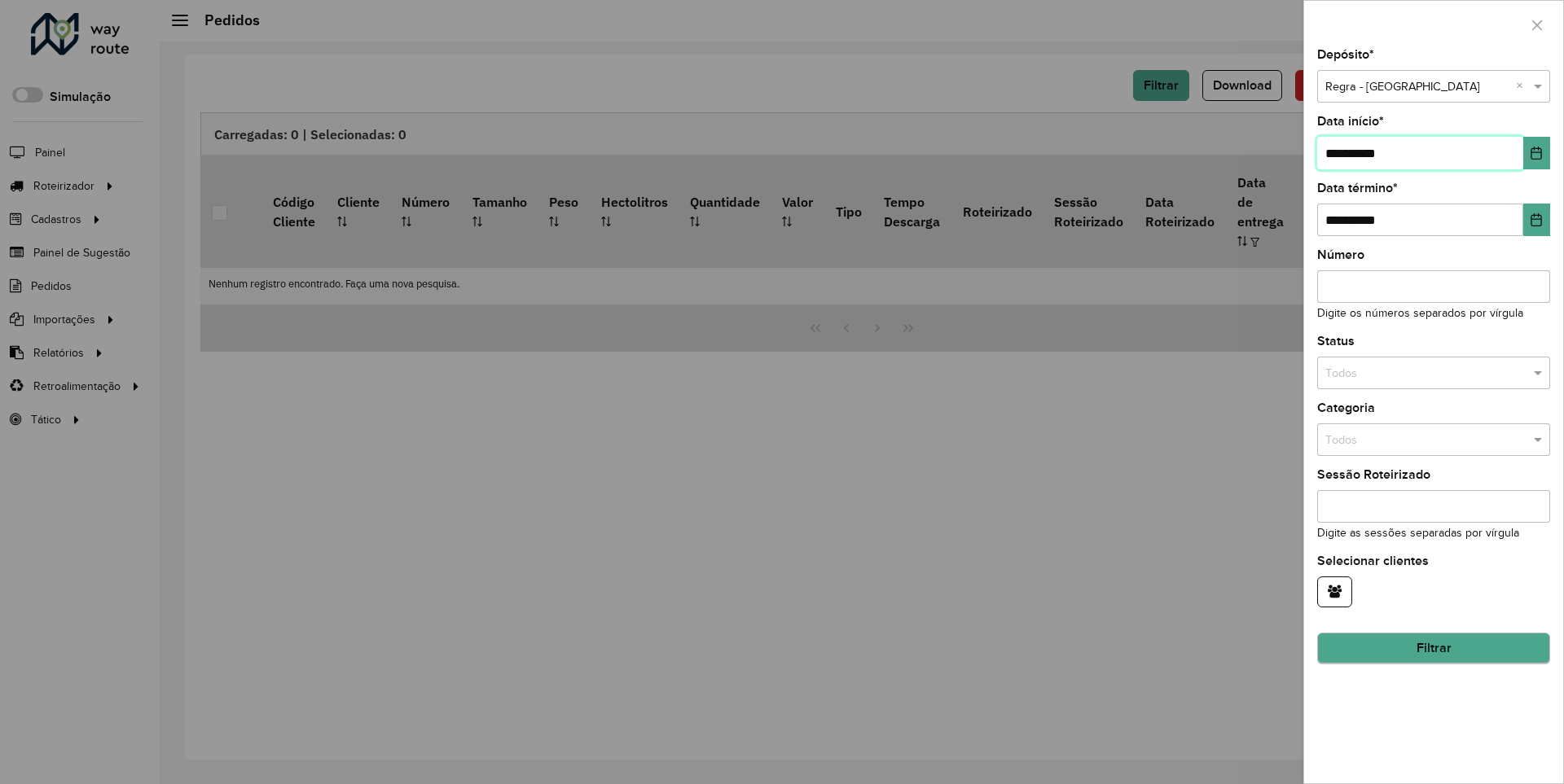
type input "**********"
click at [1433, 648] on button "Filtrar" at bounding box center [1434, 649] width 233 height 31
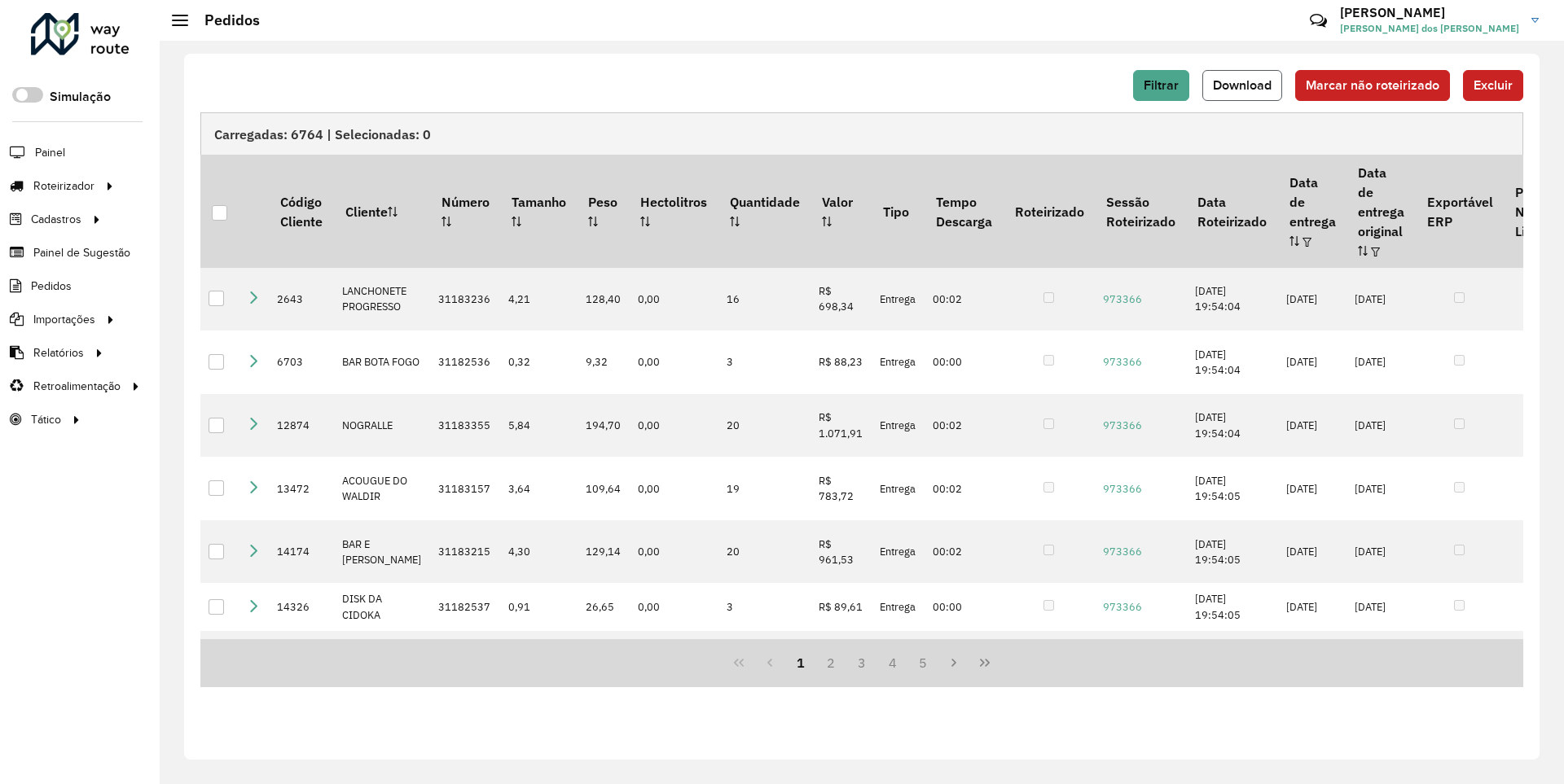
click at [1244, 85] on span "Download" at bounding box center [1243, 85] width 59 height 14
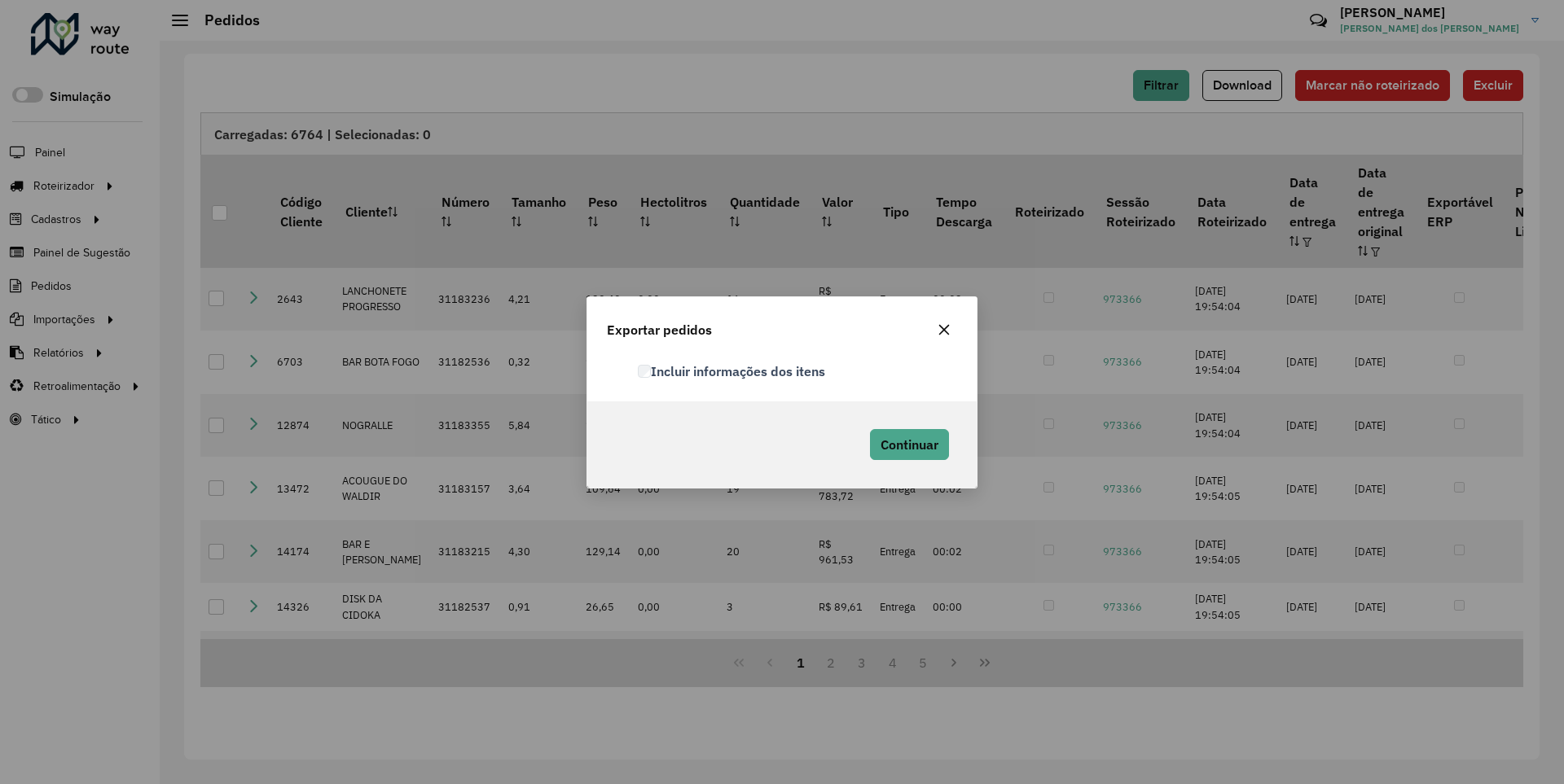
click at [733, 371] on label "Incluir informações dos itens" at bounding box center [731, 371] width 187 height 20
click at [908, 443] on span "Continuar" at bounding box center [909, 444] width 58 height 17
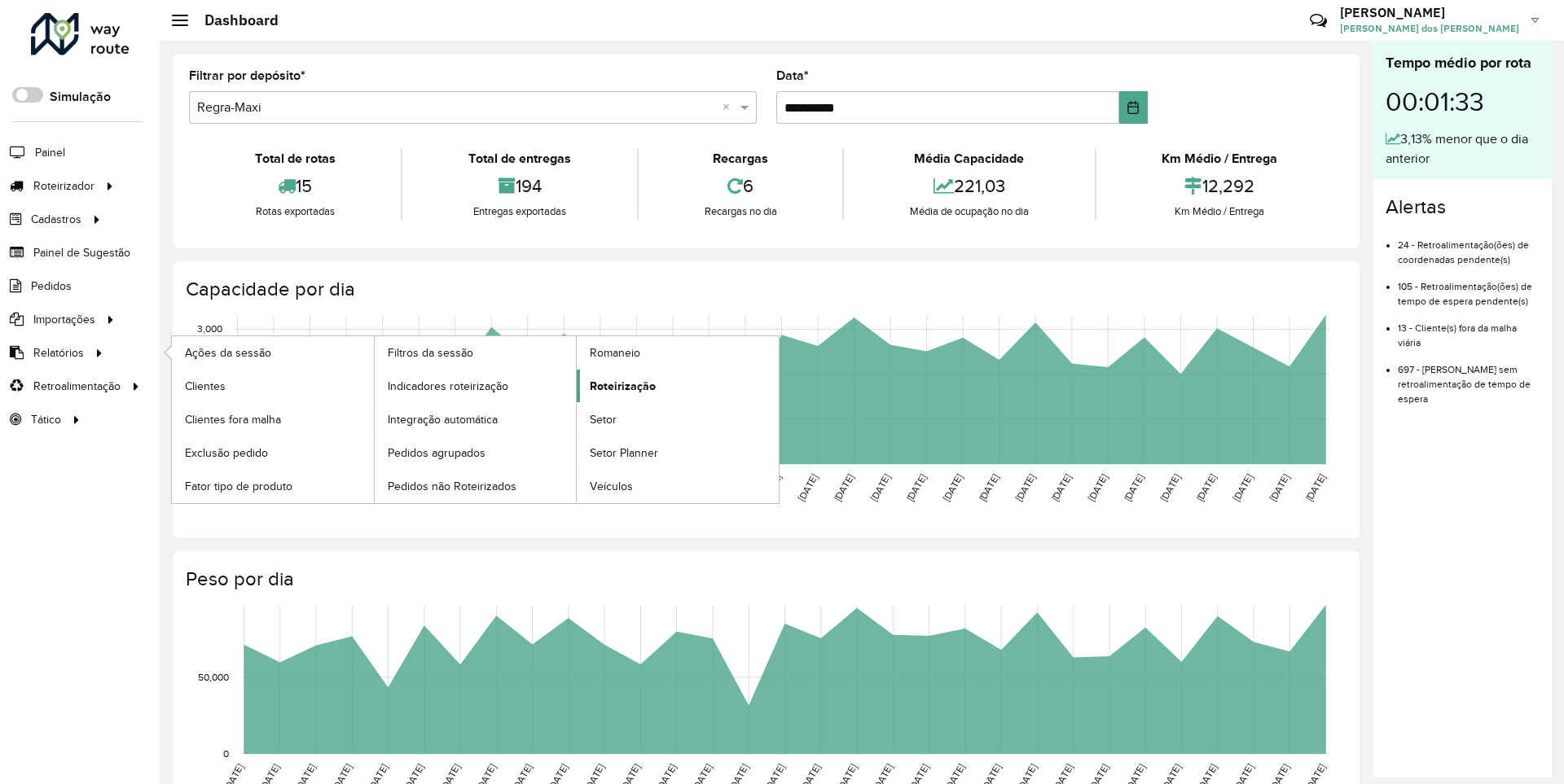
click at [620, 385] on span "Roteirização" at bounding box center [622, 386] width 66 height 17
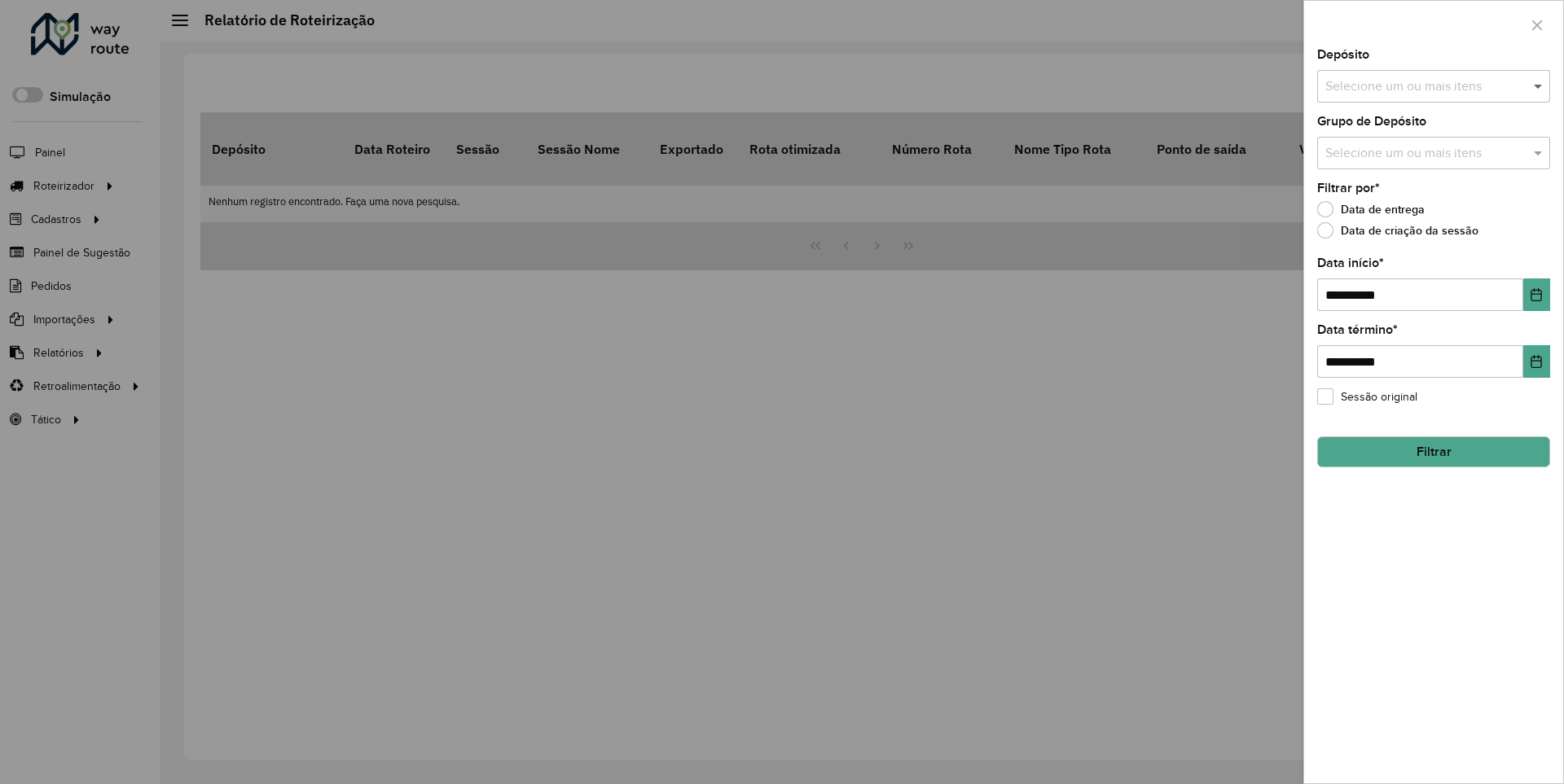
click at [1539, 85] on span at bounding box center [1540, 86] width 21 height 20
click at [1536, 294] on icon "Choose Date" at bounding box center [1537, 294] width 11 height 13
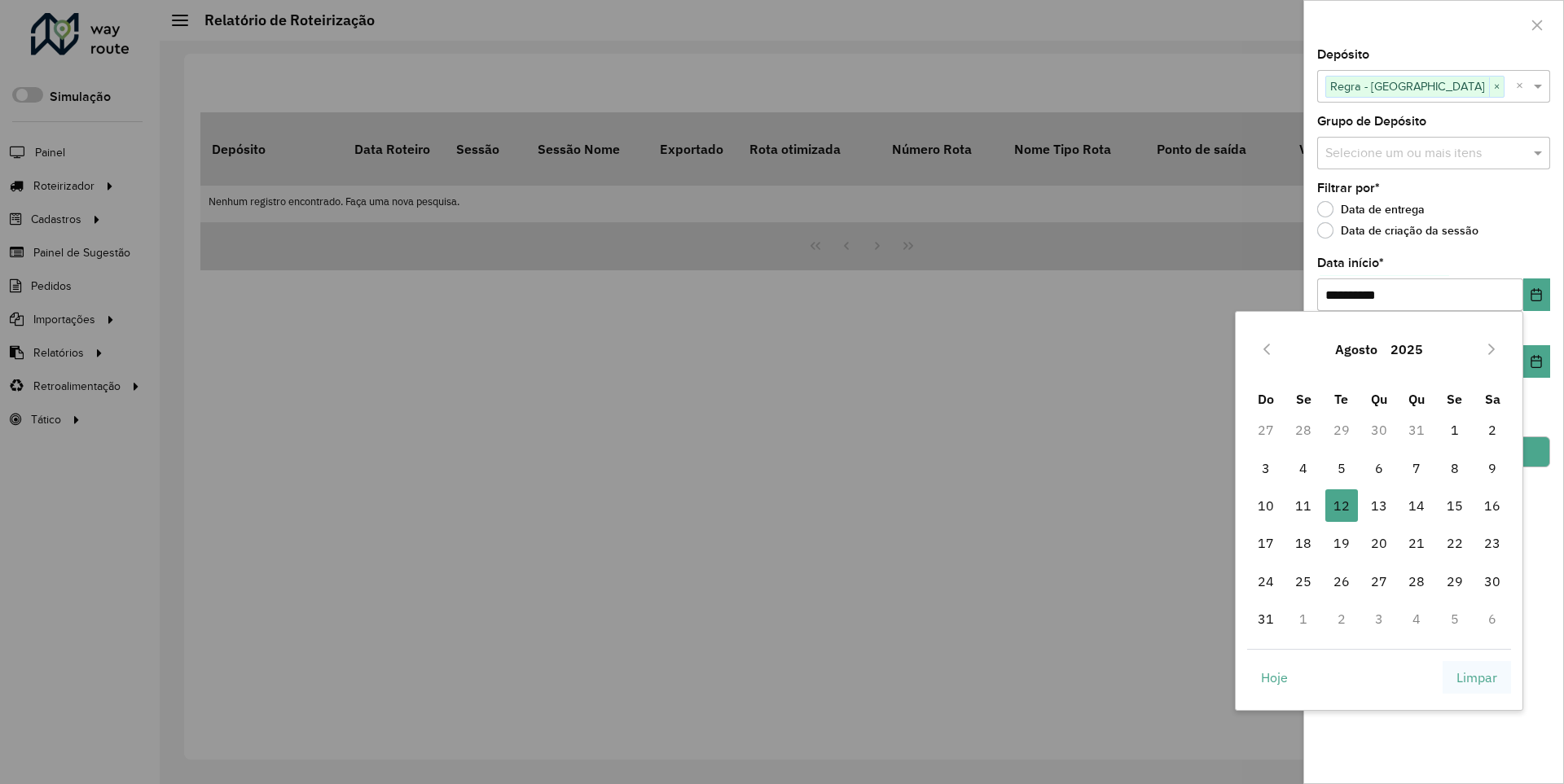
click at [1477, 676] on span "Limpar" at bounding box center [1477, 677] width 41 height 20
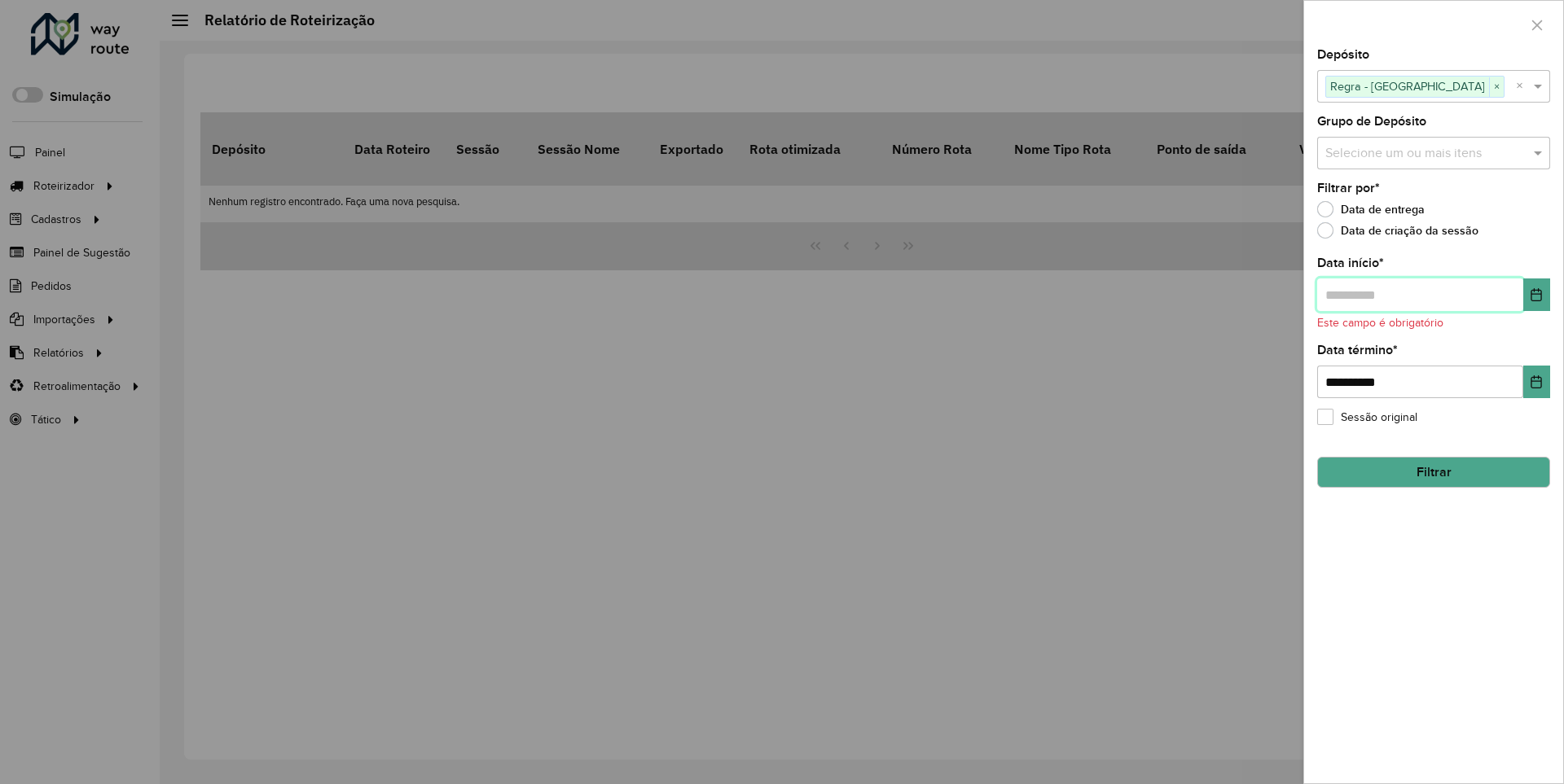
click at [1419, 294] on input "text" at bounding box center [1420, 295] width 206 height 32
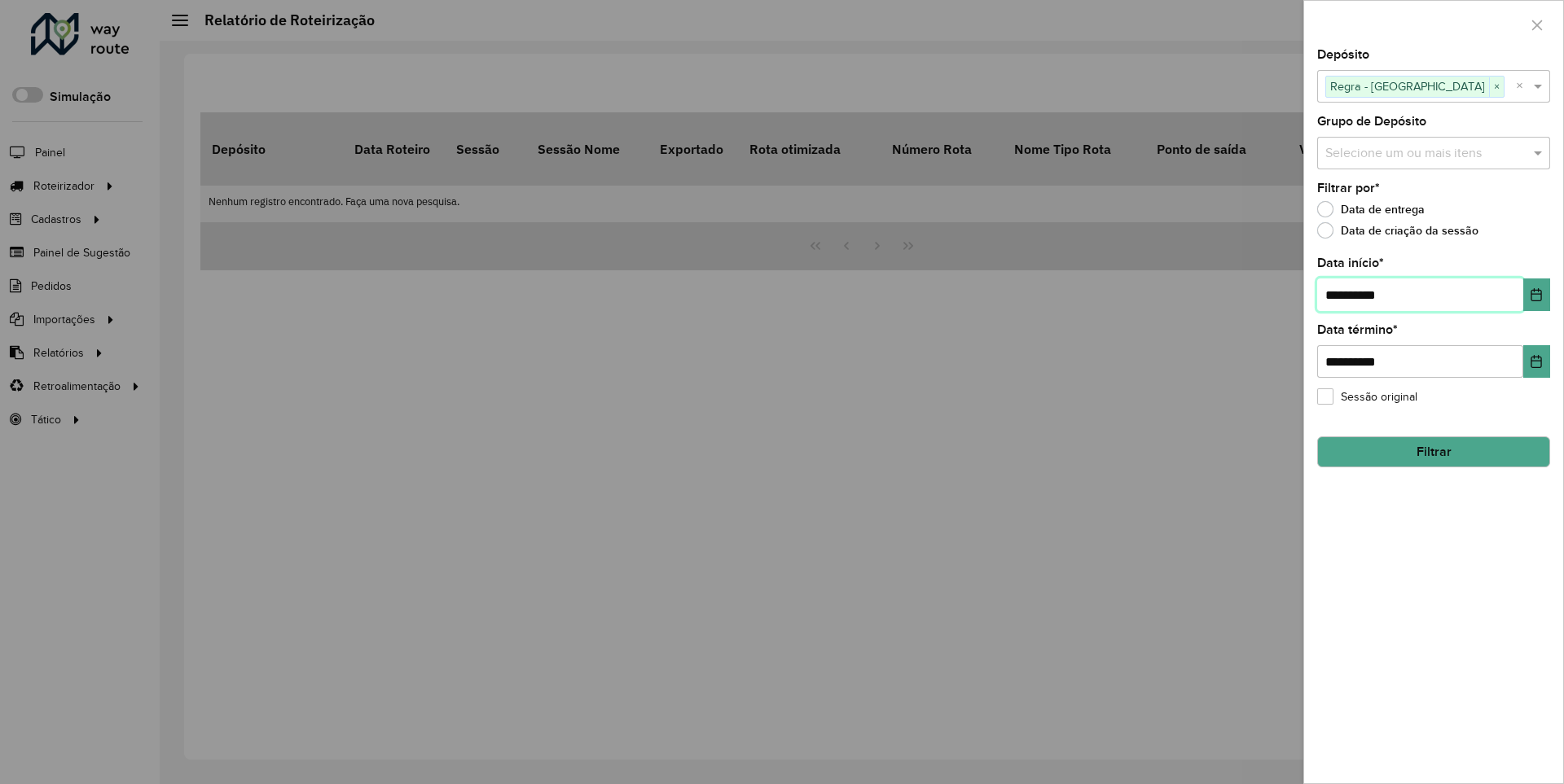
type input "**********"
click at [1433, 451] on button "Filtrar" at bounding box center [1434, 452] width 233 height 31
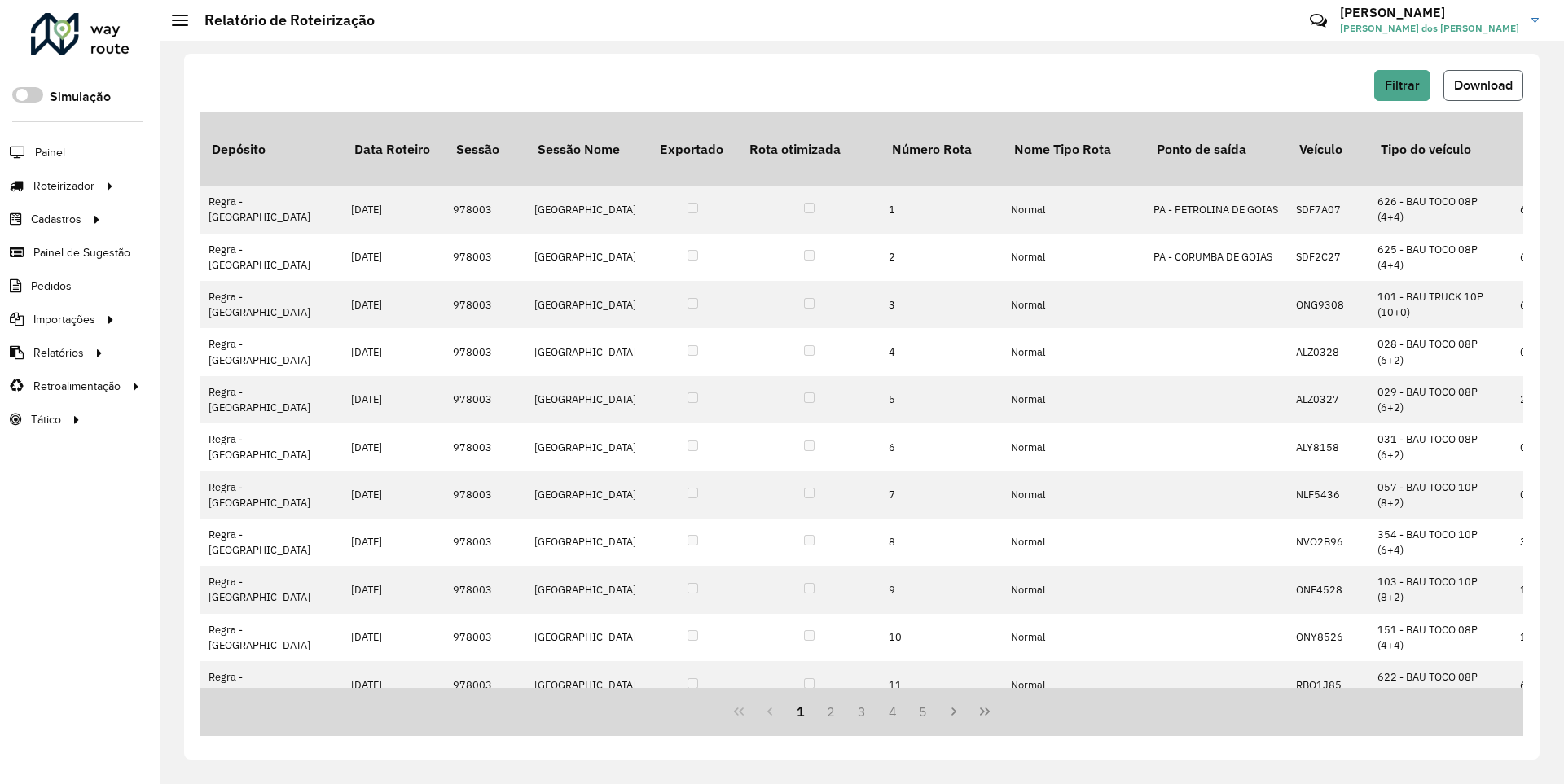
click at [1482, 85] on span "Download" at bounding box center [1484, 85] width 59 height 14
